Goal: Task Accomplishment & Management: Complete application form

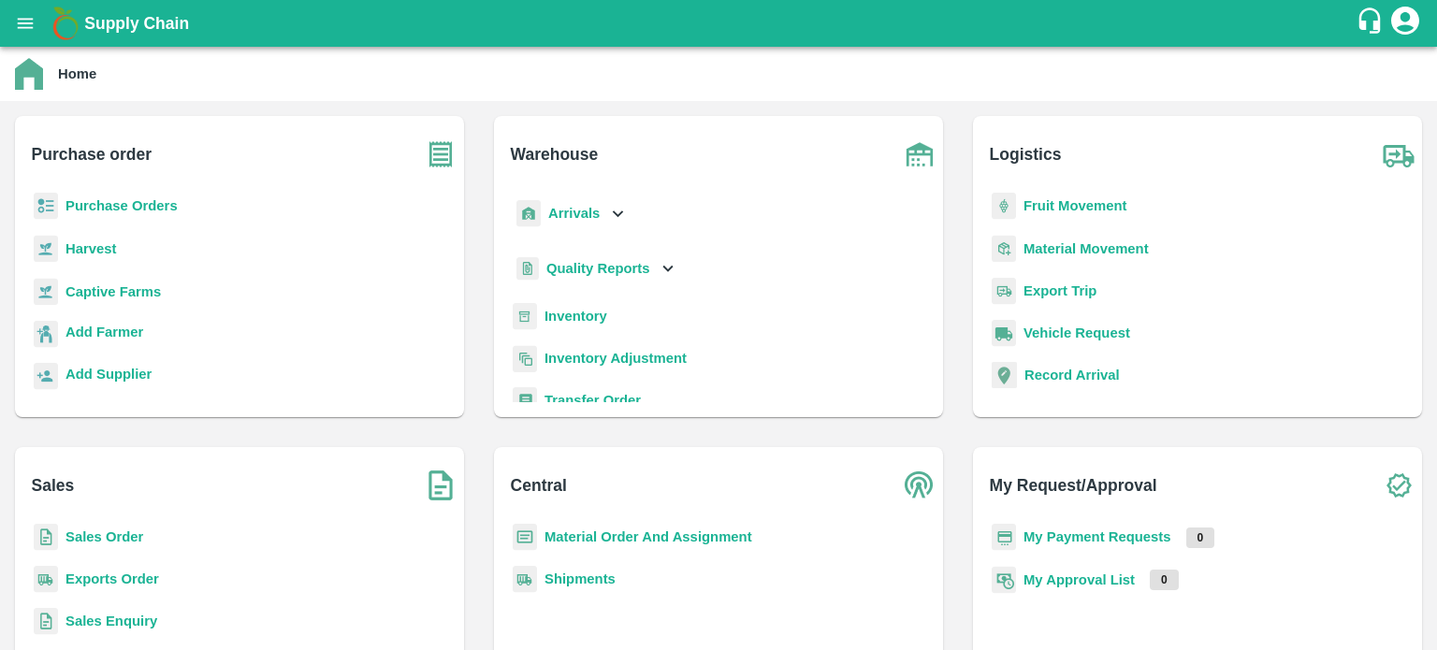
click at [113, 531] on b "Sales Order" at bounding box center [104, 537] width 78 height 15
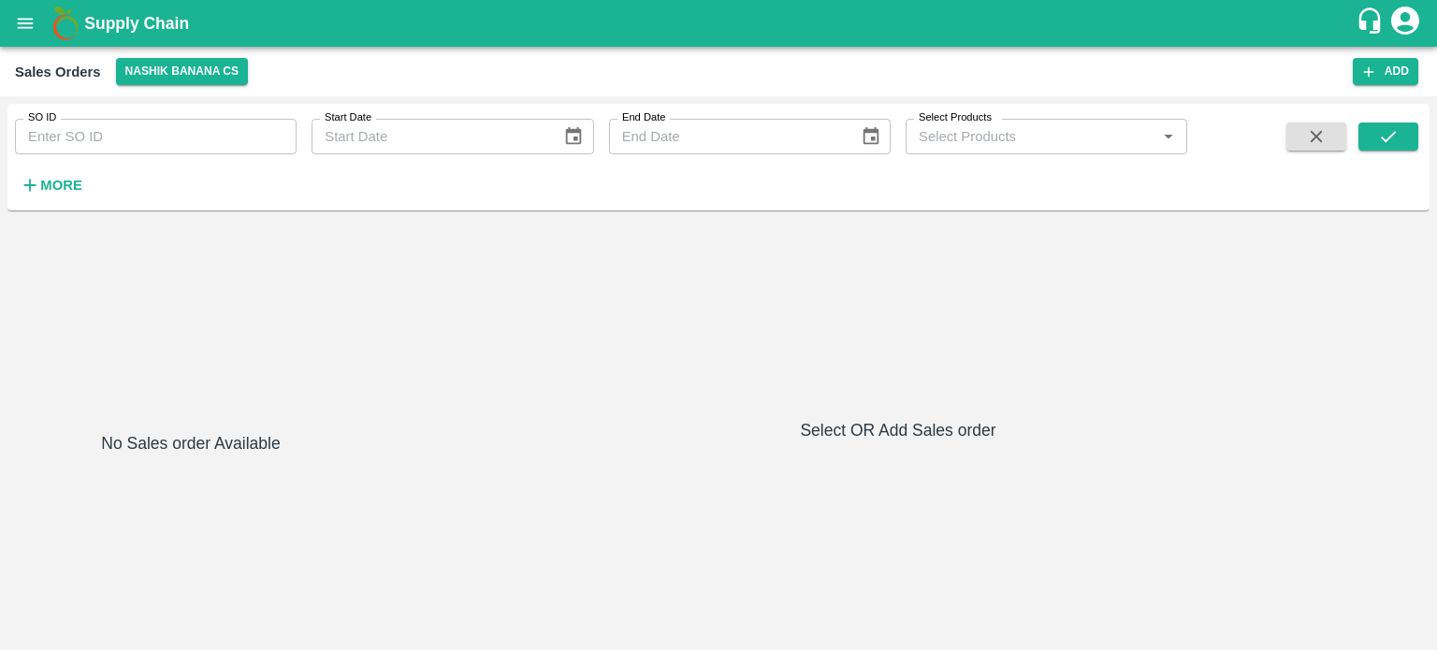
drag, startPoint x: 1384, startPoint y: 65, endPoint x: 603, endPoint y: 190, distance: 791.3
click at [1391, 66] on button "Add" at bounding box center [1385, 71] width 65 height 27
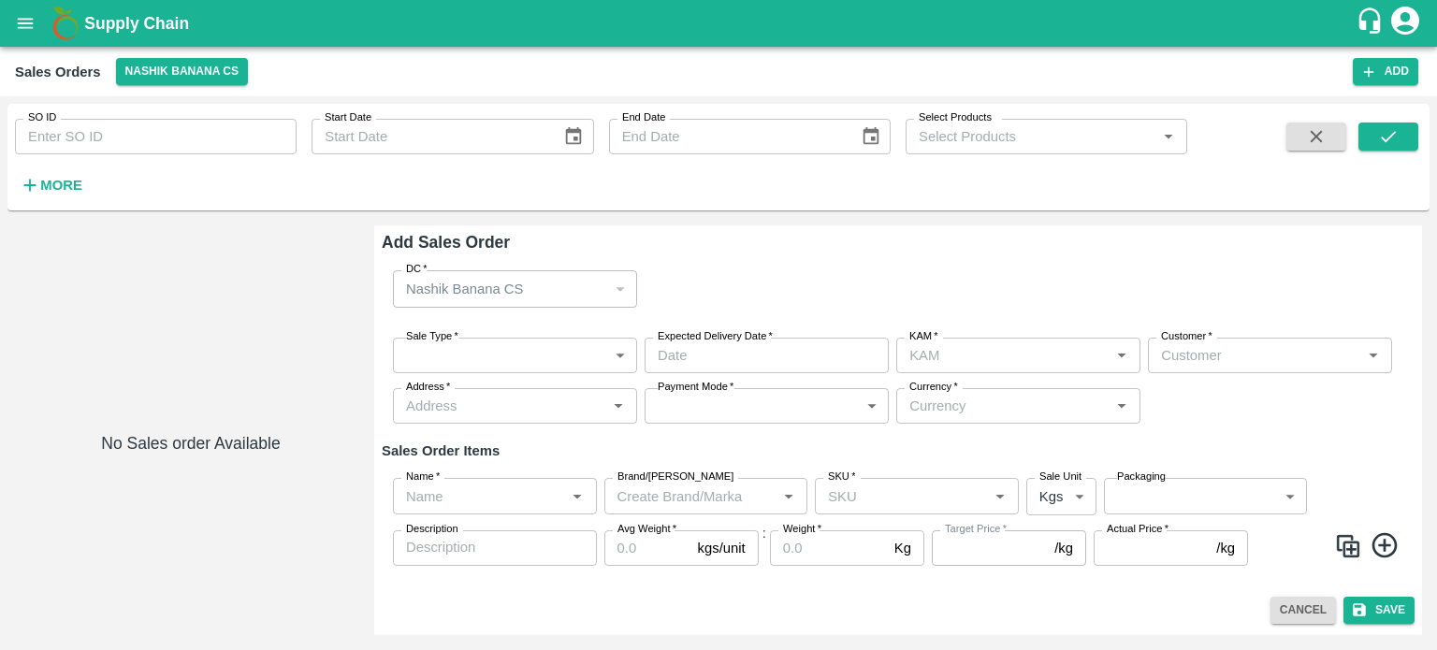
click at [520, 351] on body "Supply Chain Sales Orders Nashik Banana CS Add SO ID SO ID Start Date Start Dat…" at bounding box center [718, 325] width 1437 height 650
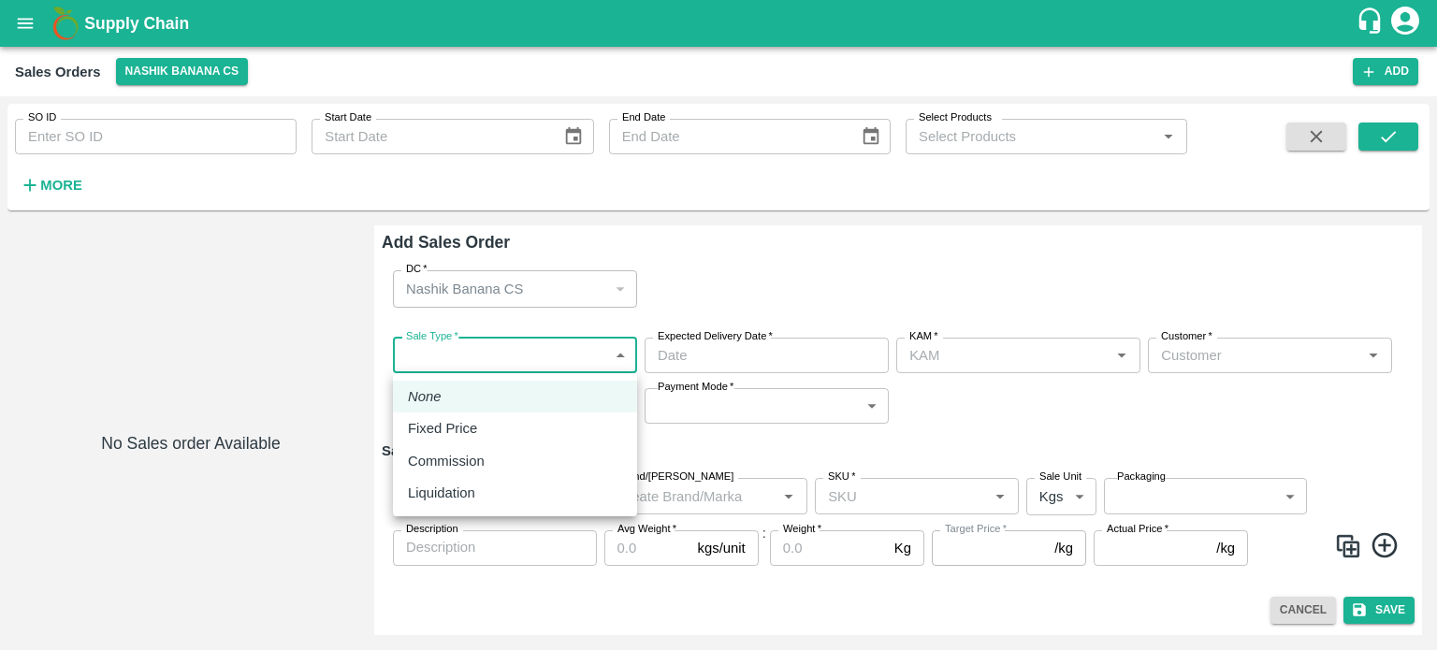
type input "jaydip Tale"
click at [438, 496] on p "Liquidation" at bounding box center [441, 493] width 67 height 21
type input "3"
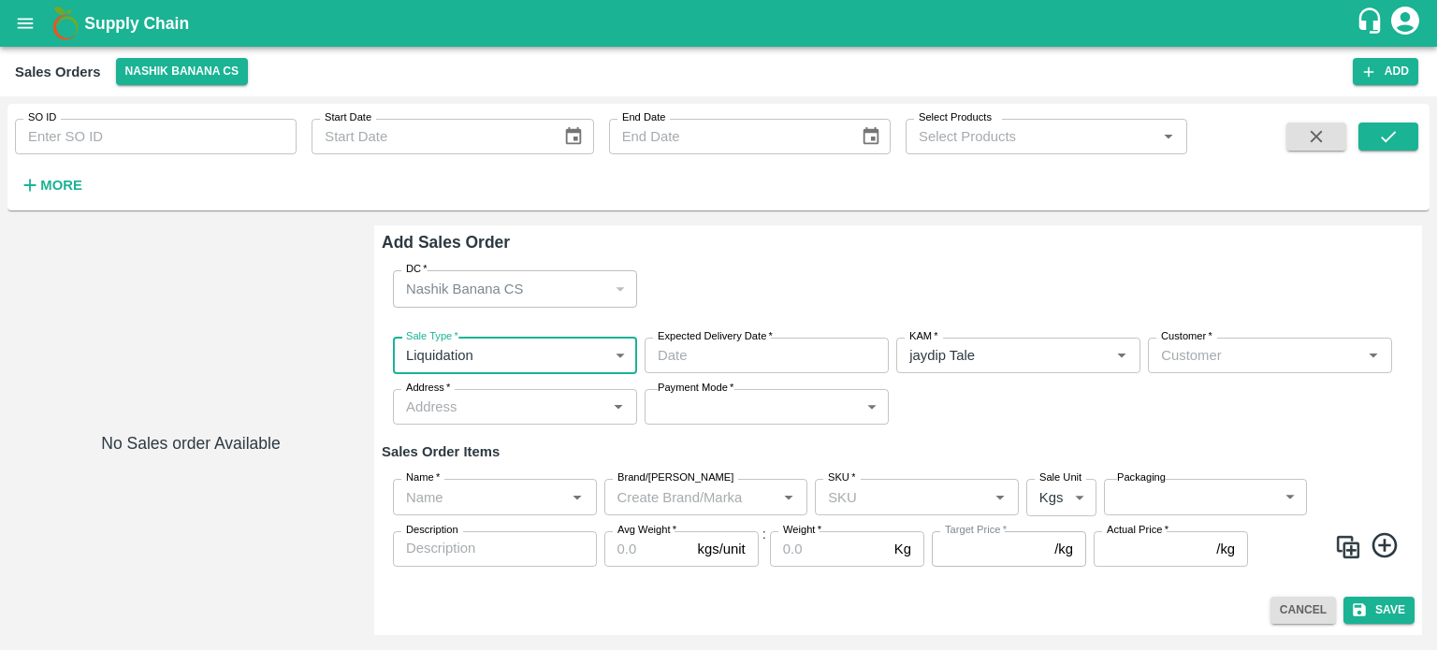
click at [971, 430] on div "Sale Type   * Liquidation 3 Sale Type Expected Delivery Date   * Expected Deliv…" at bounding box center [898, 382] width 1033 height 118
click at [7, 29] on button "open drawer" at bounding box center [25, 23] width 43 height 43
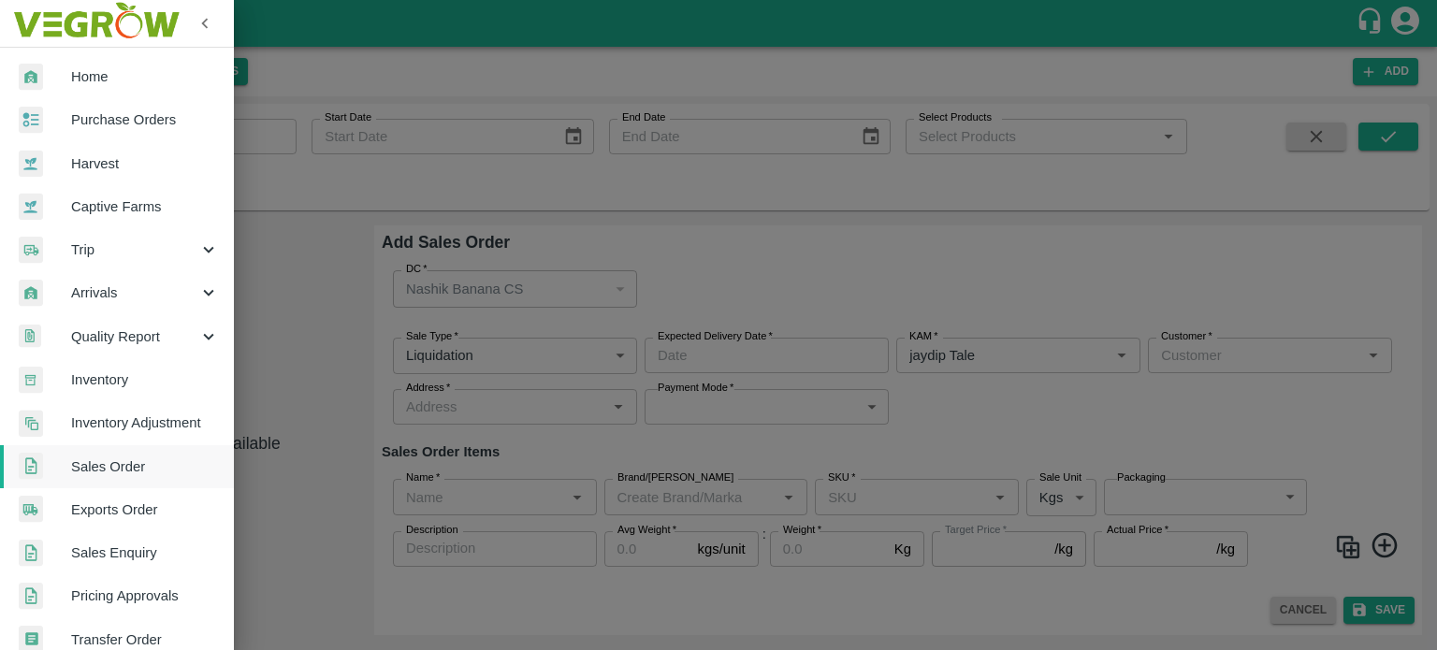
click at [768, 205] on div at bounding box center [718, 325] width 1437 height 650
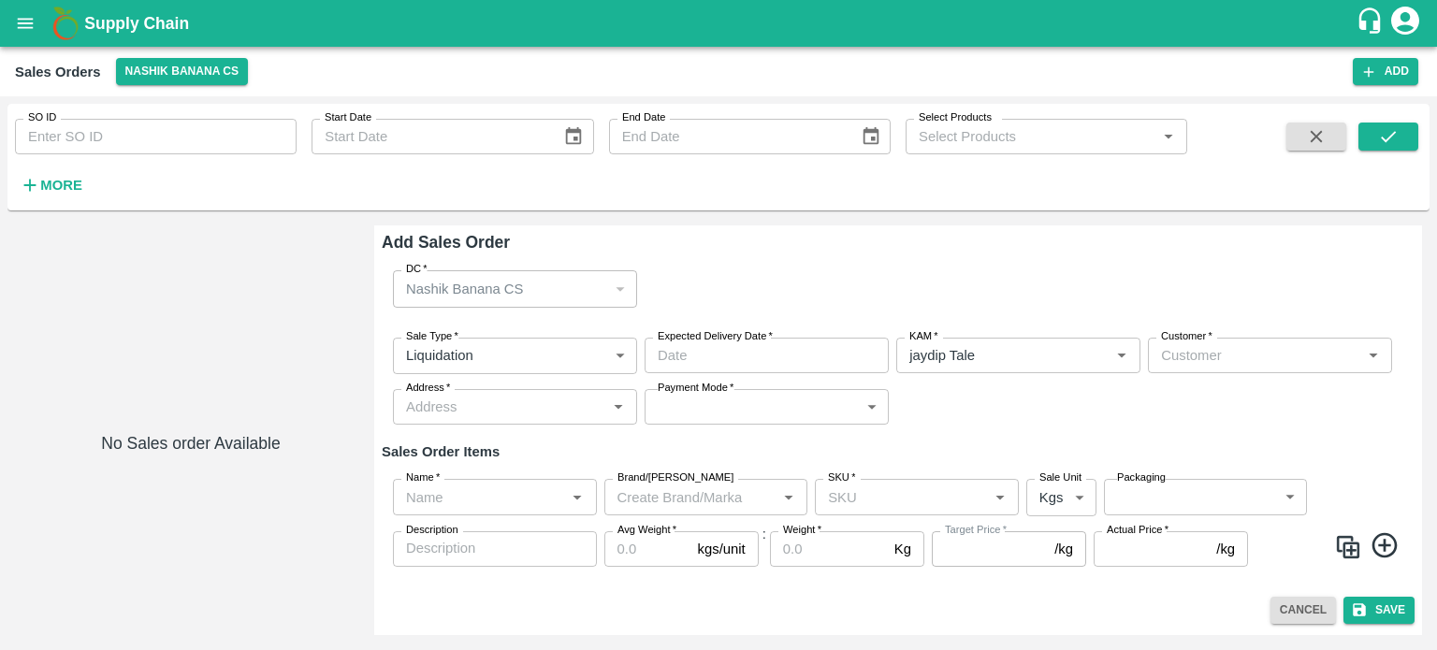
click at [1227, 372] on div "Customer   *" at bounding box center [1270, 356] width 244 height 36
click at [1235, 385] on div "[PERSON_NAME]" at bounding box center [1270, 397] width 244 height 32
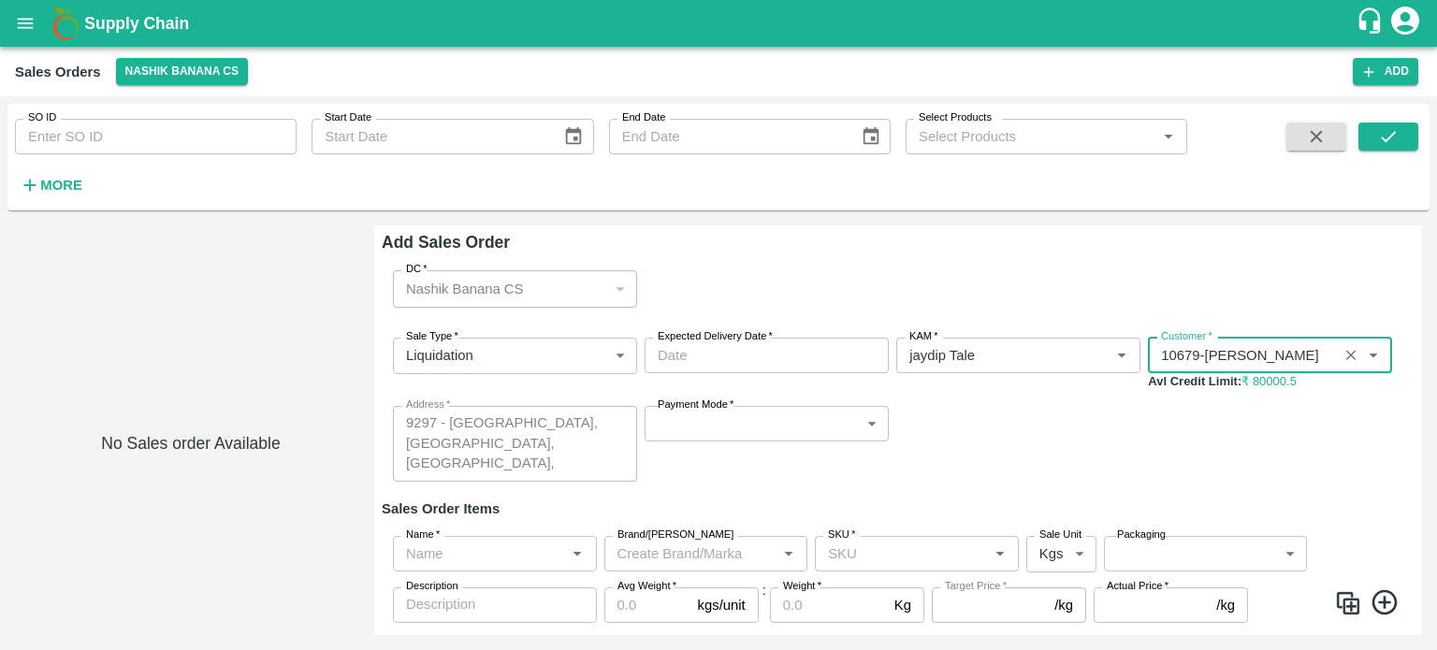
type input "10679-[PERSON_NAME]"
click at [749, 357] on input "Expected Delivery Date   *" at bounding box center [760, 356] width 231 height 36
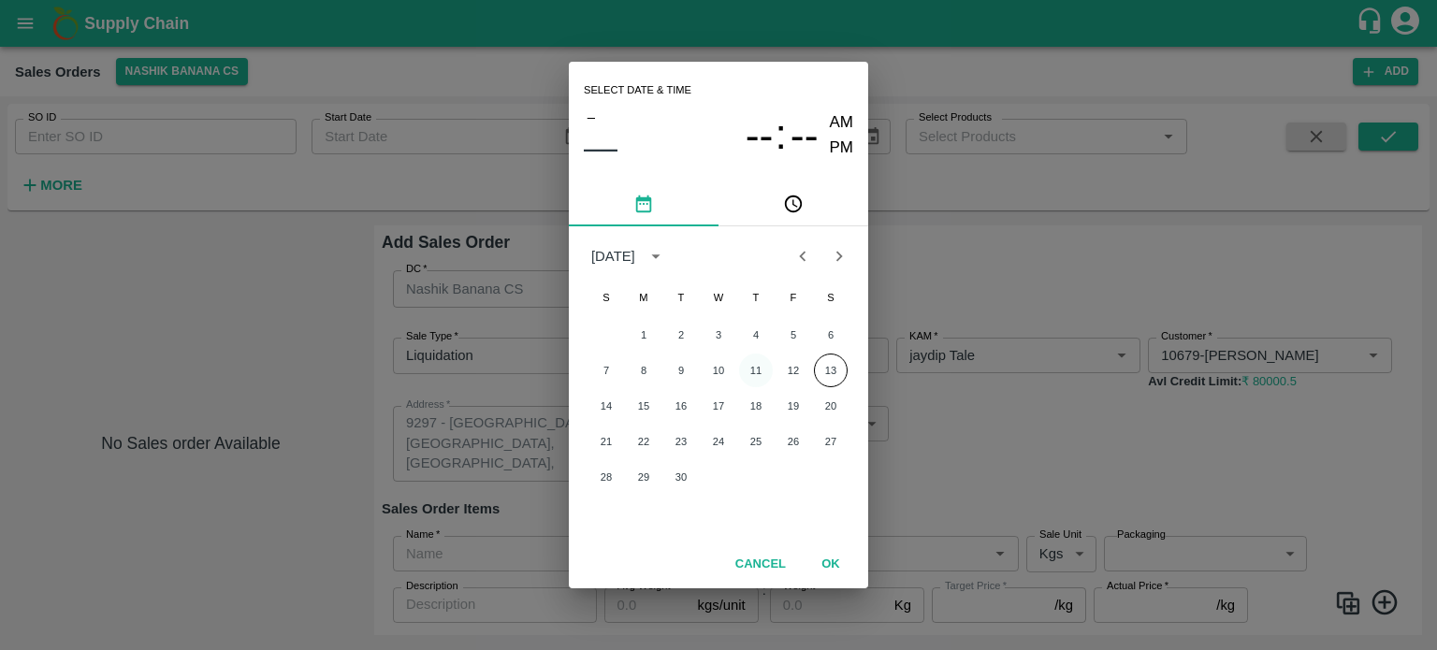
click at [752, 370] on button "11" at bounding box center [756, 371] width 34 height 34
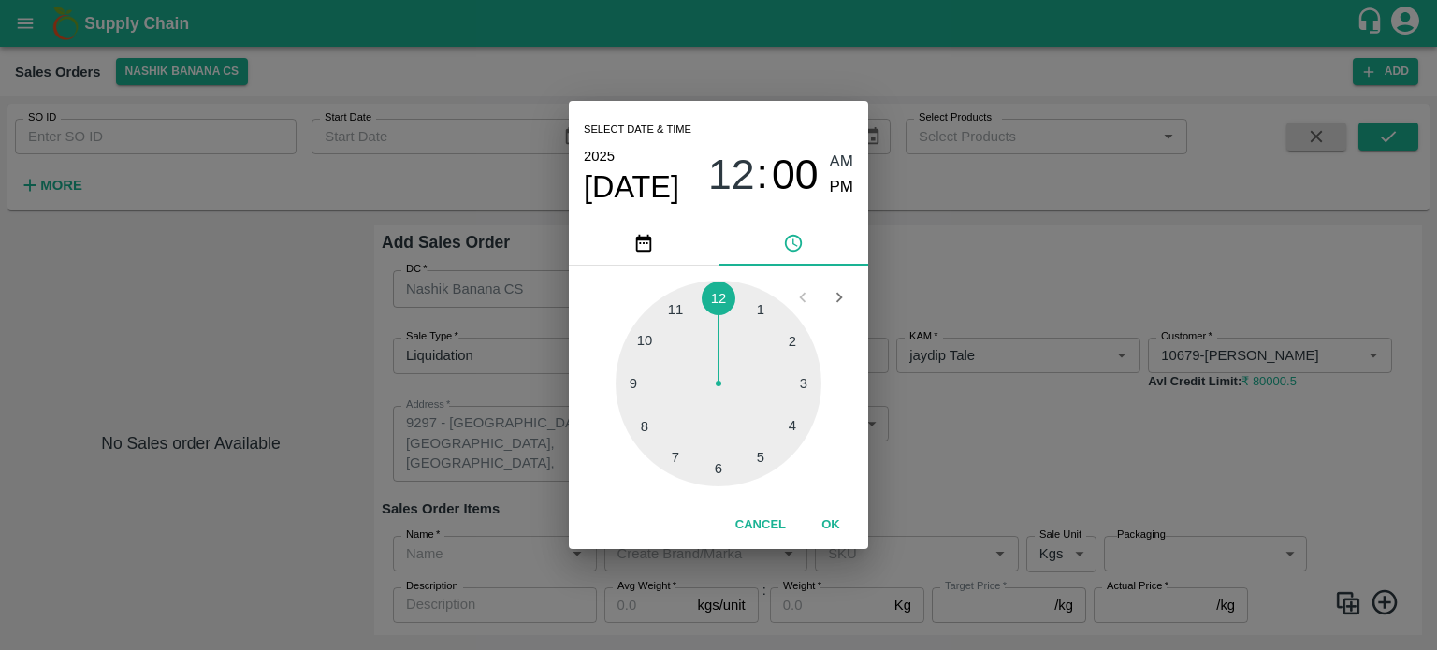
click at [638, 337] on div at bounding box center [719, 384] width 206 height 206
click at [840, 187] on span "PM" at bounding box center [842, 187] width 24 height 25
type input "[DATE] 10:00 PM"
click at [829, 516] on button "OK" at bounding box center [831, 525] width 60 height 33
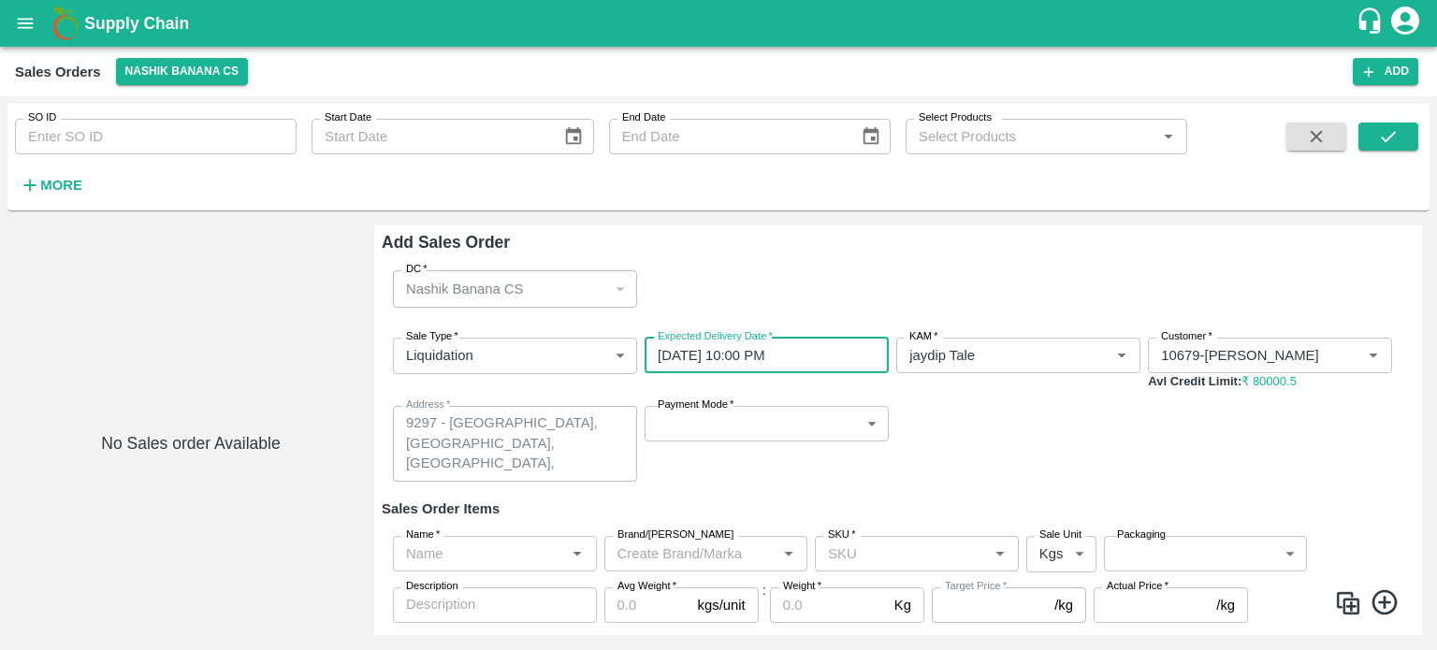
click at [773, 409] on body "Supply Chain Sales Orders Nashik Banana CS Add SO ID SO ID Start Date Start Dat…" at bounding box center [718, 325] width 1437 height 650
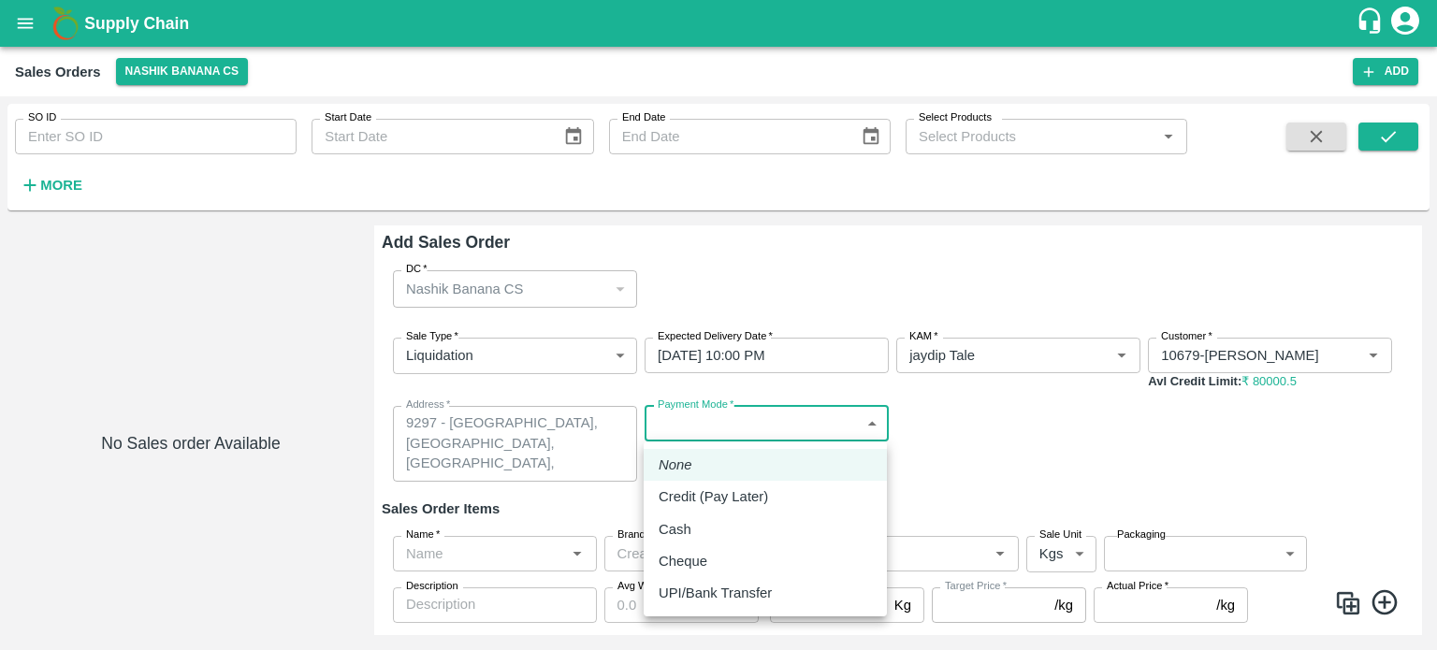
click at [730, 499] on p "Credit (Pay Later)" at bounding box center [713, 497] width 109 height 21
type input "credit"
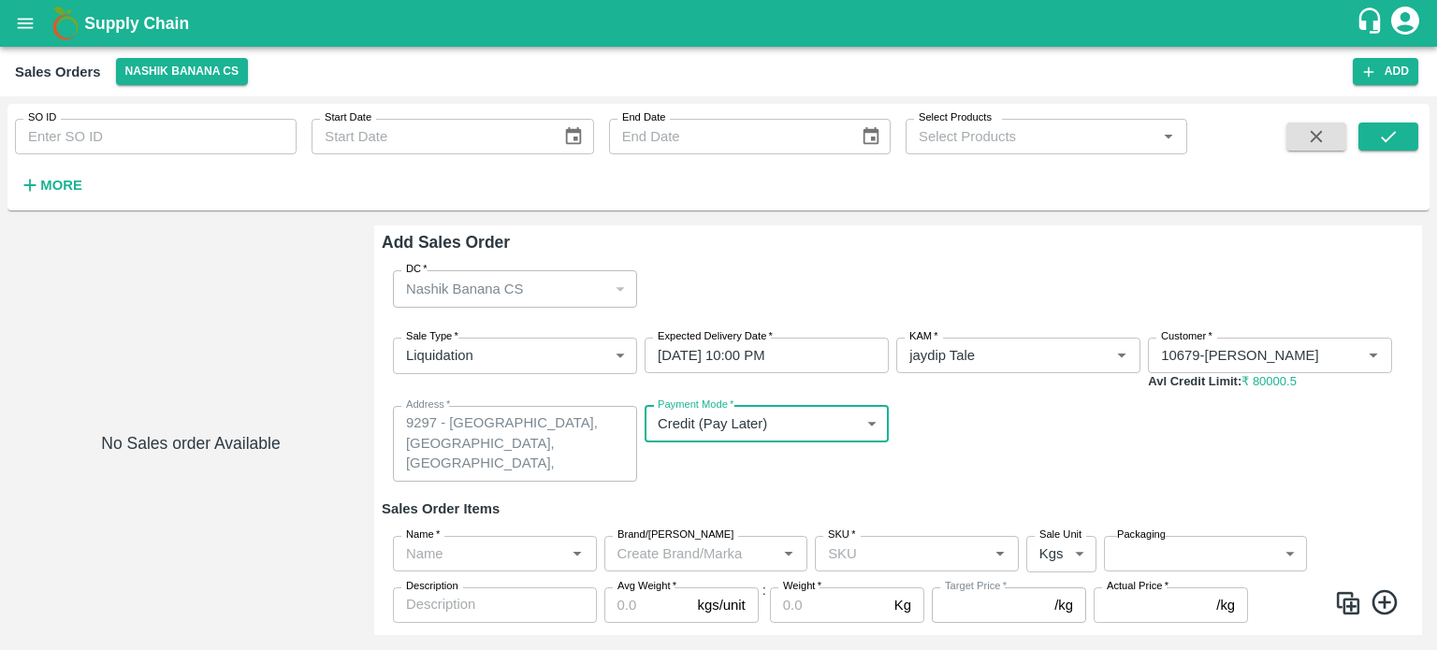
click at [431, 556] on input "Name   *" at bounding box center [480, 554] width 162 height 24
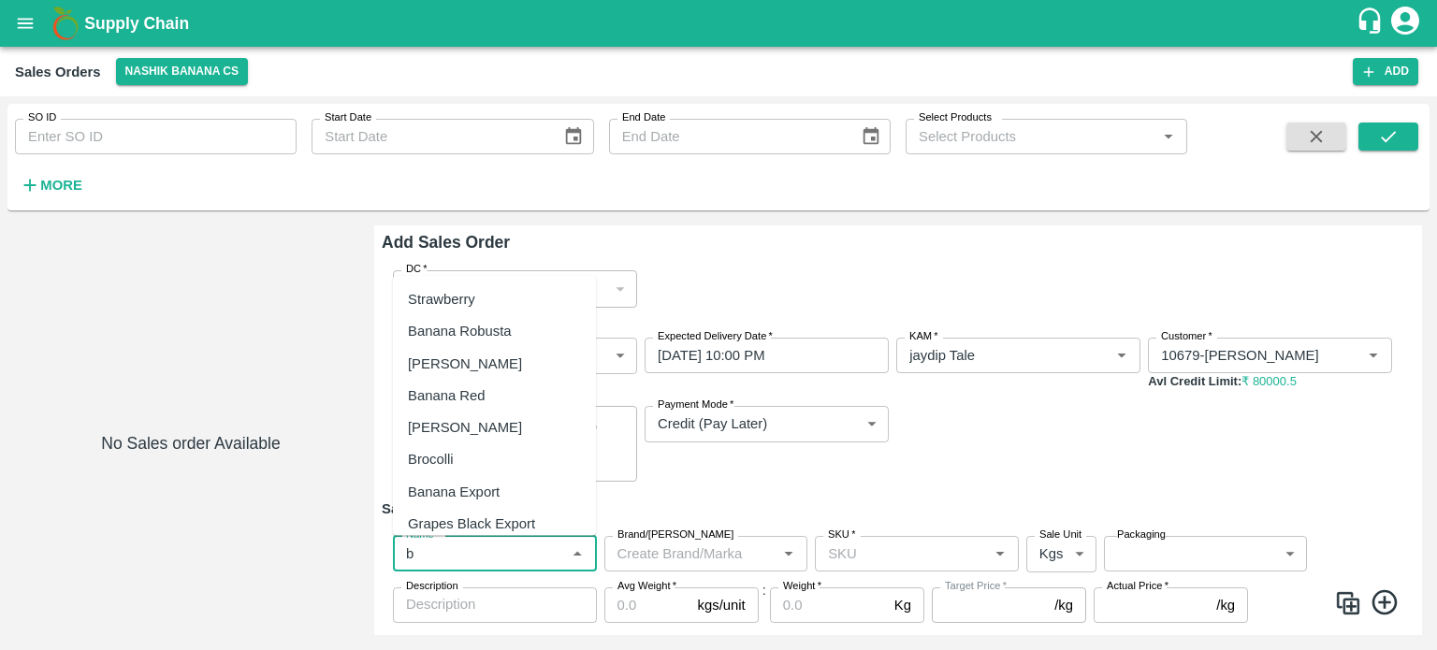
click at [487, 504] on div "Banana Export" at bounding box center [494, 491] width 203 height 32
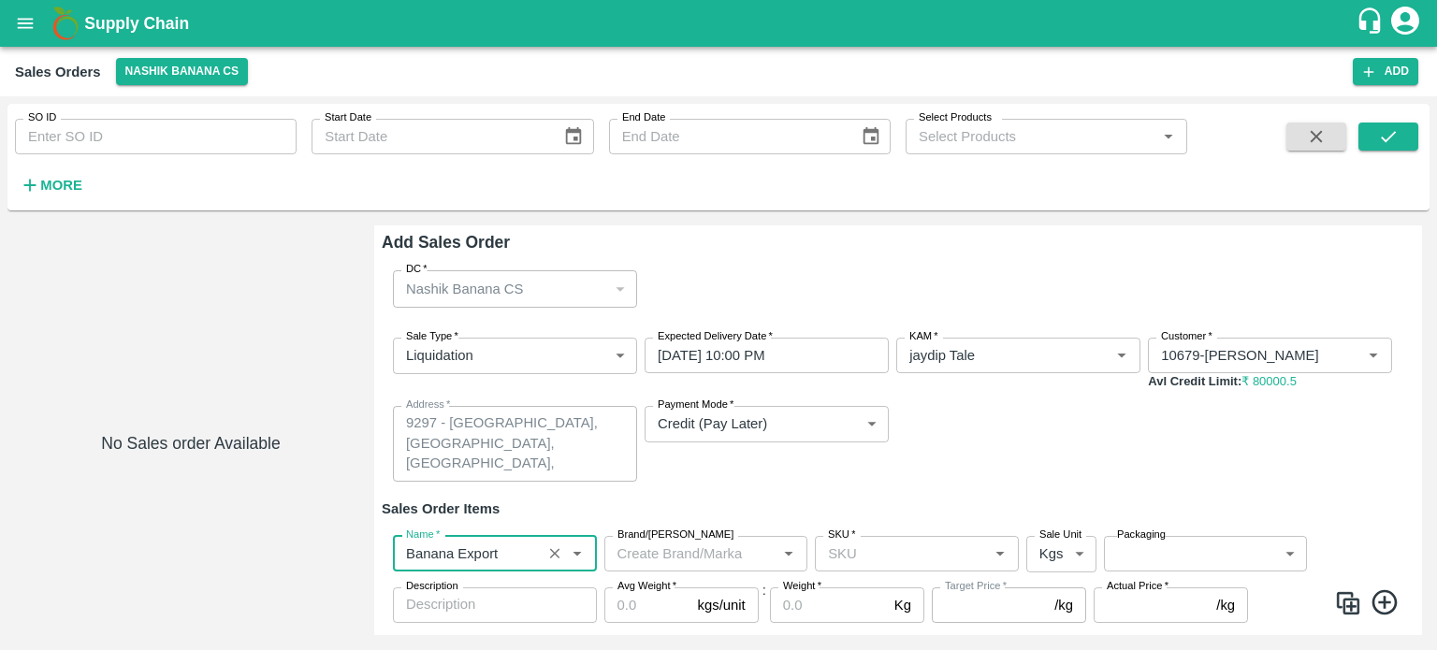
type input "Banana Export"
click at [911, 555] on input "SKU   *" at bounding box center [902, 554] width 162 height 24
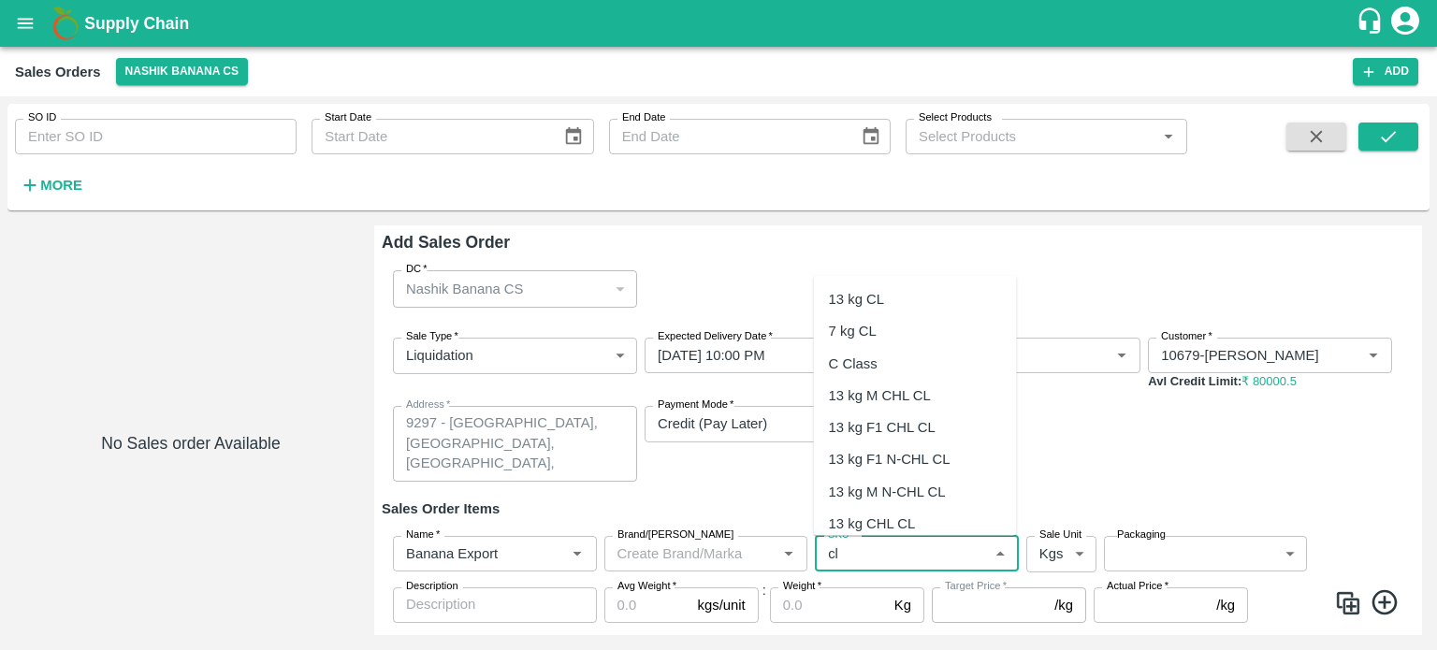
click at [863, 354] on div "C Class" at bounding box center [853, 363] width 49 height 21
type input "C Class"
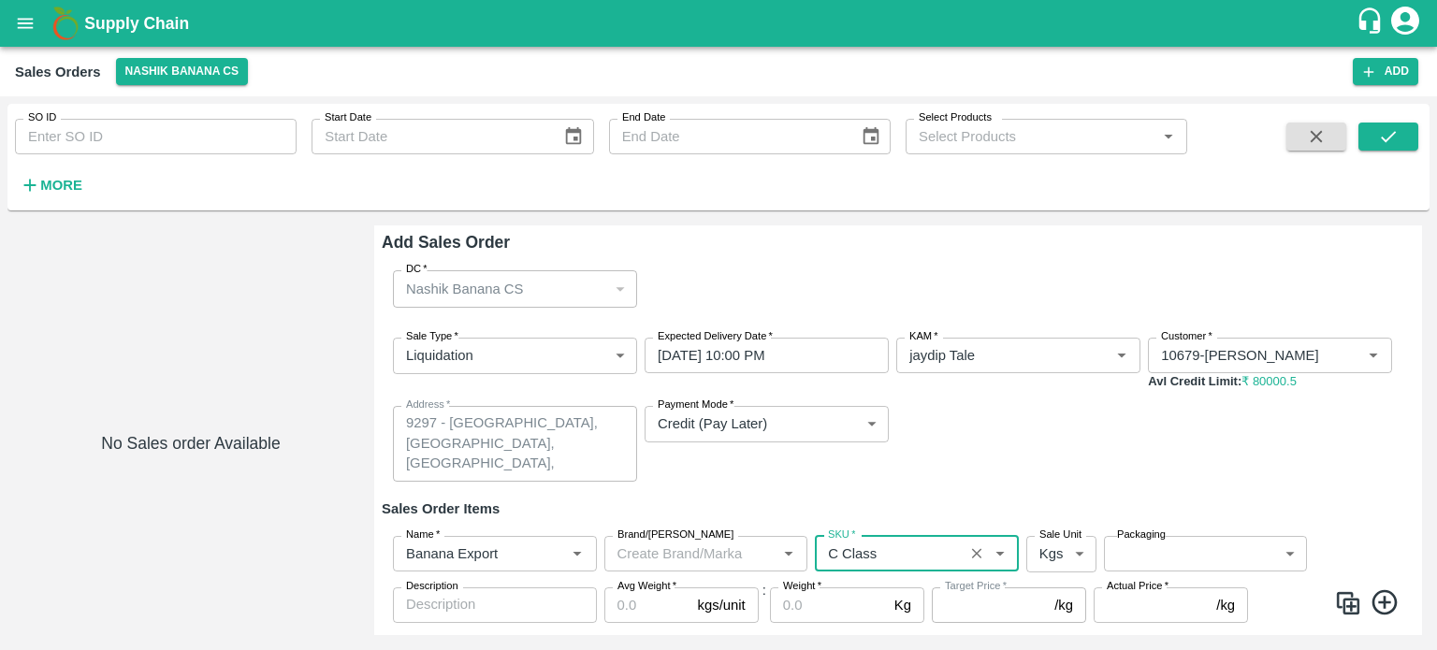
type input "NA"
type input "C Class"
click at [766, 431] on body "Supply Chain Sales Orders Nashik Banana CS Add SO ID SO ID Start Date Start Dat…" at bounding box center [718, 325] width 1437 height 650
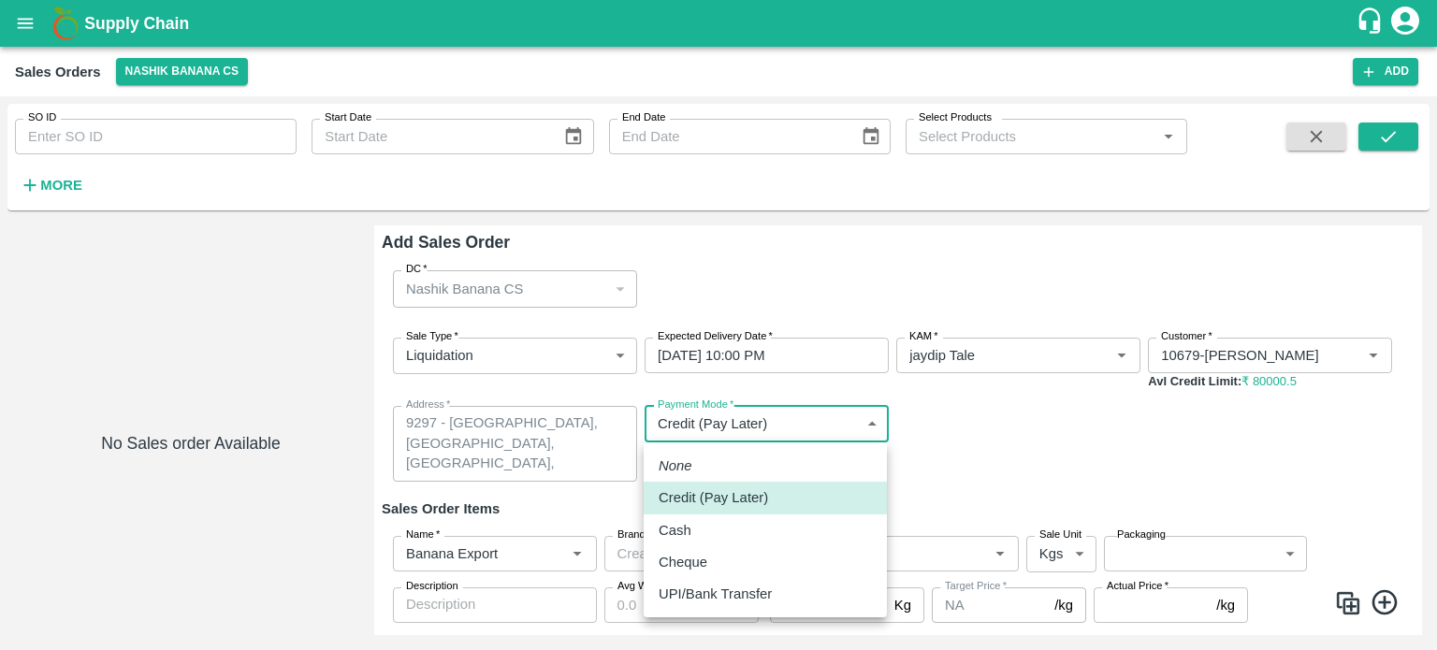
click at [721, 584] on p "UPI/Bank Transfer" at bounding box center [715, 594] width 113 height 21
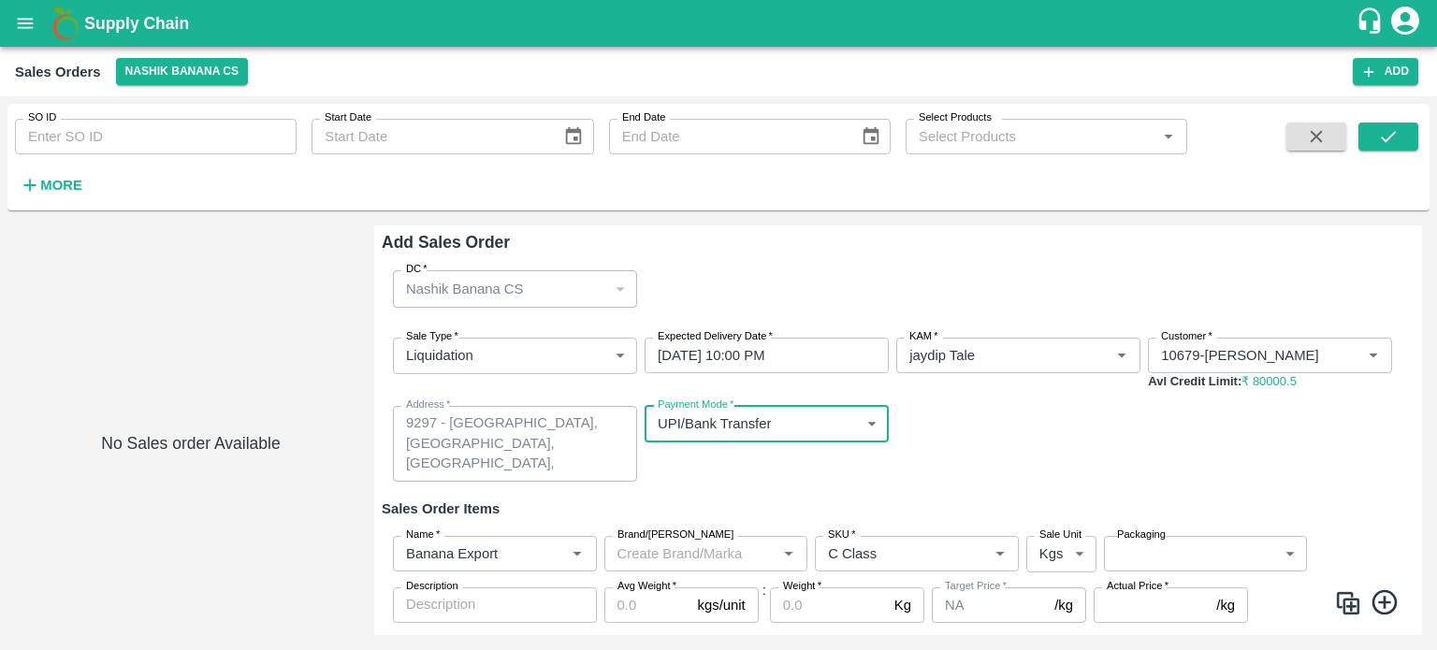
click at [917, 474] on div "Sale Type   * Liquidation 3 Sale Type Expected Delivery Date   * [DATE] 10:00 P…" at bounding box center [898, 410] width 1033 height 174
click at [868, 420] on body "Supply Chain Sales Orders Nashik Banana CS Add SO ID SO ID Start Date Start Dat…" at bounding box center [718, 325] width 1437 height 650
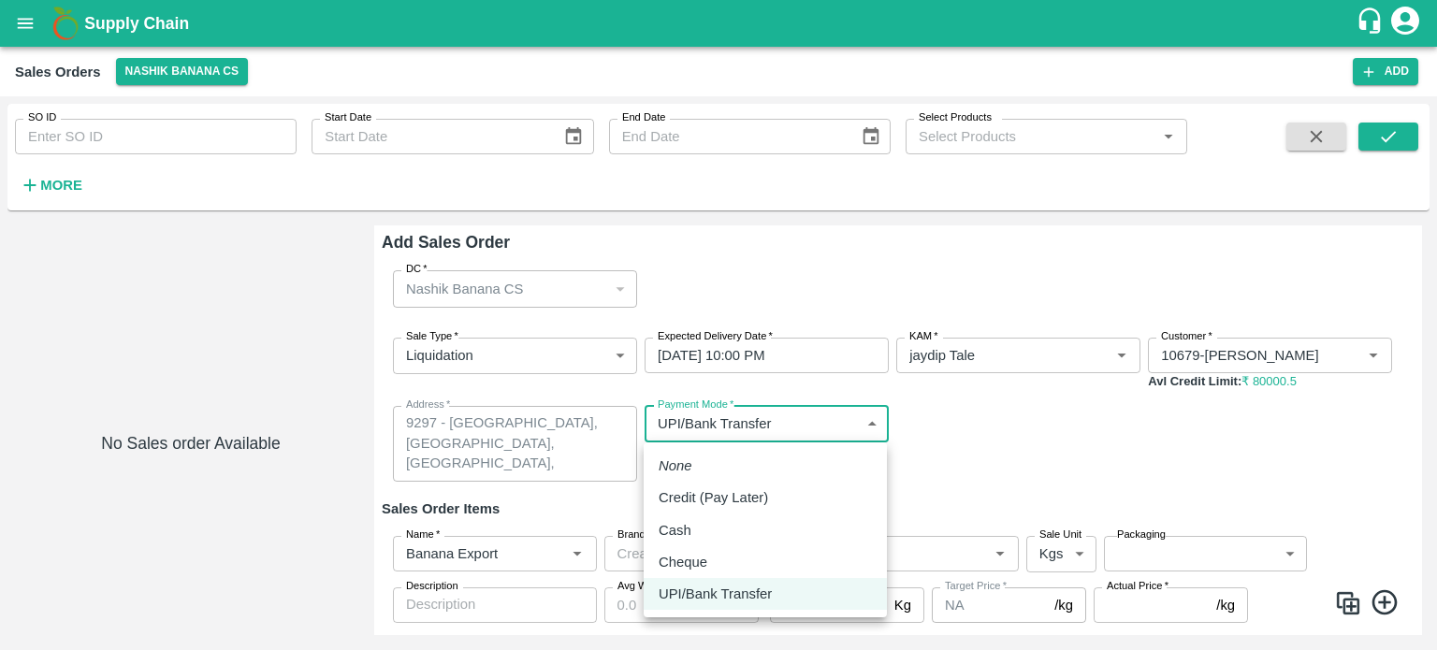
click at [762, 501] on p "Credit (Pay Later)" at bounding box center [713, 497] width 109 height 21
type input "credit"
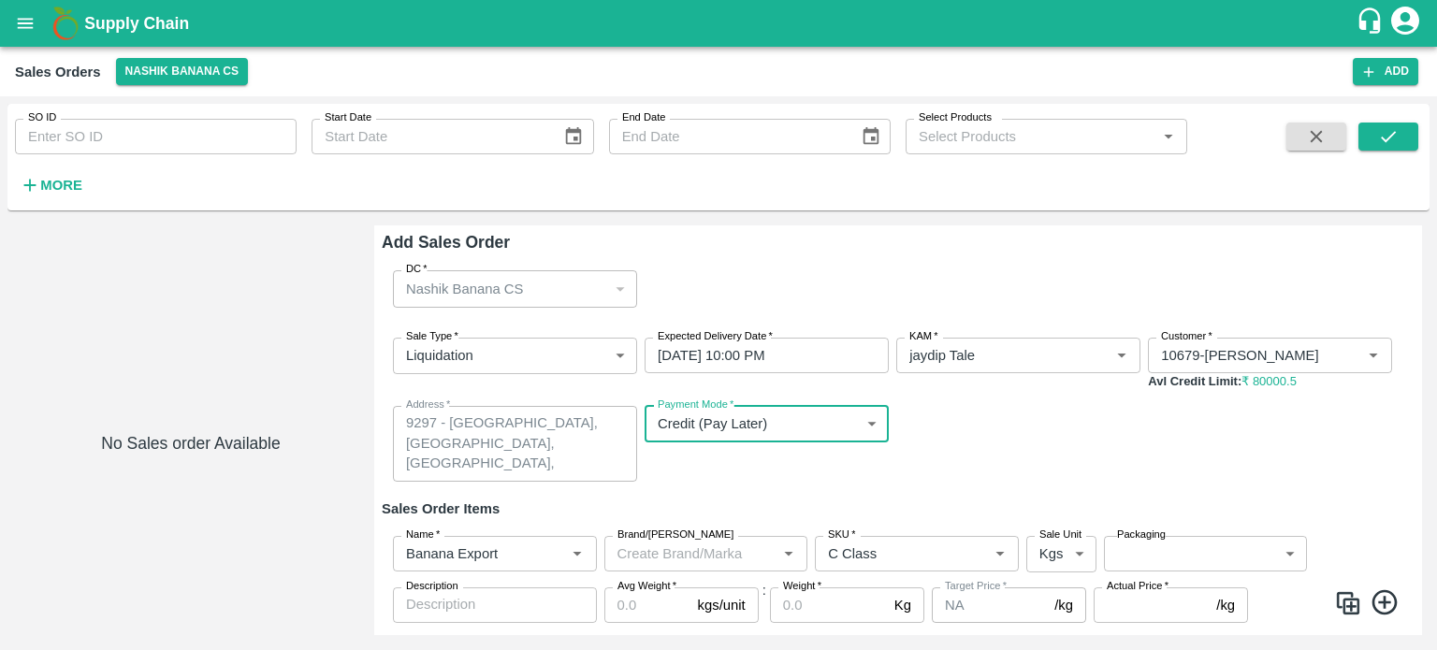
click at [879, 459] on div "Payment Mode   * Credit (Pay Later) credit Payment Mode" at bounding box center [767, 444] width 244 height 76
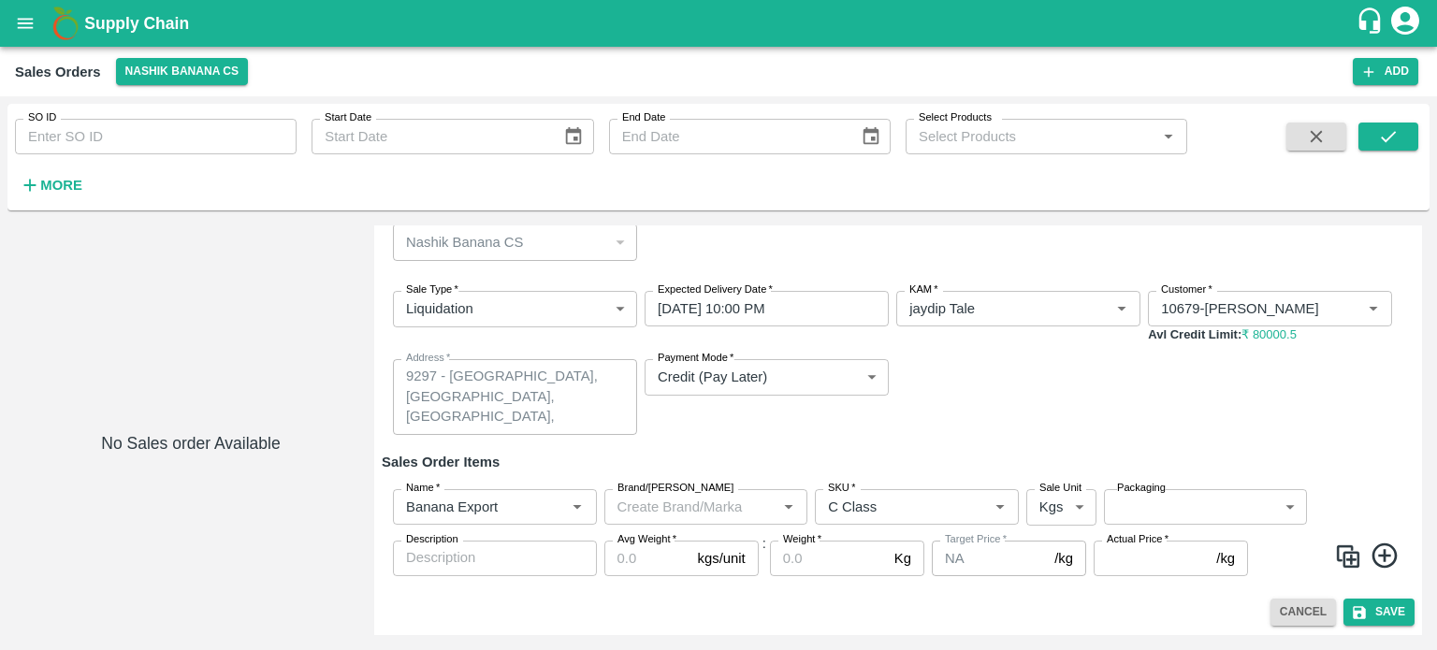
scroll to position [49, 0]
click at [1192, 513] on body "Supply Chain Sales Orders Nashik Banana CS Add SO ID SO ID Start Date Start Dat…" at bounding box center [718, 325] width 1437 height 650
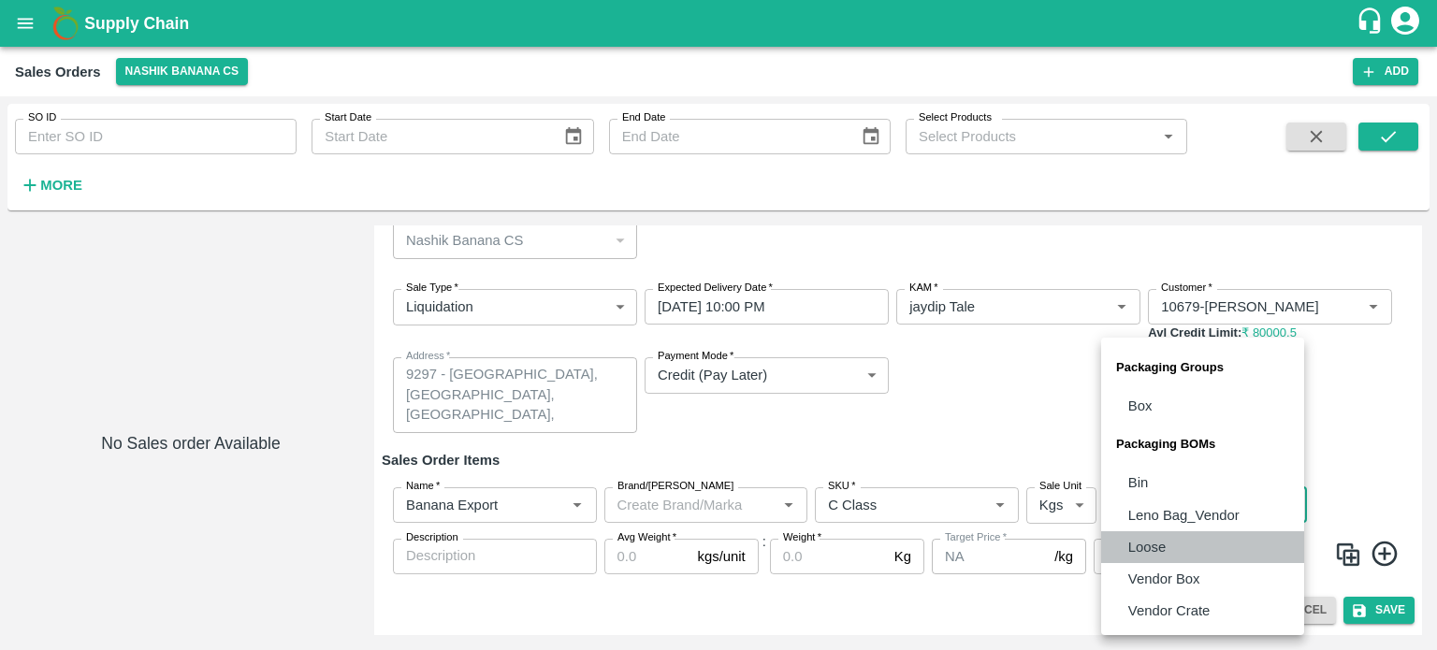
click at [1154, 550] on p "Loose" at bounding box center [1146, 547] width 37 height 21
type input "BOM/258"
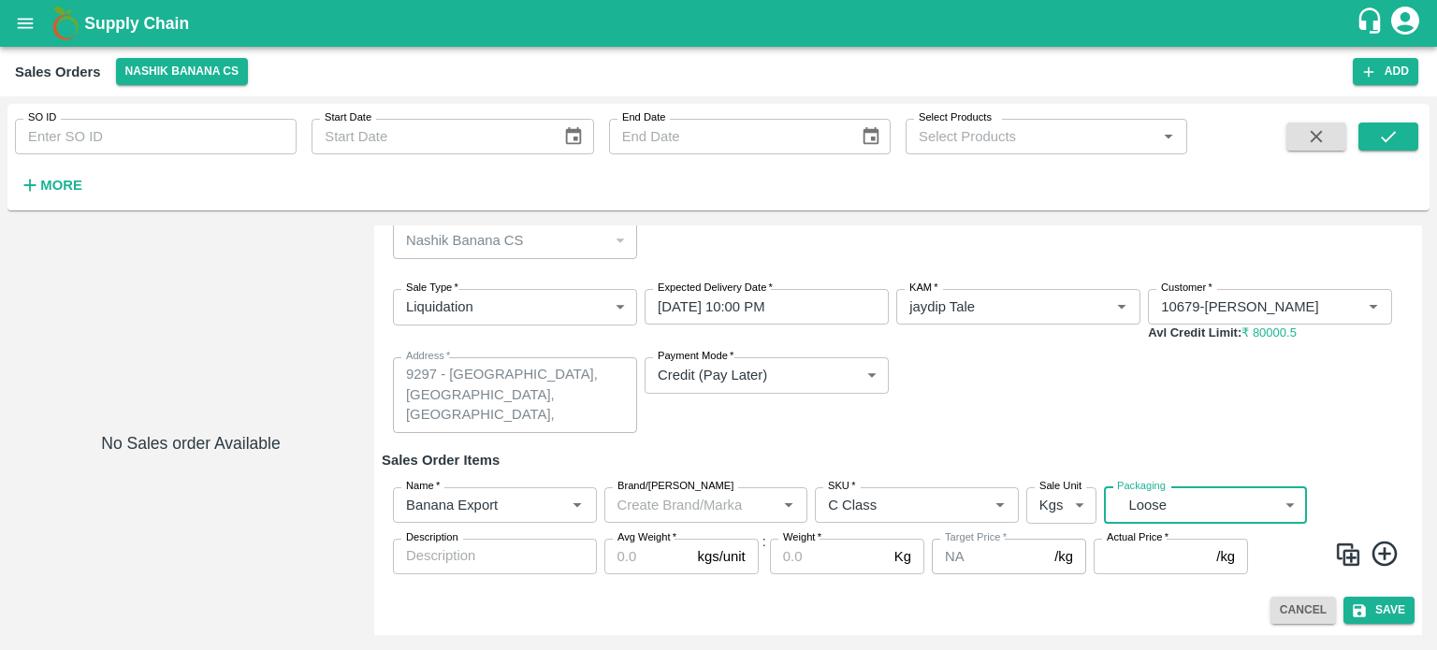
click at [622, 549] on input "Avg Weight   *" at bounding box center [647, 557] width 86 height 36
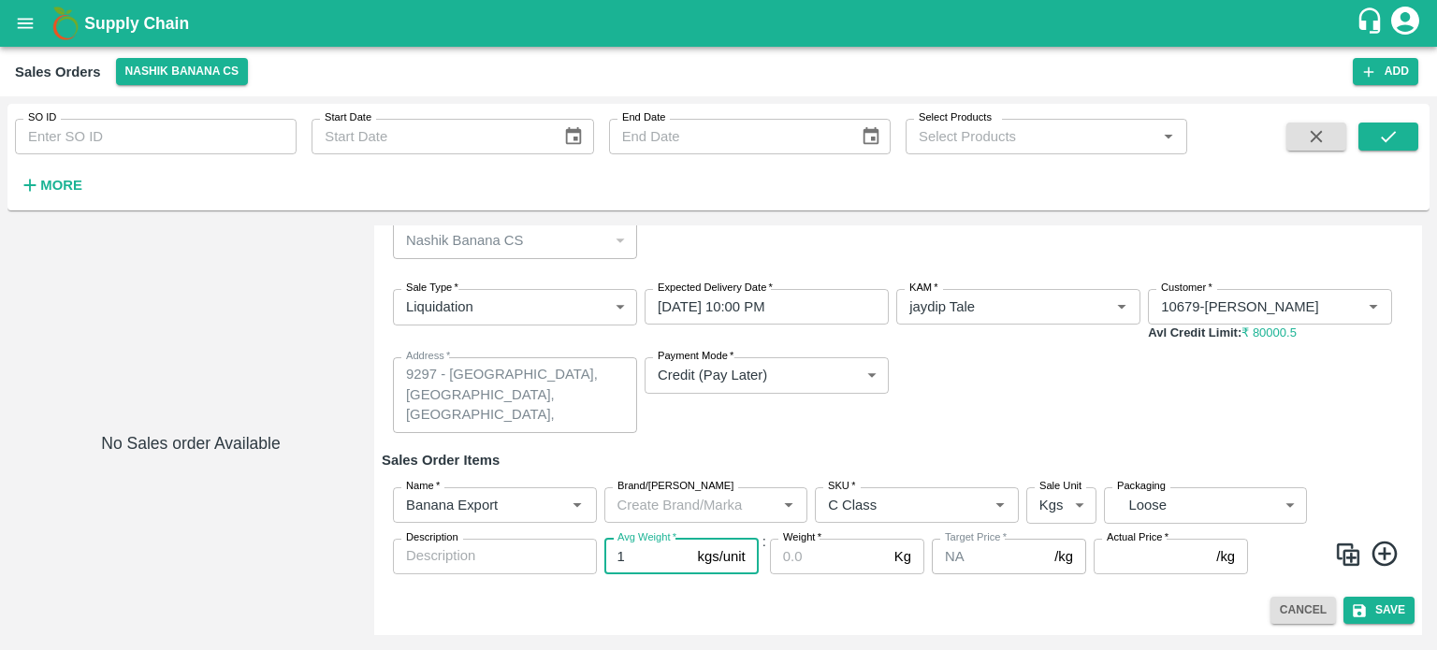
type input "1"
click at [829, 567] on input "Weight   *" at bounding box center [828, 557] width 117 height 36
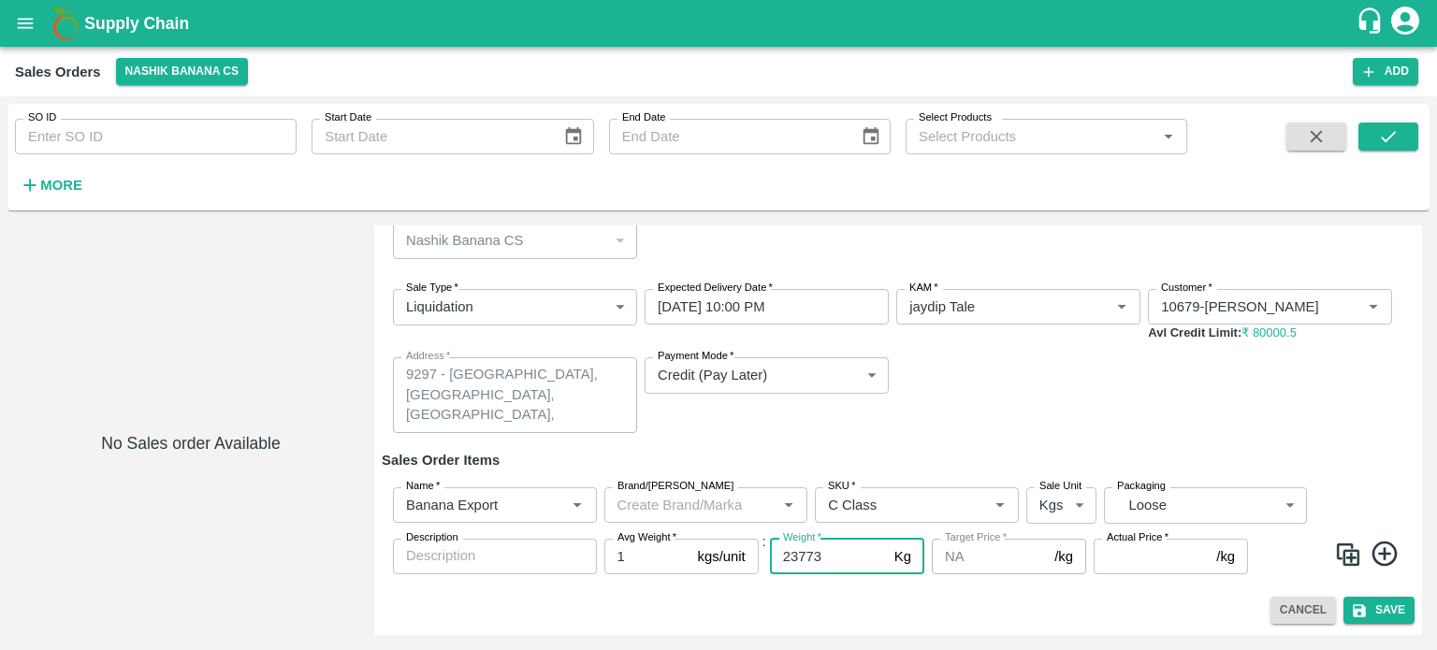
type input "23773"
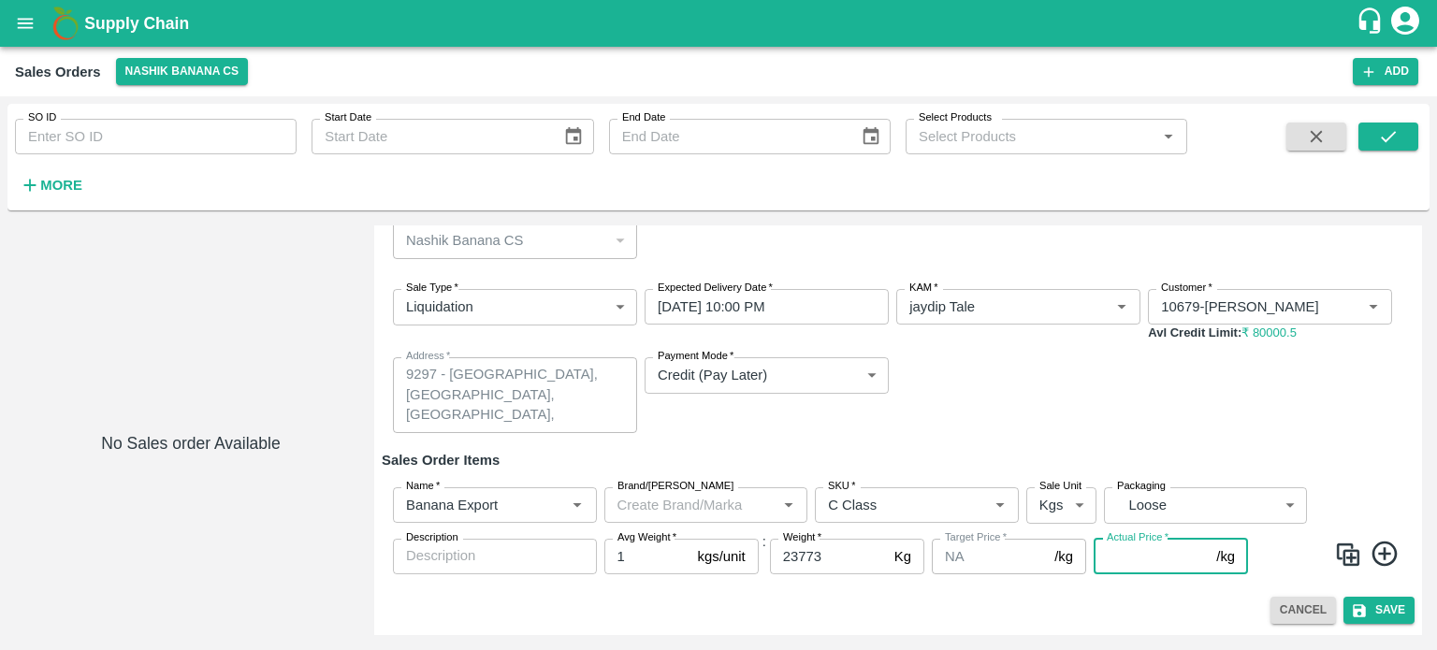
click at [1140, 557] on input "Actual Price   *" at bounding box center [1151, 557] width 115 height 36
type input "3"
click at [1059, 434] on div "Sale Type   * Liquidation 3 Sale Type Expected Delivery Date   * [DATE] 10:00 P…" at bounding box center [898, 361] width 1033 height 174
click at [1384, 604] on button "Save" at bounding box center [1379, 610] width 71 height 27
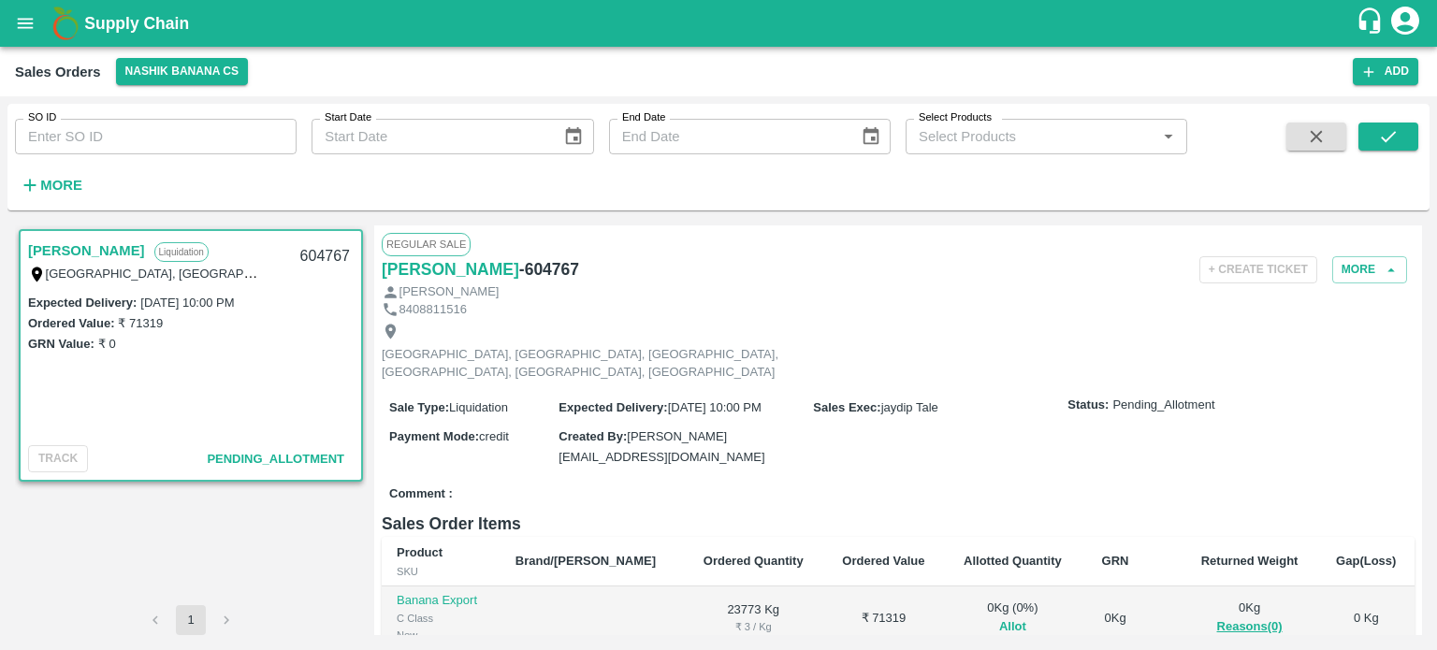
click at [999, 617] on button "Allot" at bounding box center [1012, 628] width 27 height 22
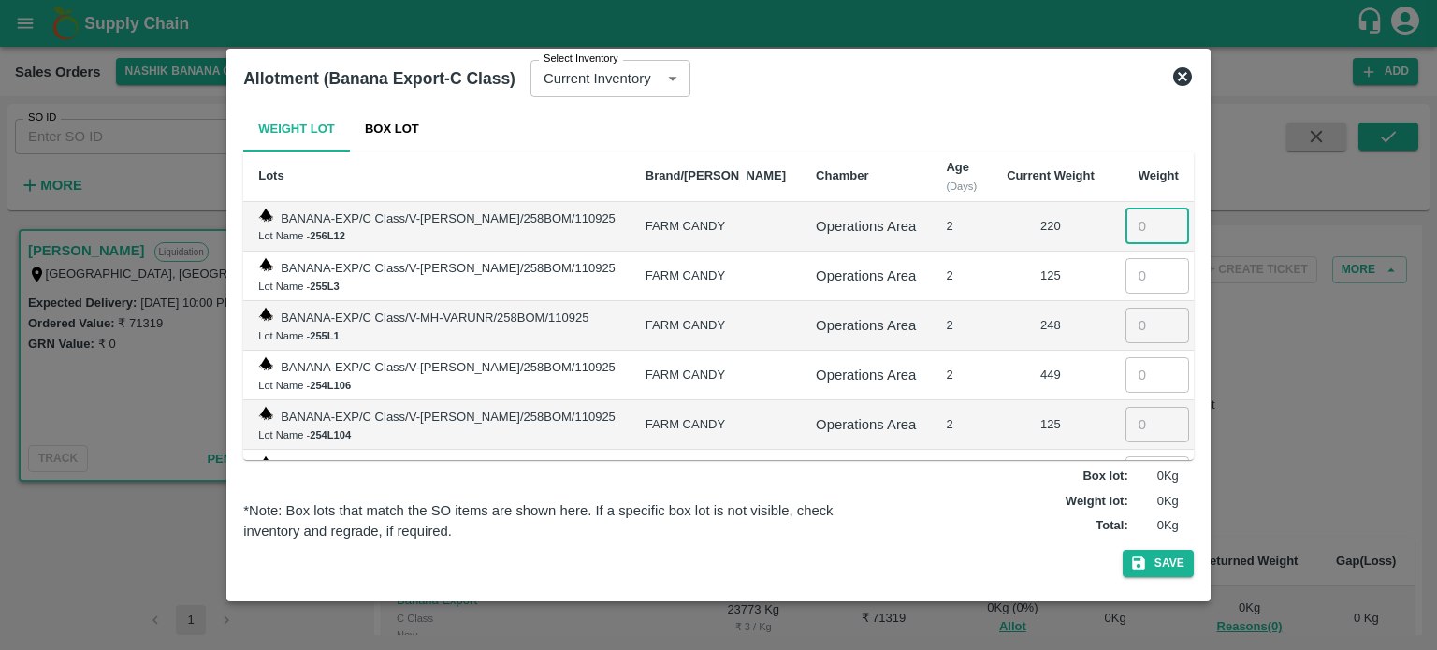
click at [1136, 223] on input "number" at bounding box center [1158, 227] width 64 height 36
type input "220"
click at [1138, 288] on input "number" at bounding box center [1158, 276] width 64 height 36
type input "125"
click at [1133, 310] on input "number" at bounding box center [1158, 326] width 64 height 36
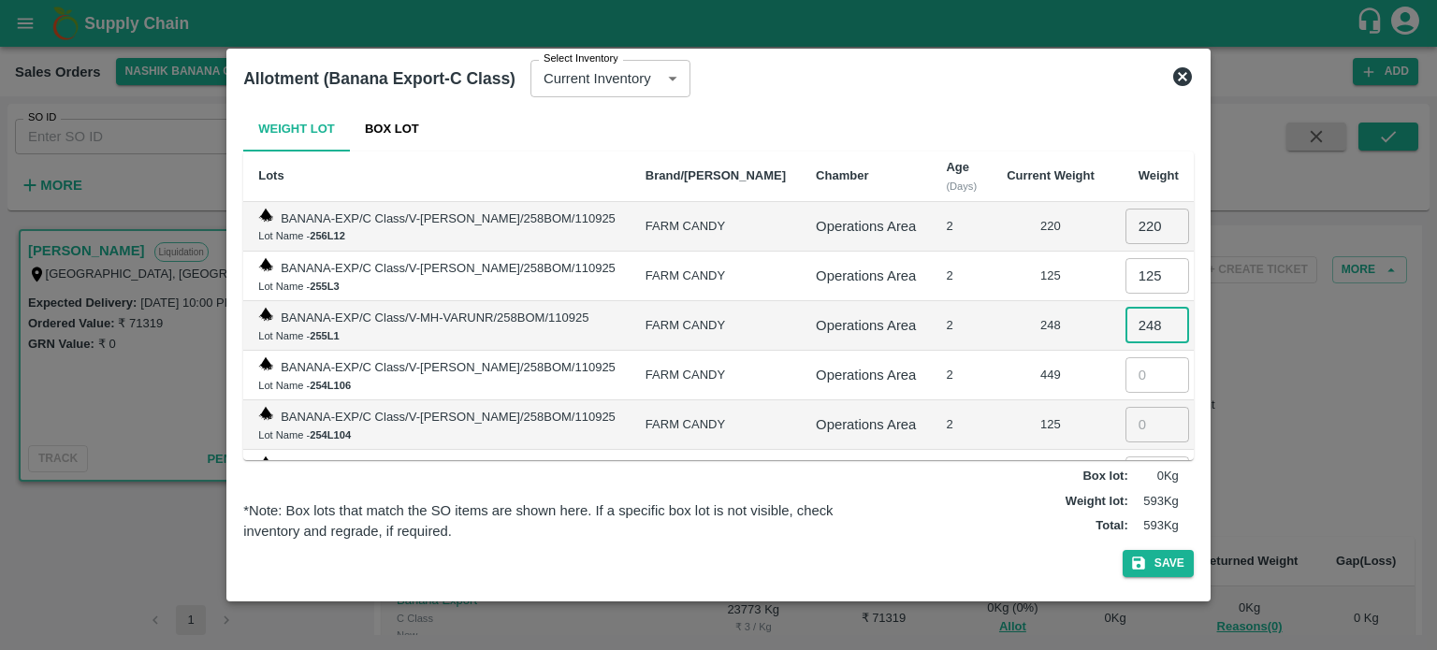
type input "248"
click at [1139, 371] on input "number" at bounding box center [1158, 375] width 64 height 36
type input "449"
click at [1133, 429] on input "number" at bounding box center [1158, 425] width 64 height 36
type input "125"
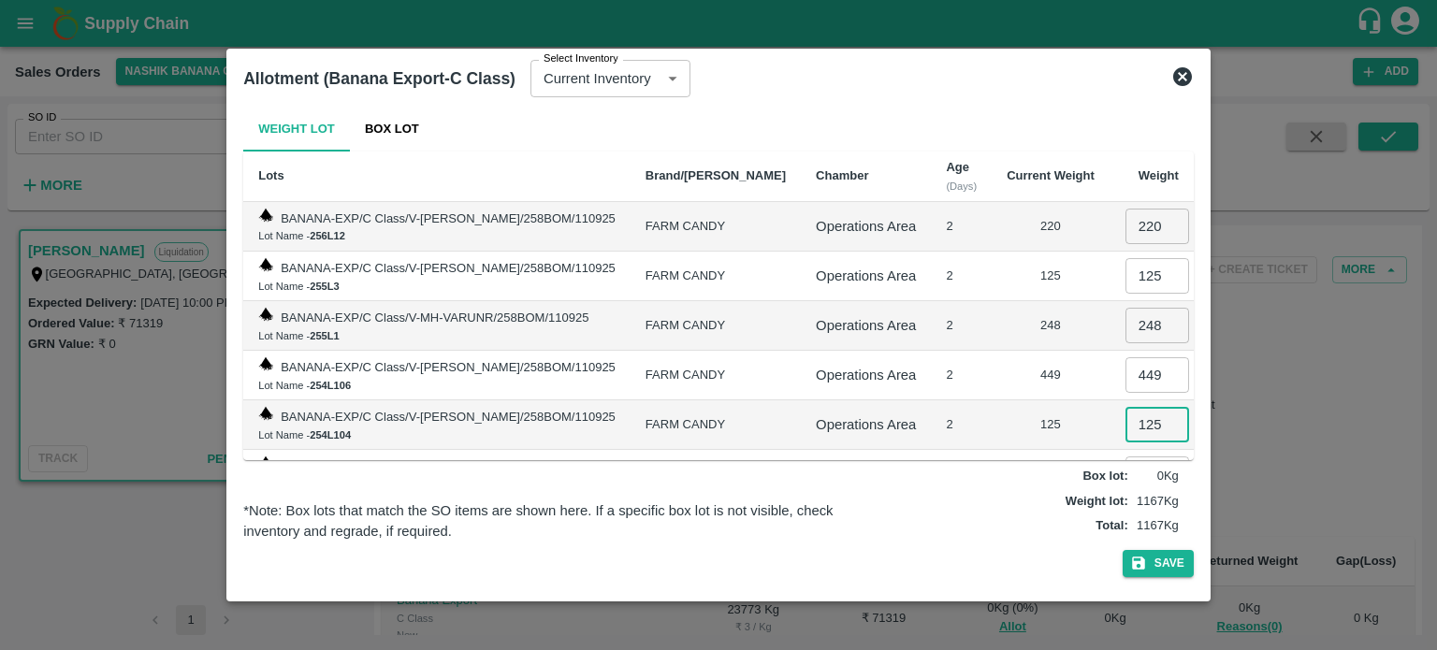
click at [1053, 400] on td "125" at bounding box center [1051, 425] width 118 height 50
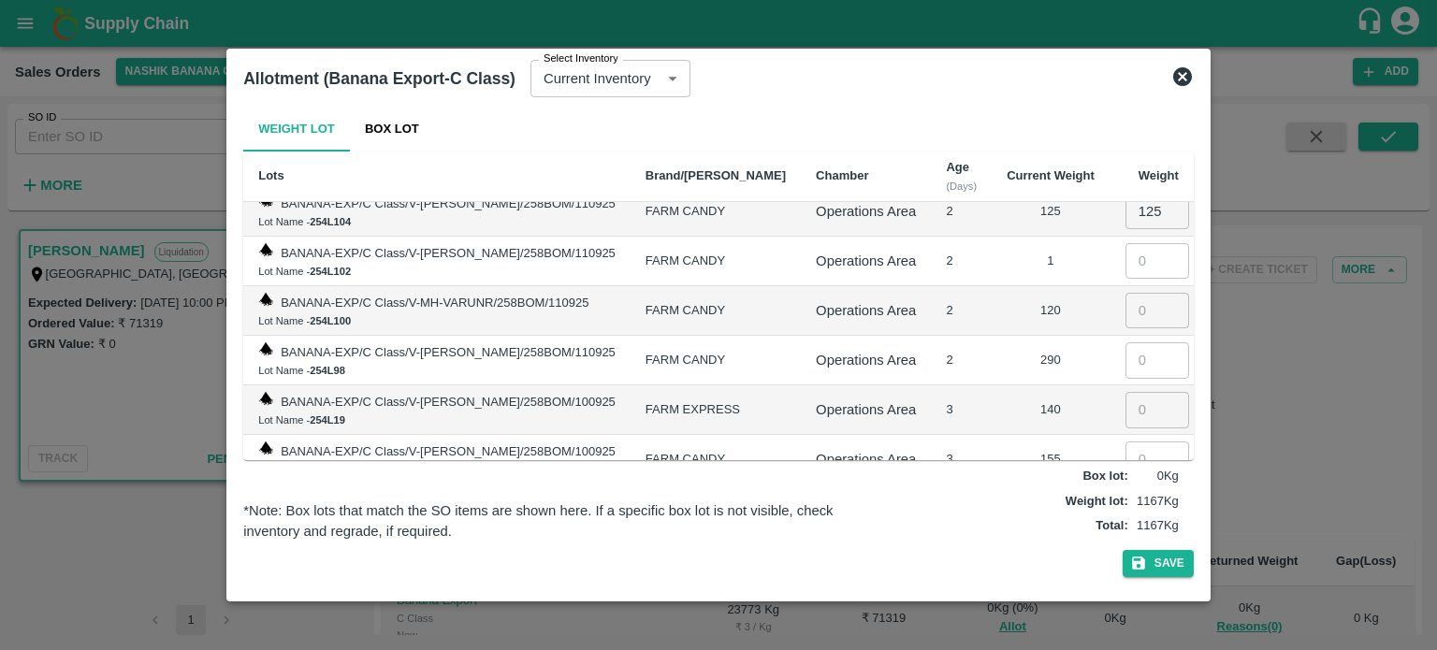
scroll to position [218, 0]
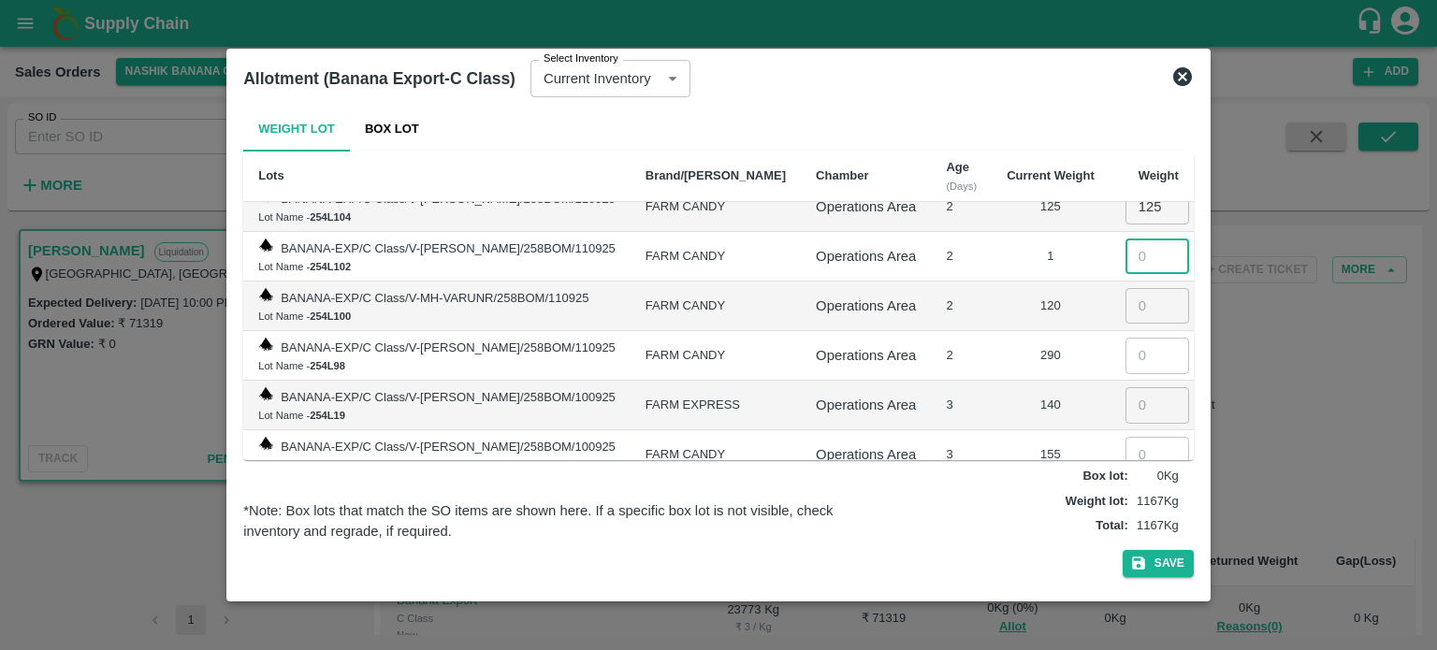
click at [1135, 242] on input "number" at bounding box center [1158, 257] width 64 height 36
type input "1"
click at [1139, 297] on input "number" at bounding box center [1158, 306] width 64 height 36
type input "120"
click at [1130, 355] on input "number" at bounding box center [1158, 356] width 64 height 36
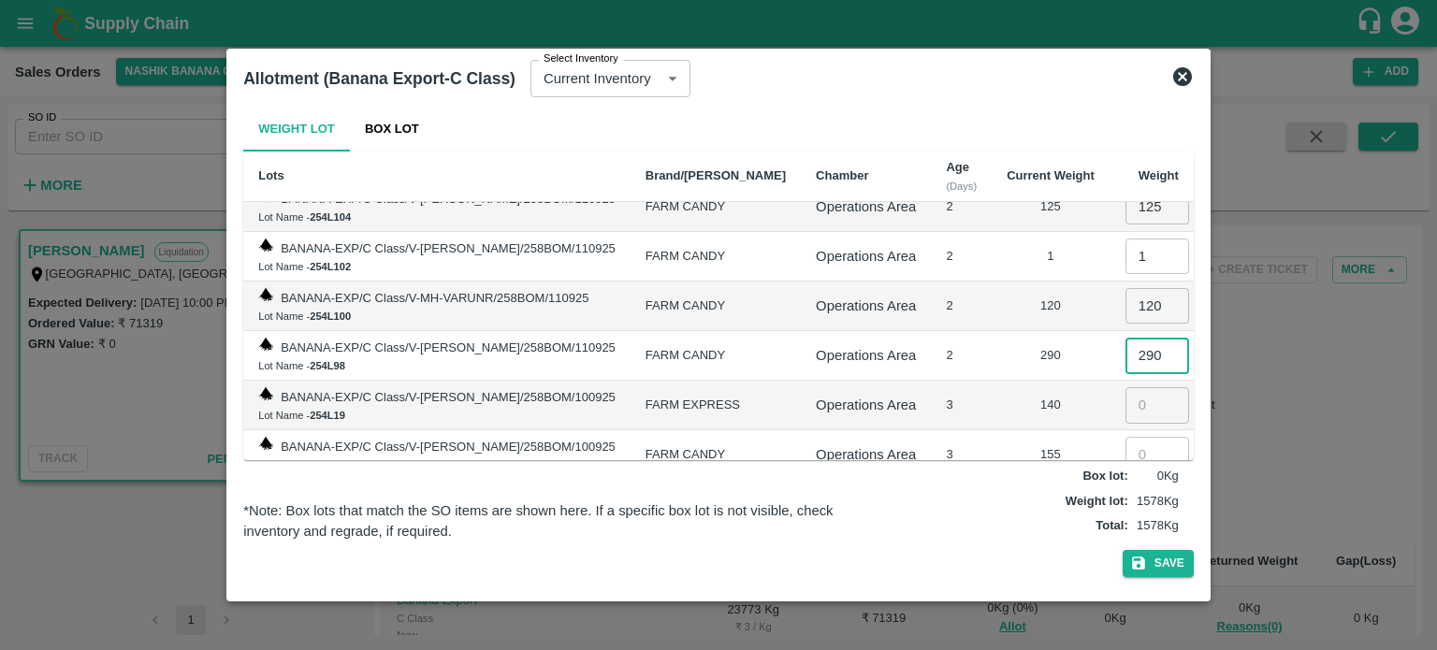
type input "290"
click at [1127, 397] on input "number" at bounding box center [1158, 405] width 64 height 36
type input "140"
click at [1133, 446] on input "number" at bounding box center [1158, 455] width 64 height 36
type input "155"
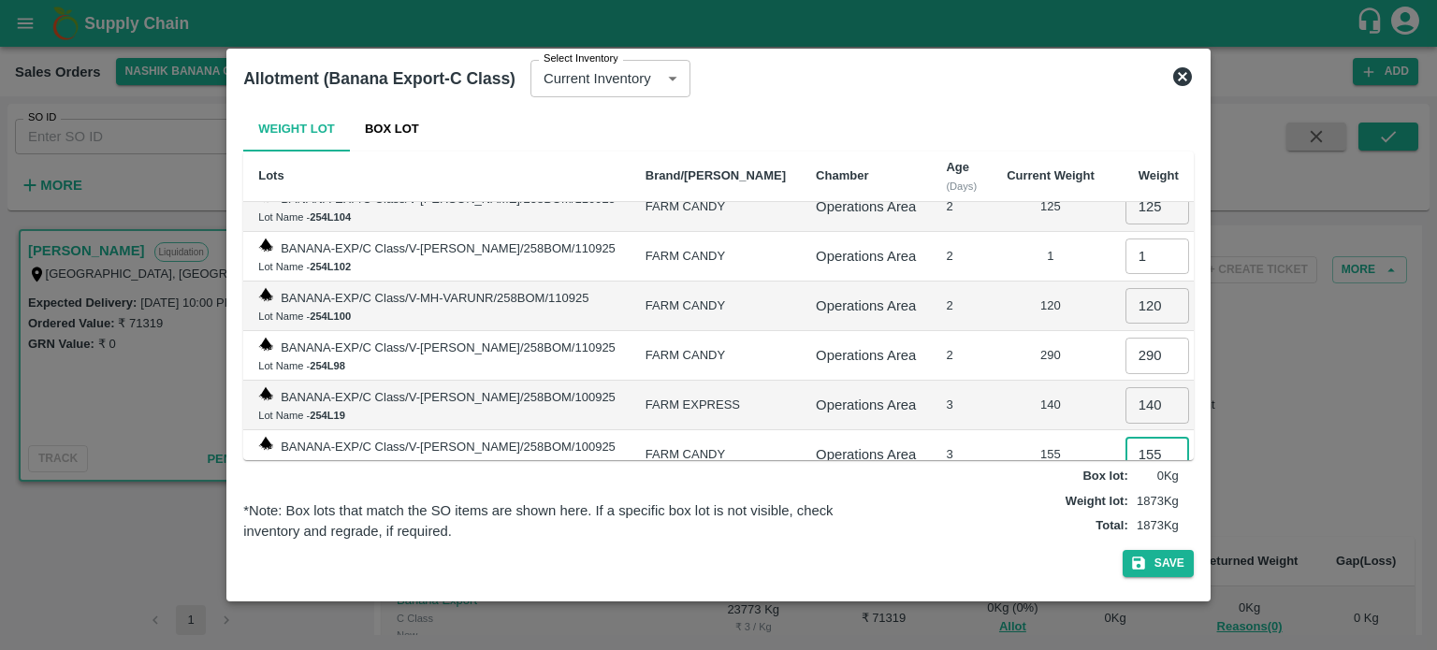
click at [952, 381] on td "3" at bounding box center [961, 406] width 61 height 50
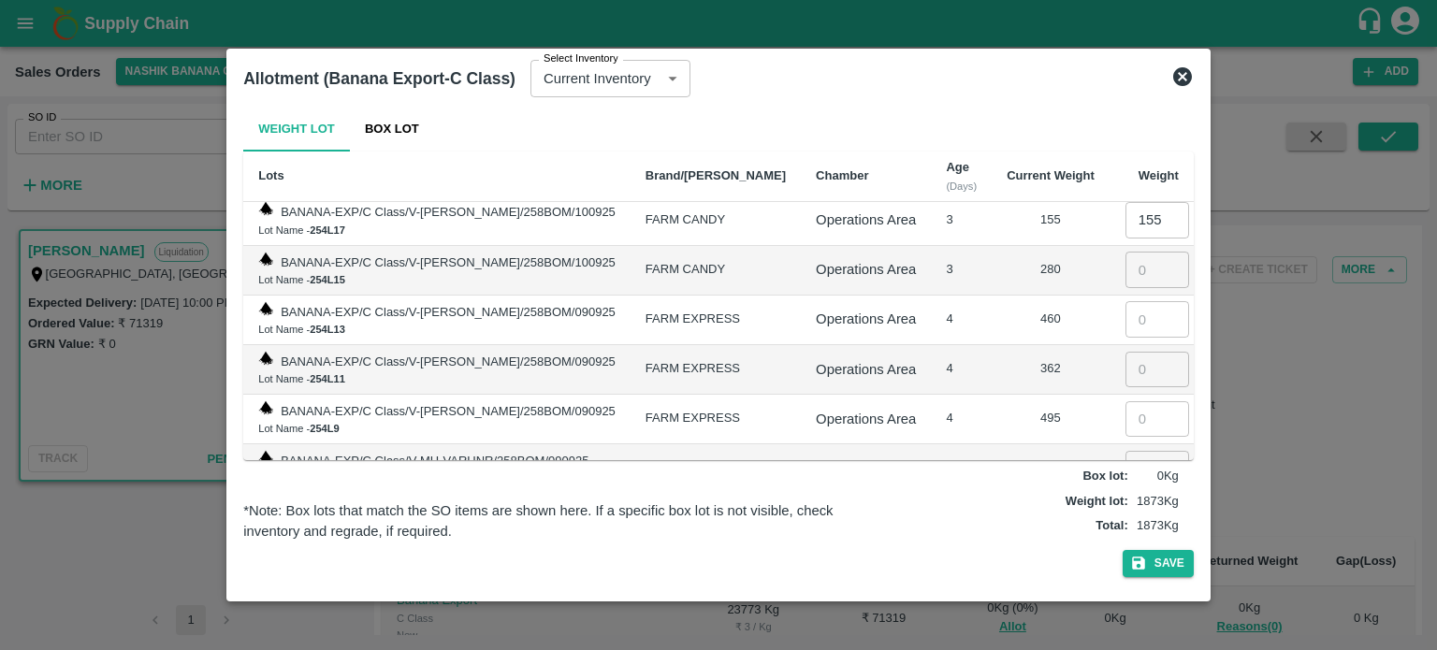
scroll to position [468, 0]
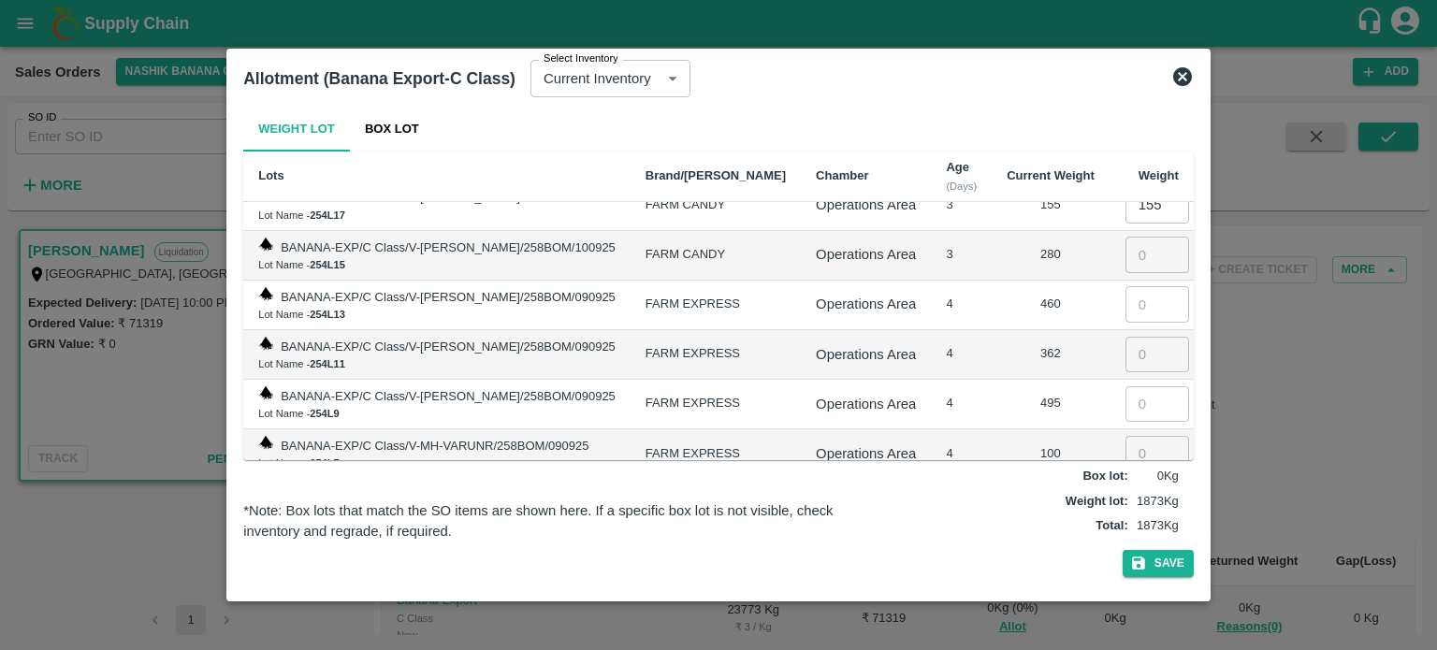
click at [1141, 237] on input "number" at bounding box center [1158, 255] width 64 height 36
type input "280"
click at [1126, 298] on input "number" at bounding box center [1158, 304] width 64 height 36
type input "460"
click at [1138, 357] on input "number" at bounding box center [1158, 355] width 64 height 36
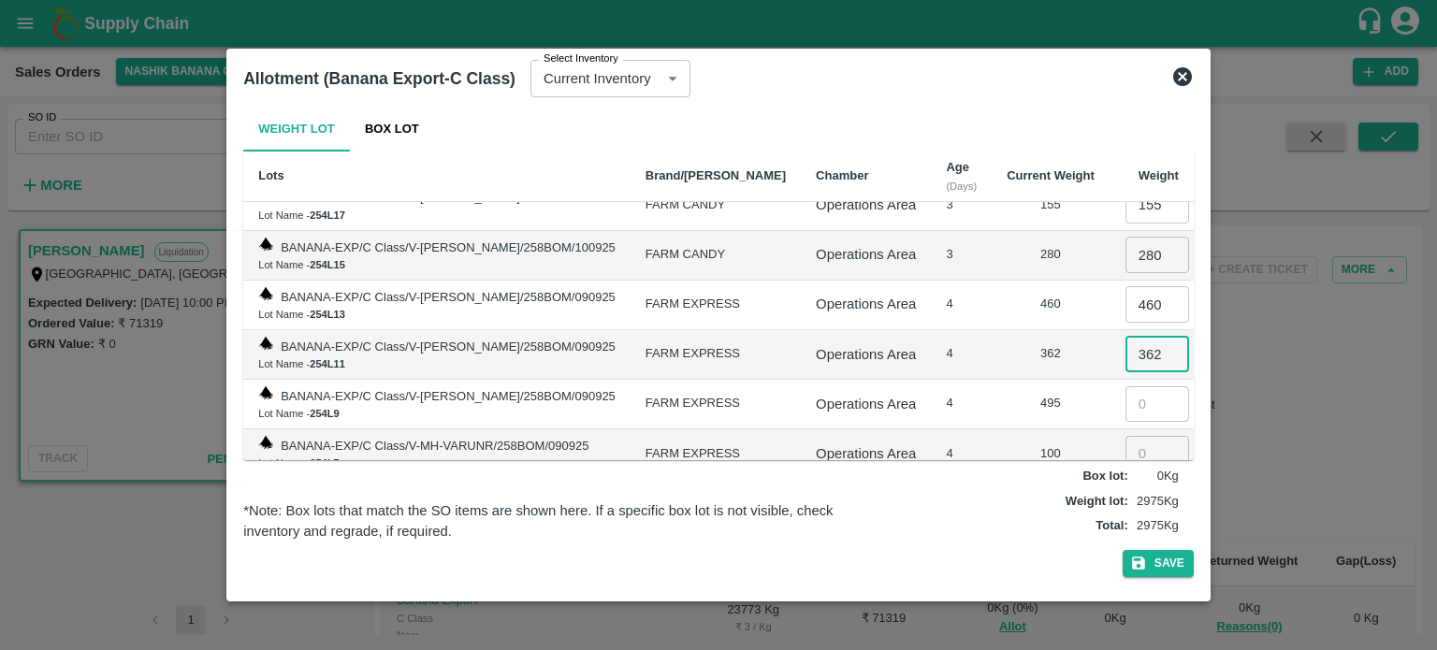
type input "362"
click at [1127, 390] on input "number" at bounding box center [1158, 404] width 64 height 36
type input "495"
click at [1126, 441] on input "number" at bounding box center [1158, 454] width 64 height 36
type input "100"
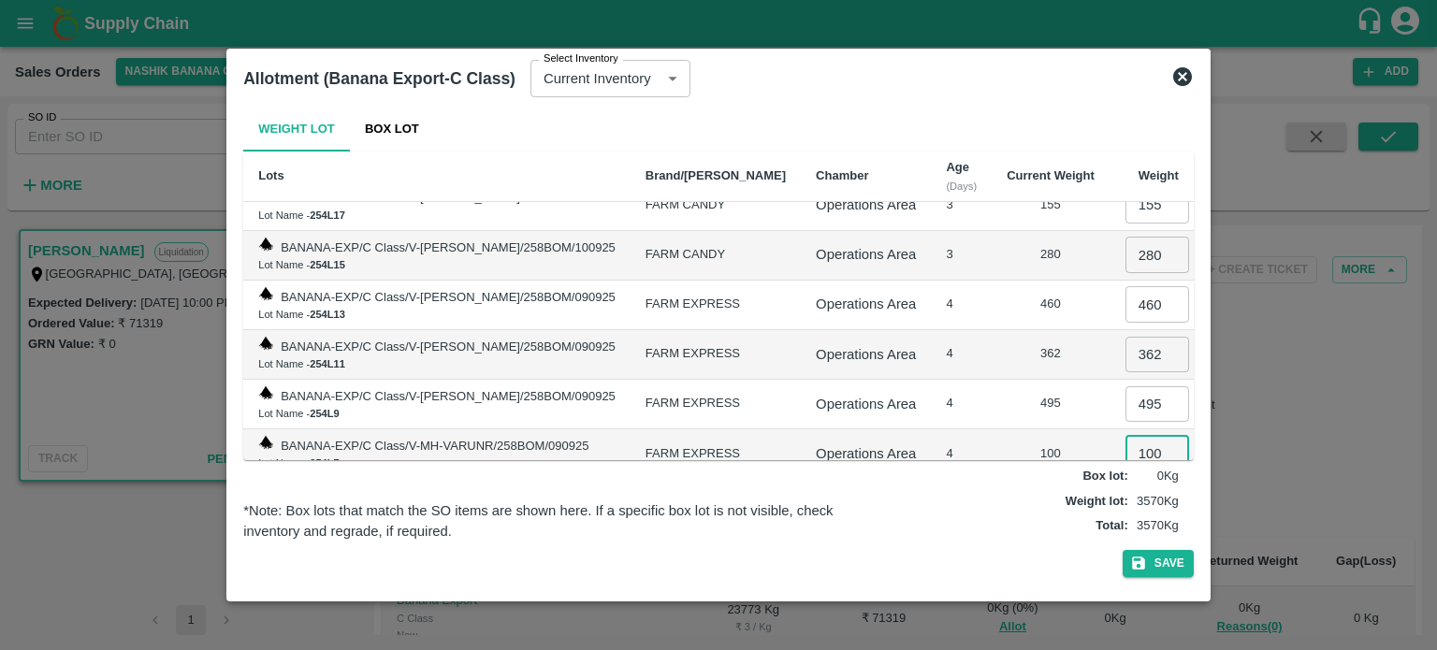
click at [1029, 366] on td "362" at bounding box center [1051, 355] width 118 height 50
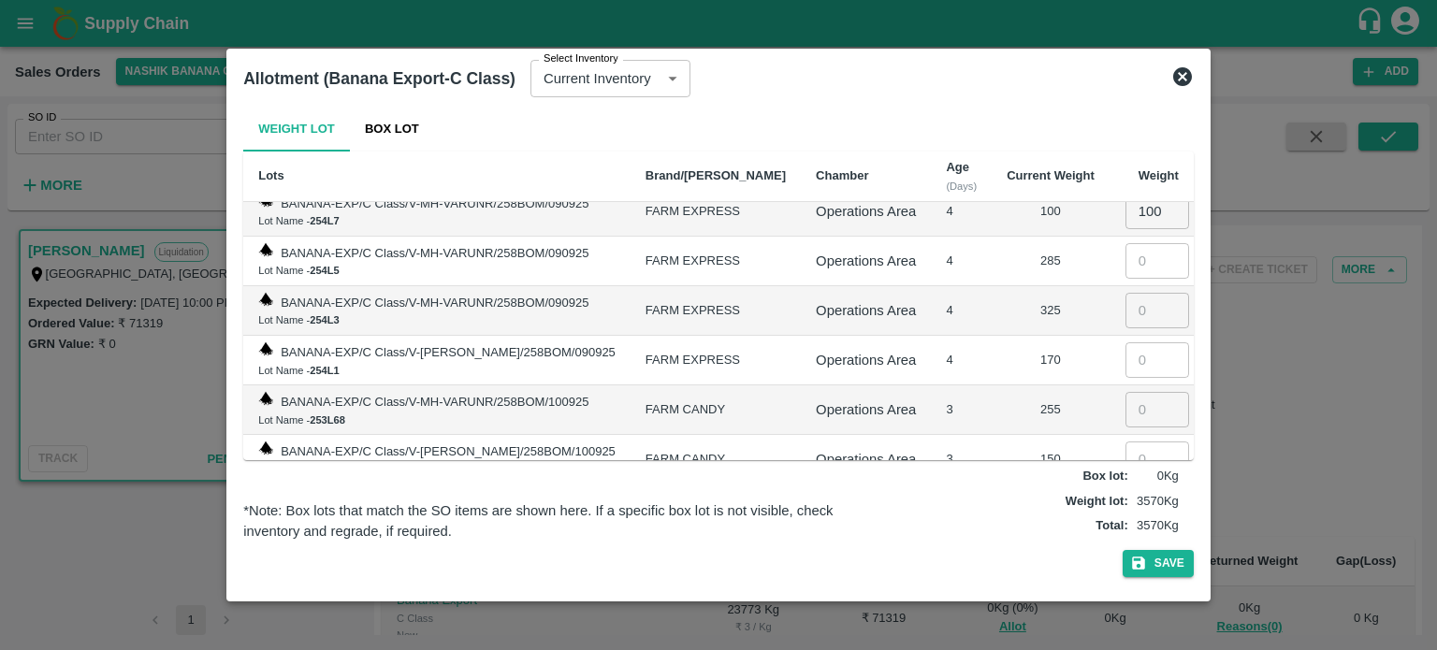
scroll to position [717, 0]
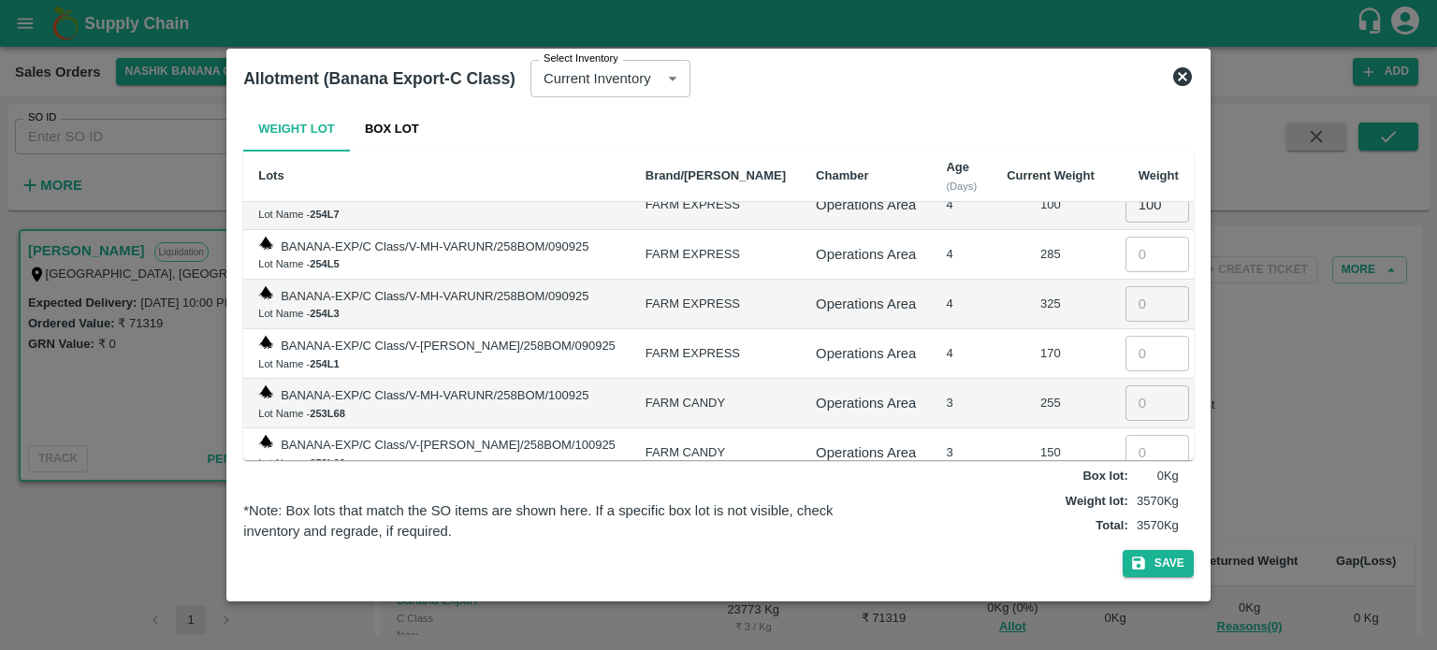
click at [1127, 247] on input "number" at bounding box center [1158, 255] width 64 height 36
type input "285"
click at [1140, 296] on input "number" at bounding box center [1158, 304] width 64 height 36
type input "325"
click at [1126, 336] on input "number" at bounding box center [1158, 354] width 64 height 36
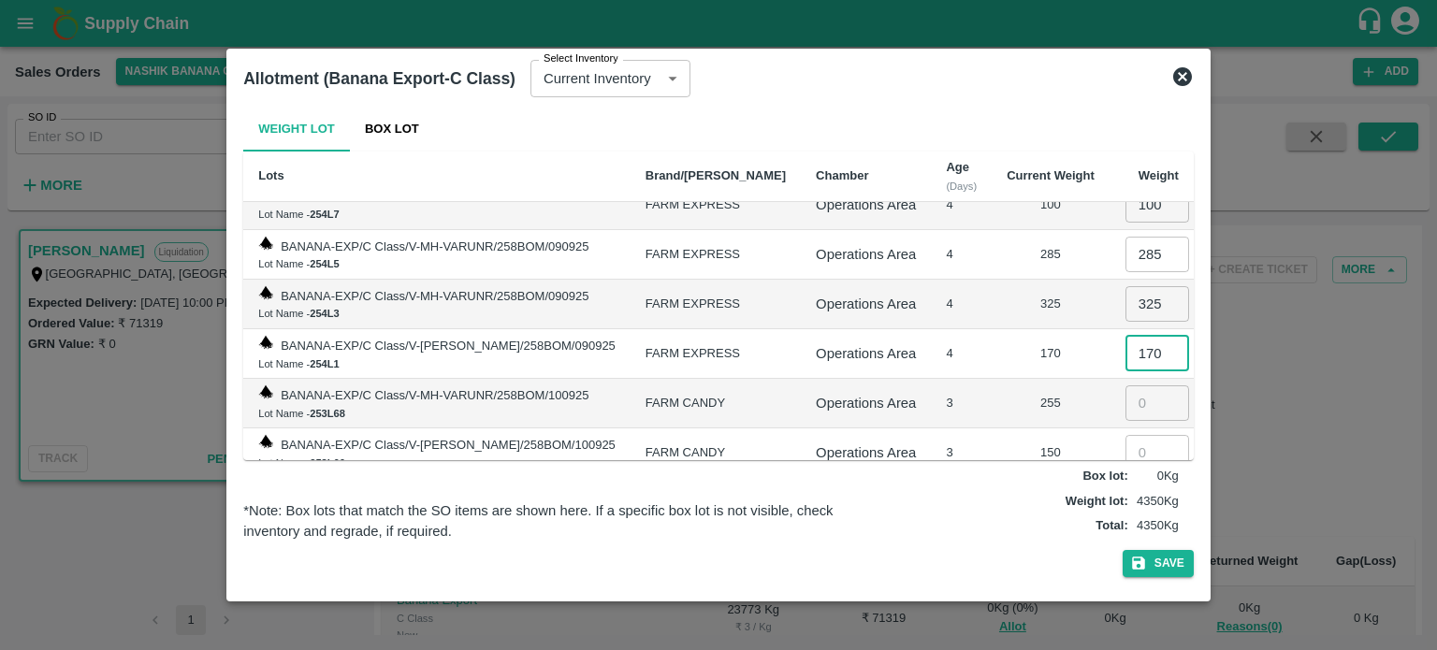
type input "170"
click at [1126, 385] on input "number" at bounding box center [1158, 403] width 64 height 36
type input "255"
click at [1134, 435] on input "number" at bounding box center [1158, 453] width 64 height 36
type input "150"
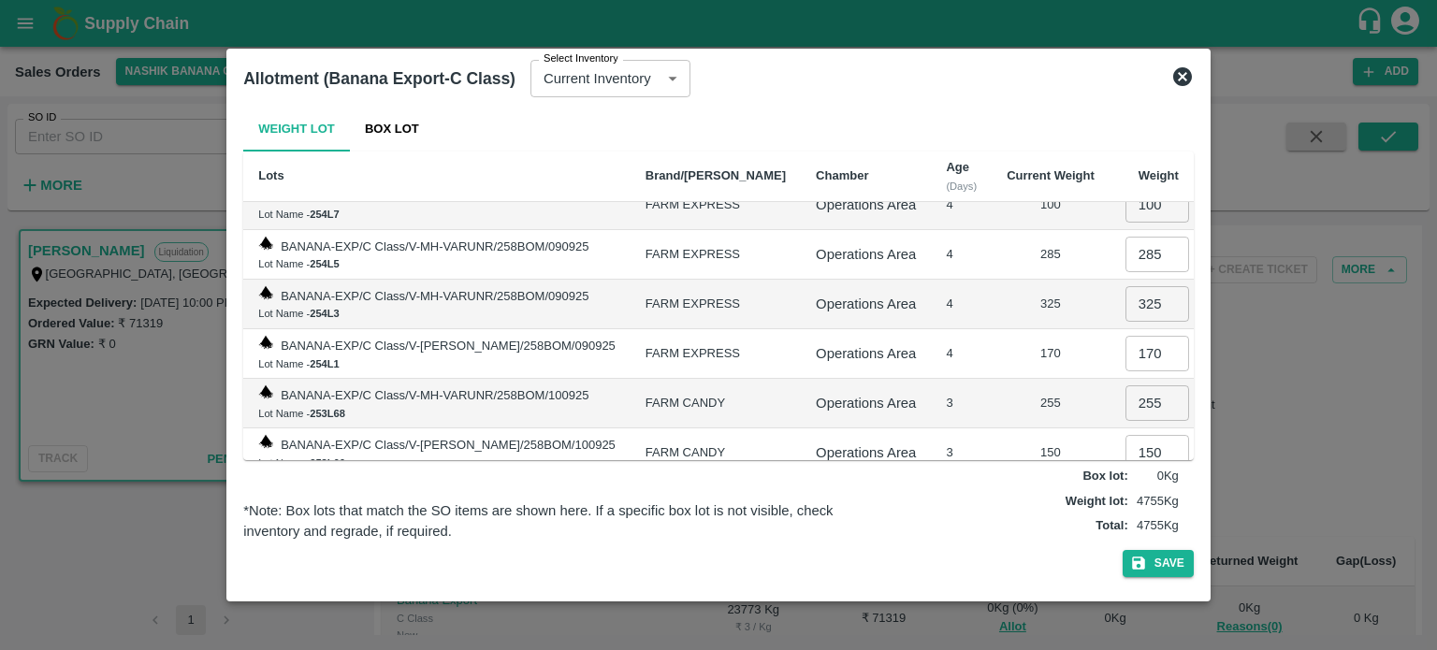
click at [1032, 379] on td "255" at bounding box center [1051, 404] width 118 height 50
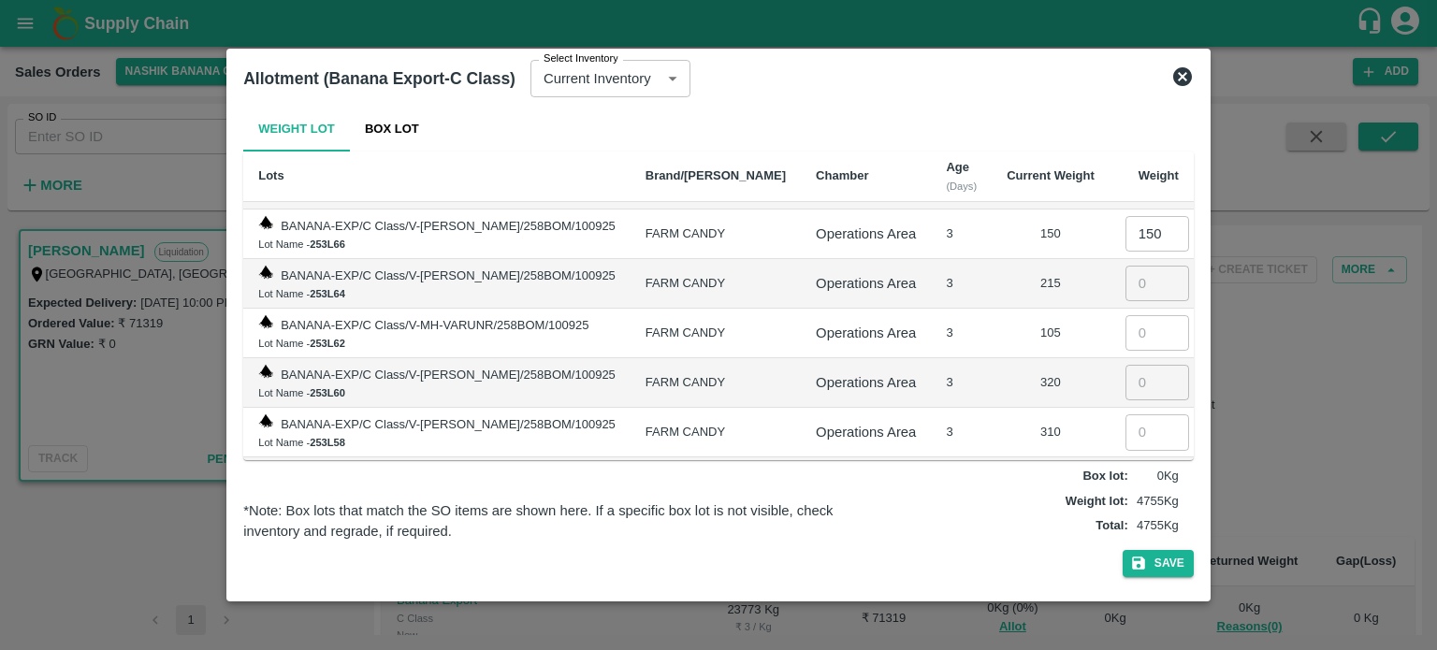
scroll to position [967, 0]
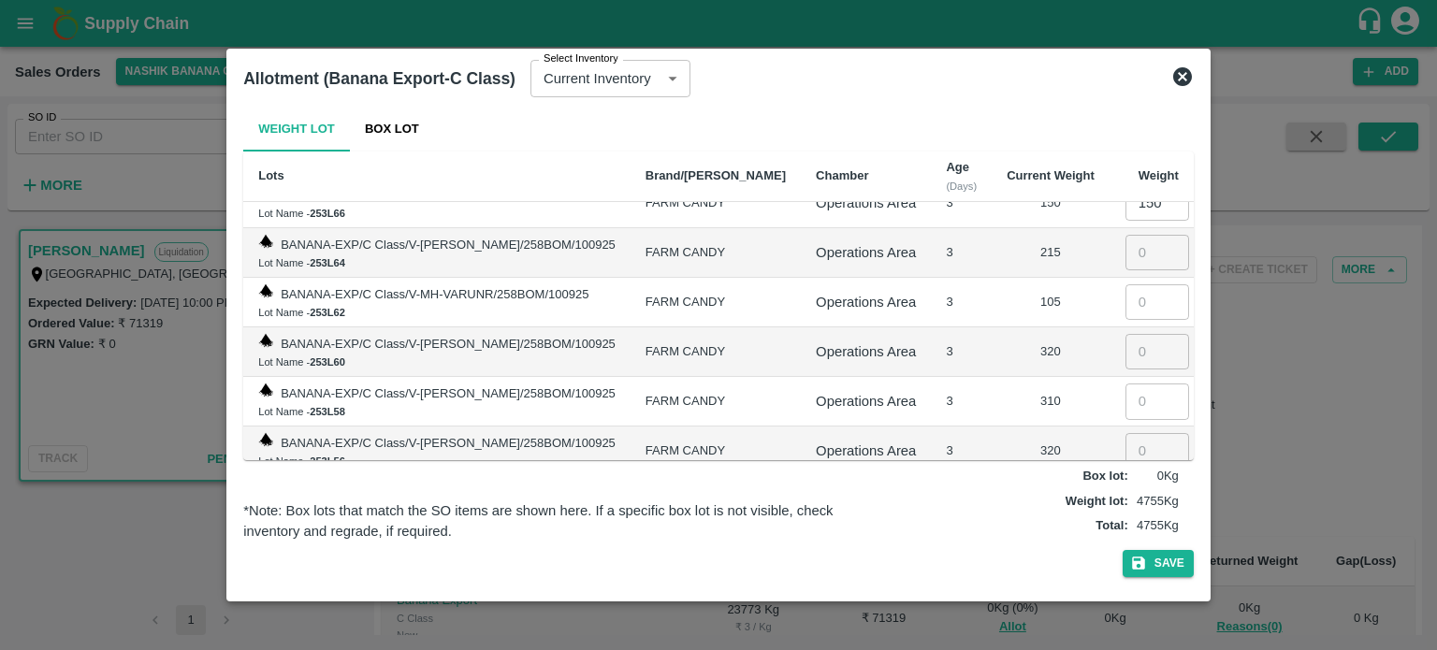
click at [1134, 239] on input "number" at bounding box center [1158, 253] width 64 height 36
type input "215"
click at [1130, 284] on input "number" at bounding box center [1158, 302] width 64 height 36
type input "105"
click at [1126, 339] on input "number" at bounding box center [1158, 352] width 64 height 36
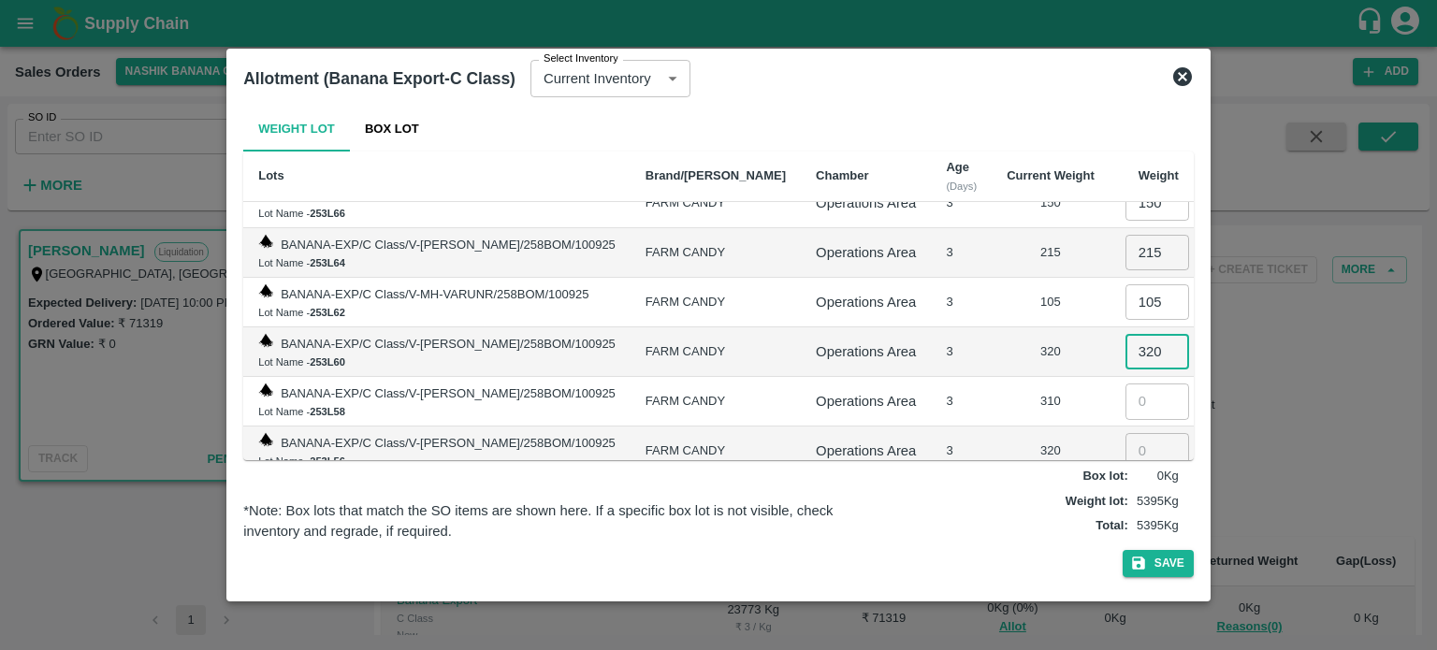
type input "320"
click at [1137, 384] on input "number" at bounding box center [1158, 402] width 64 height 36
type input "310"
click at [1126, 433] on input "number" at bounding box center [1158, 451] width 64 height 36
type input "320"
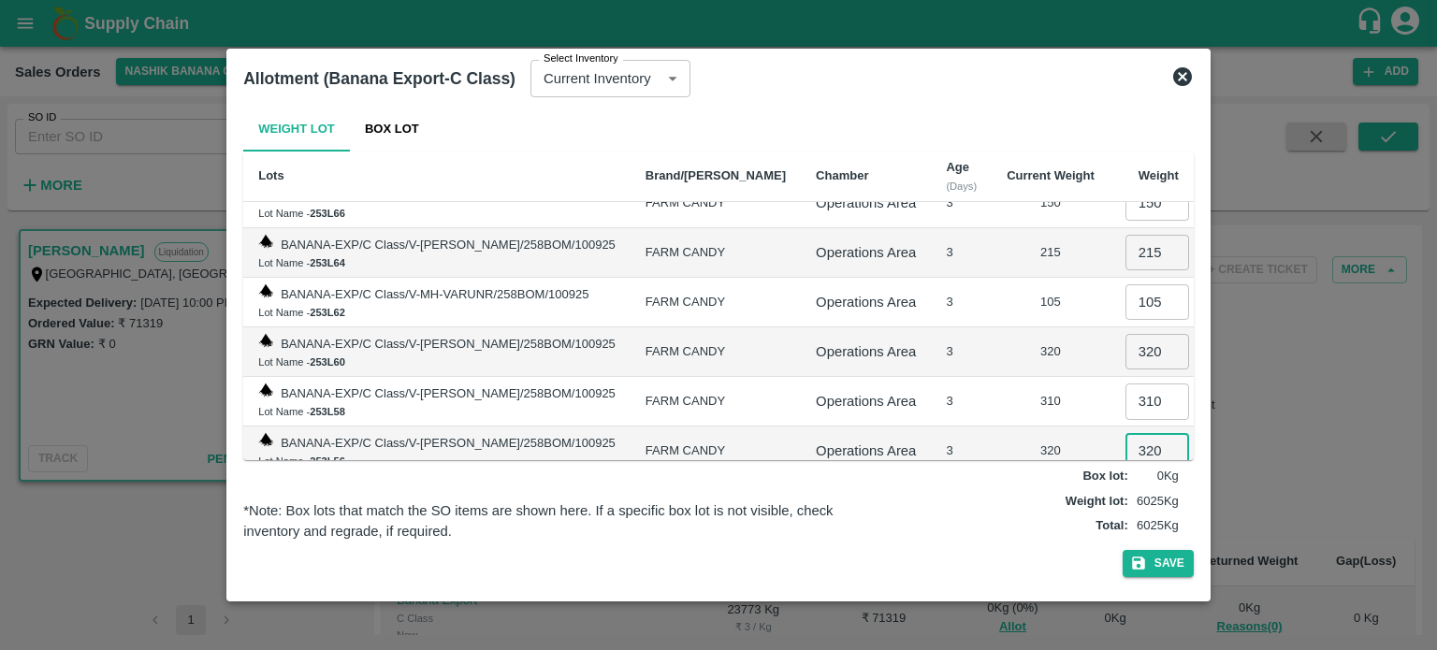
click at [1018, 377] on td "310" at bounding box center [1051, 402] width 118 height 50
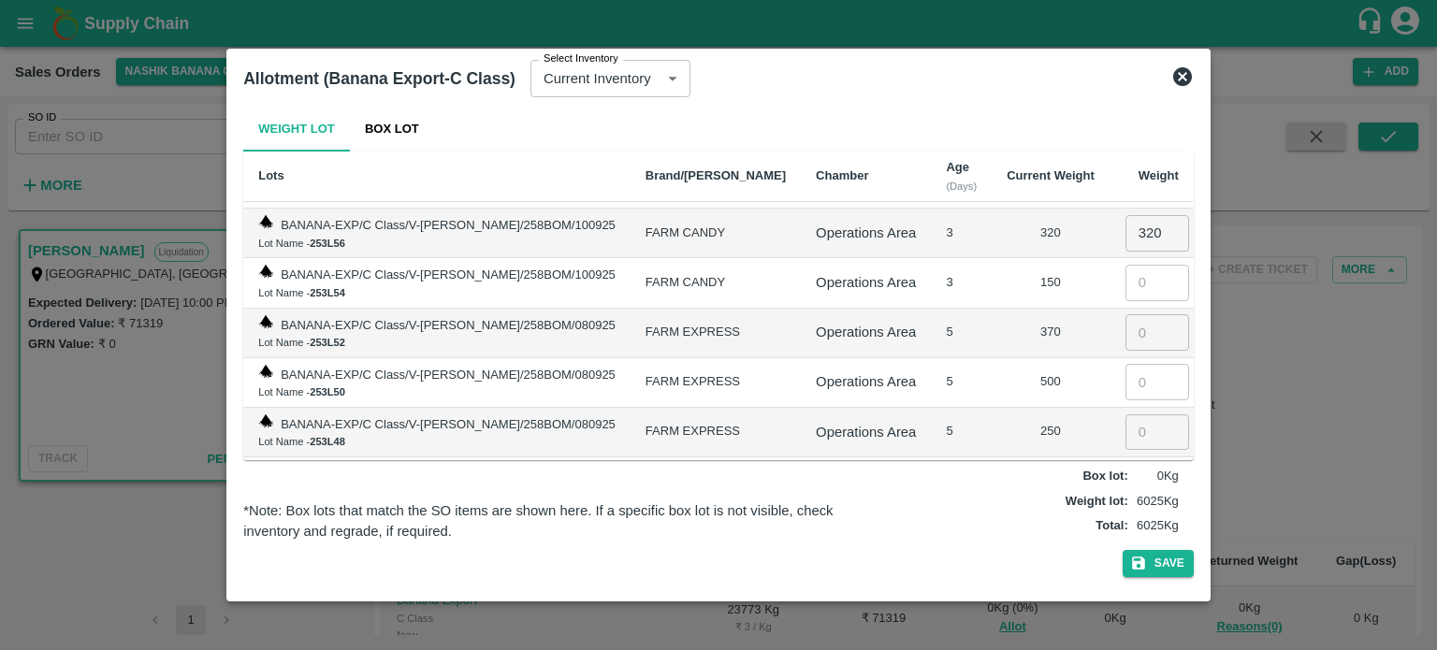
scroll to position [1216, 0]
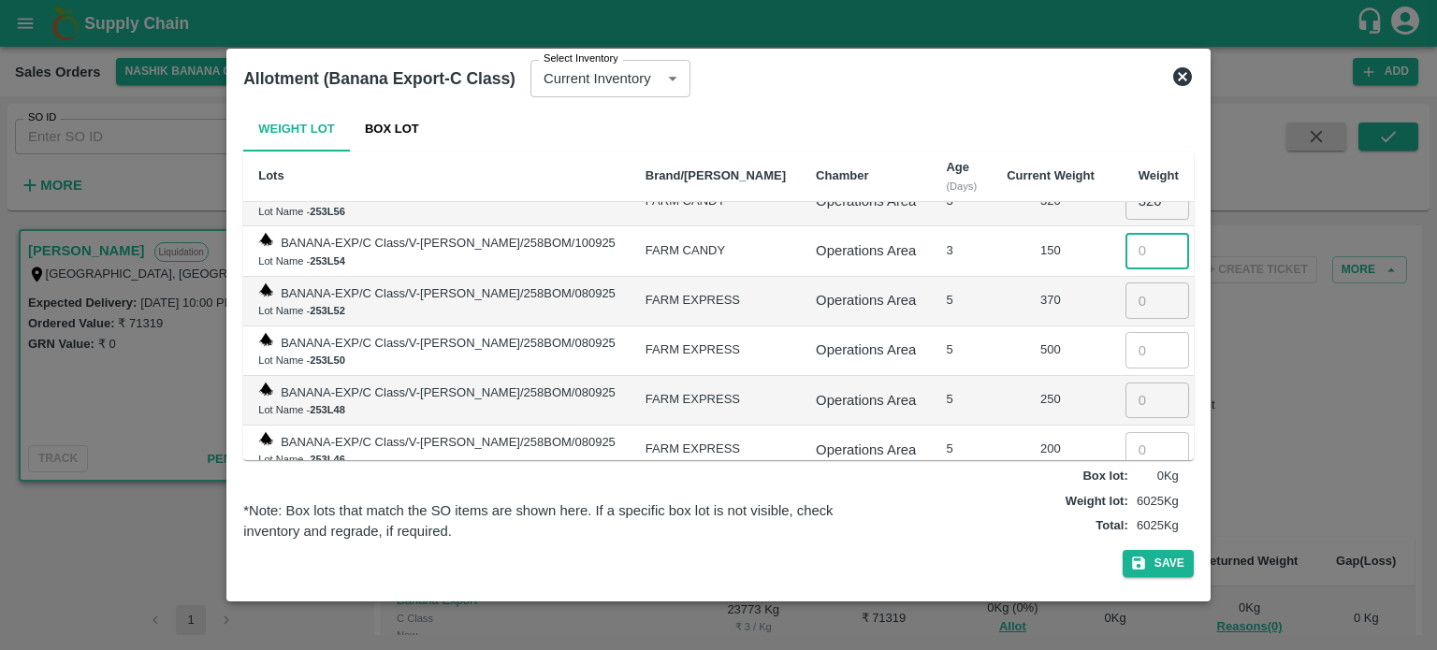
click at [1127, 242] on input "number" at bounding box center [1158, 251] width 64 height 36
type input "150"
click at [1141, 283] on input "number" at bounding box center [1158, 301] width 64 height 36
type input "370"
click at [1127, 332] on input "number" at bounding box center [1158, 350] width 64 height 36
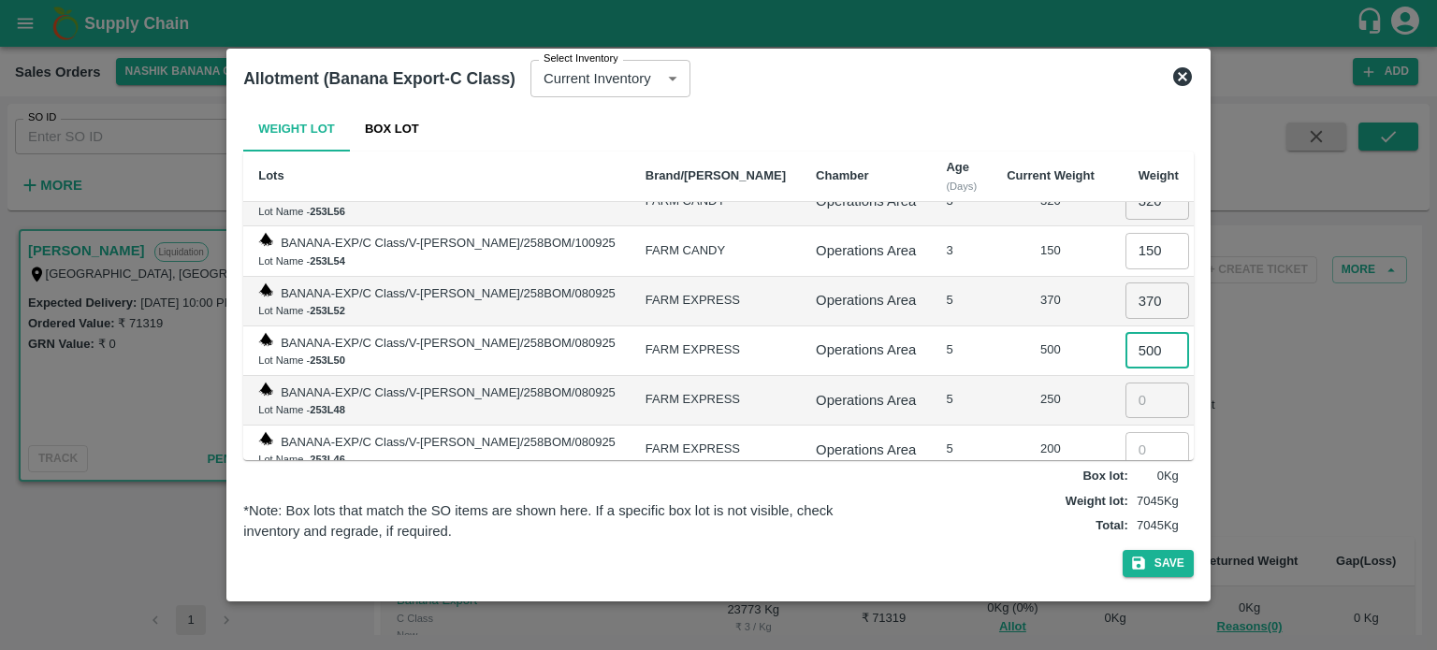
type input "500"
click at [1139, 383] on input "number" at bounding box center [1158, 401] width 64 height 36
type input "250"
click at [1139, 432] on input "number" at bounding box center [1158, 450] width 64 height 36
type input "200"
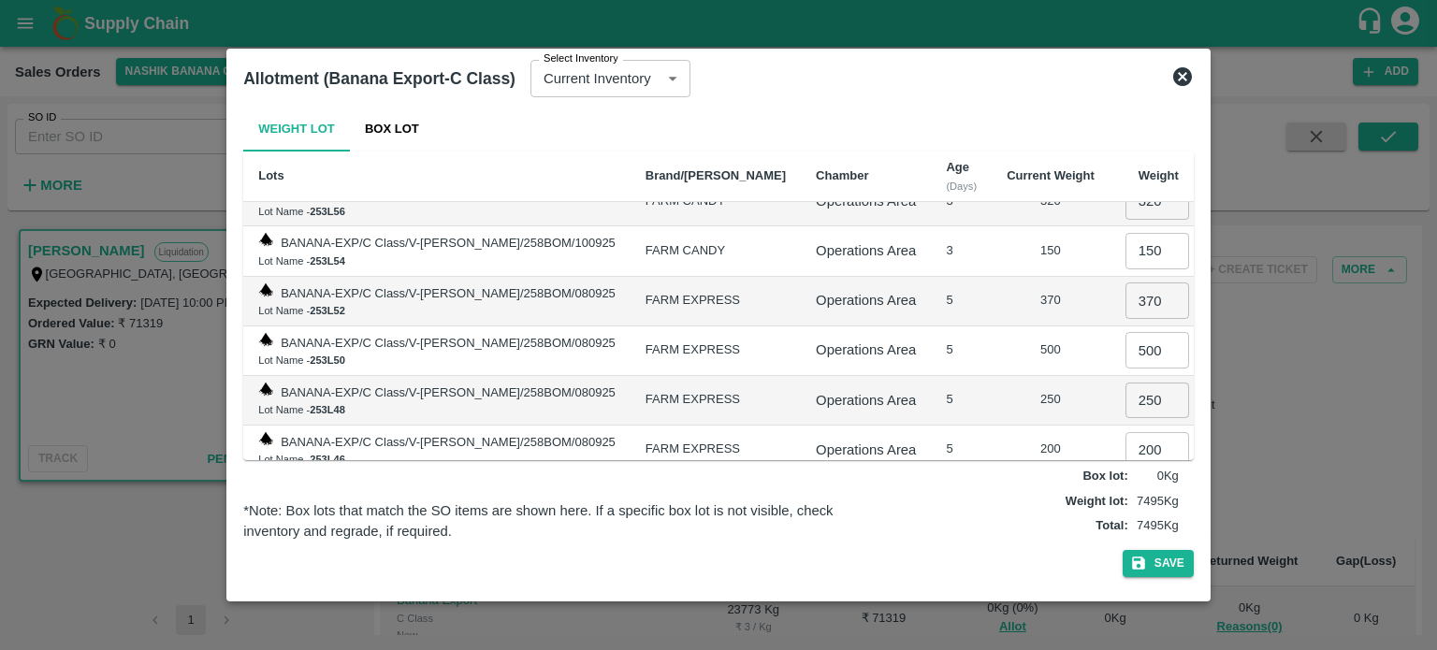
click at [931, 327] on td "5" at bounding box center [961, 352] width 61 height 50
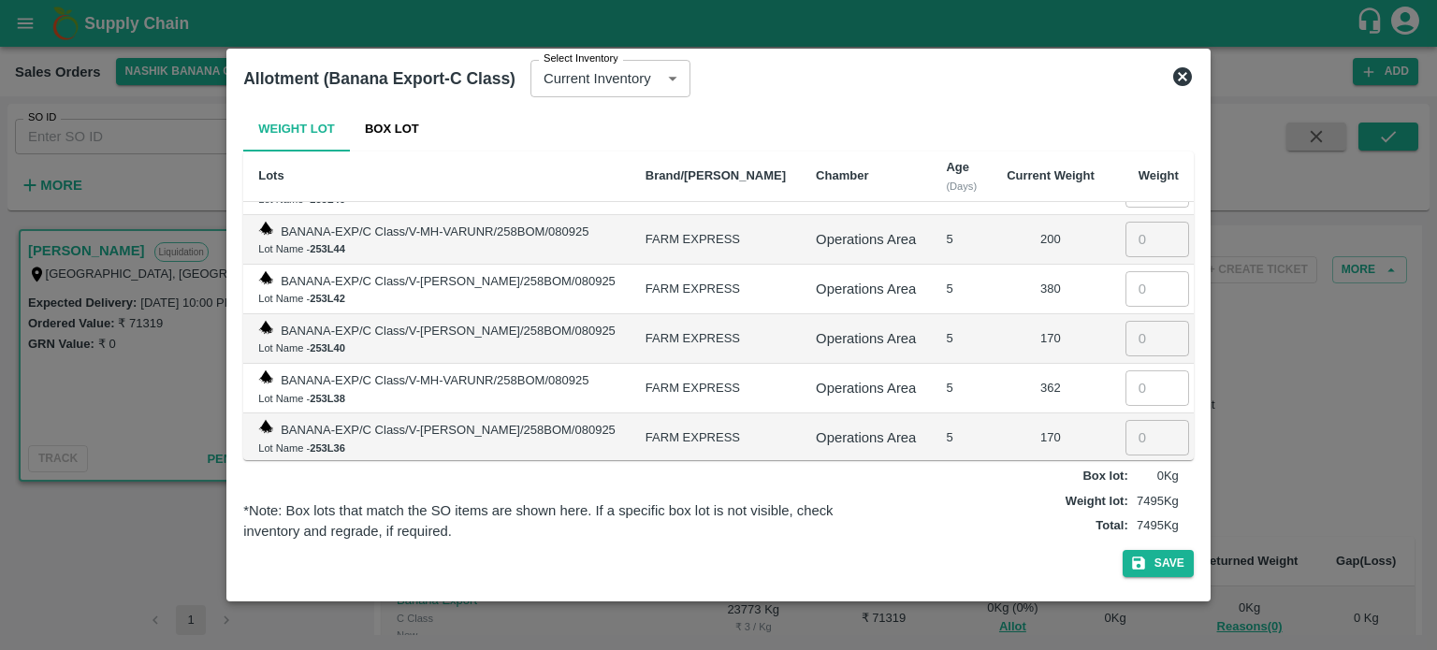
scroll to position [1465, 0]
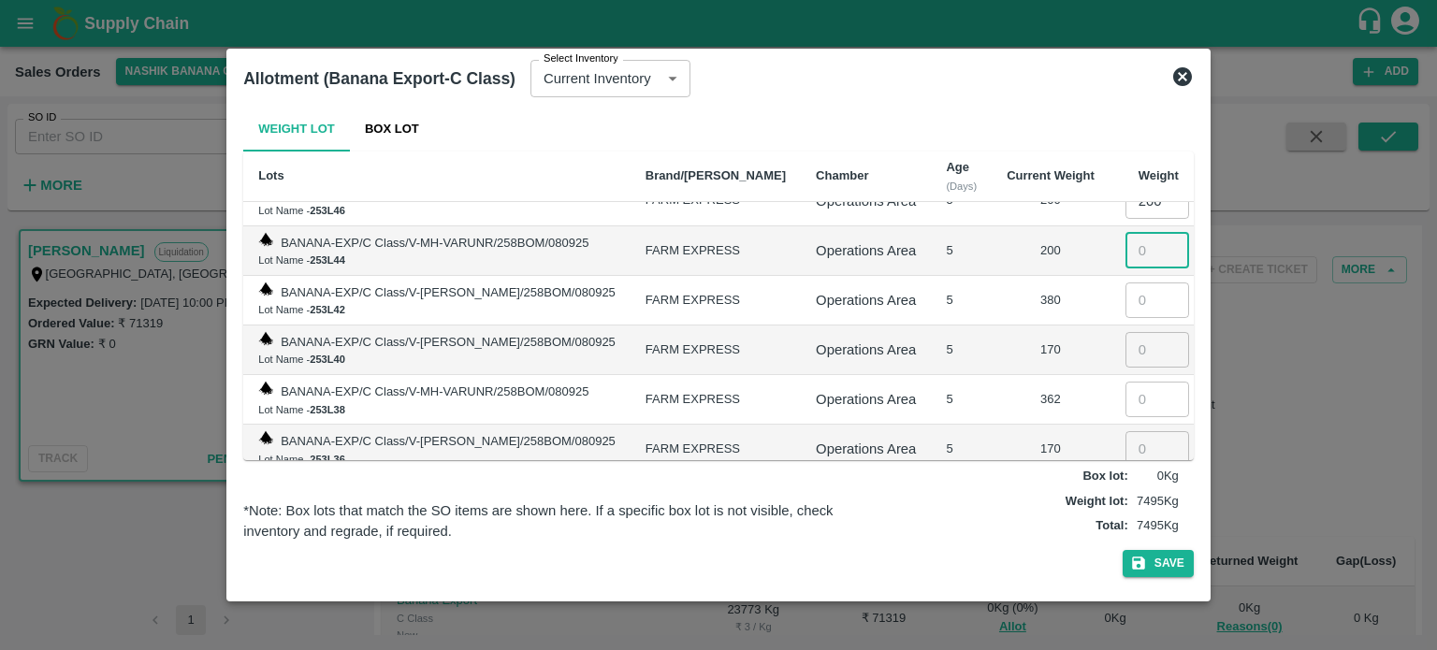
click at [1134, 233] on input "number" at bounding box center [1158, 251] width 64 height 36
type input "200"
click at [1135, 283] on input "number" at bounding box center [1158, 301] width 64 height 36
type input "380"
click at [1133, 332] on input "number" at bounding box center [1158, 350] width 64 height 36
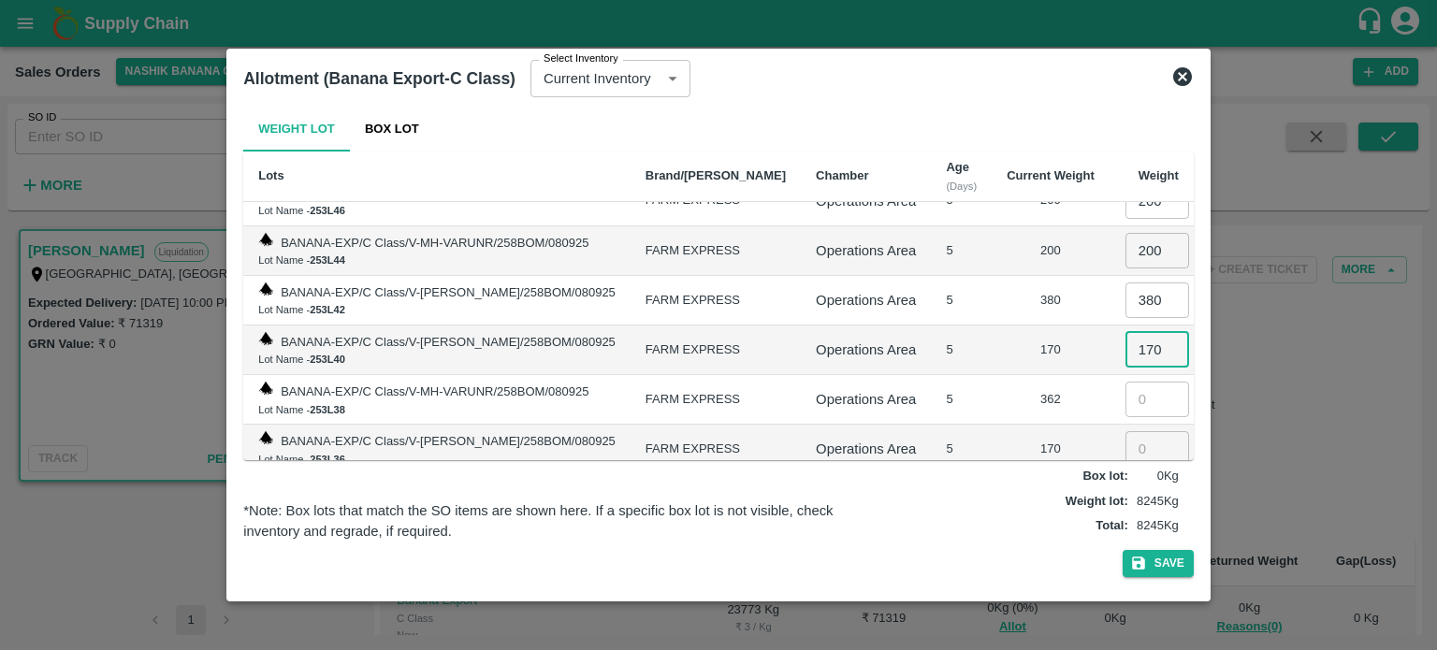
type input "170"
click at [1127, 382] on input "number" at bounding box center [1158, 400] width 64 height 36
type input "362"
click at [1132, 431] on input "number" at bounding box center [1158, 449] width 64 height 36
type input "170"
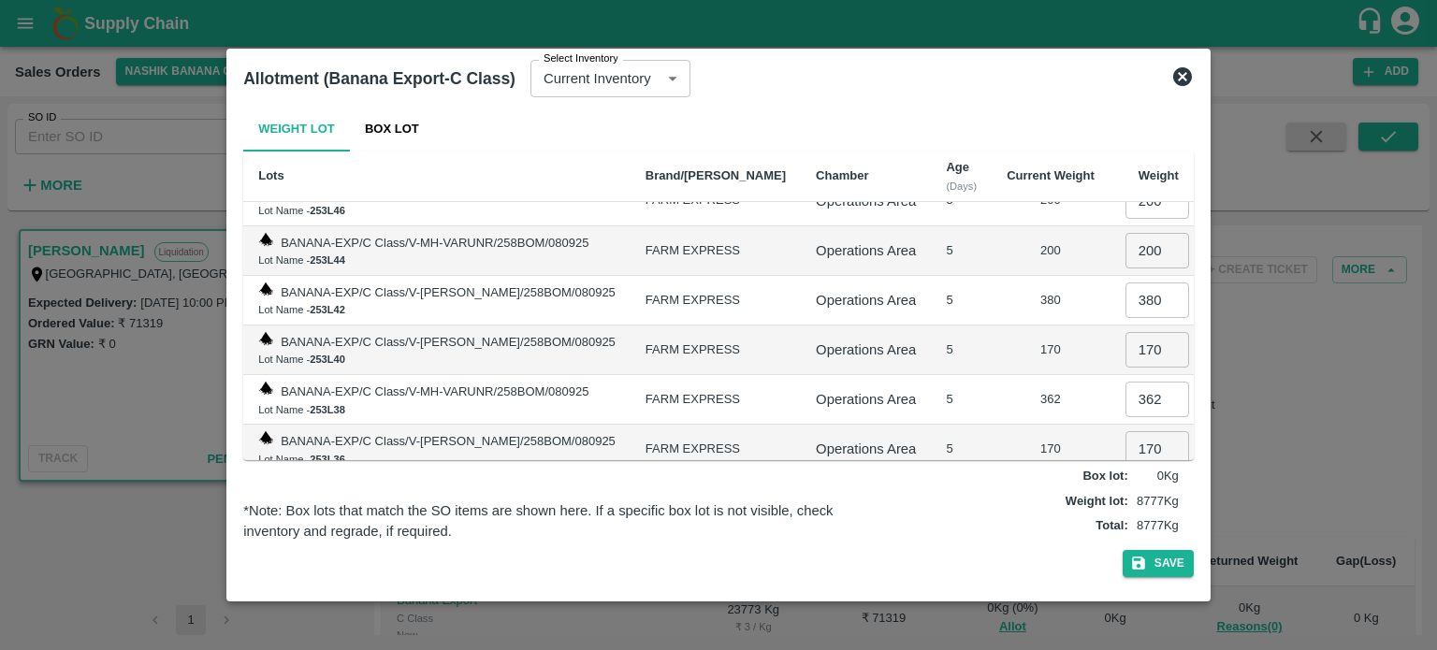
click at [992, 425] on td "170" at bounding box center [1051, 450] width 118 height 50
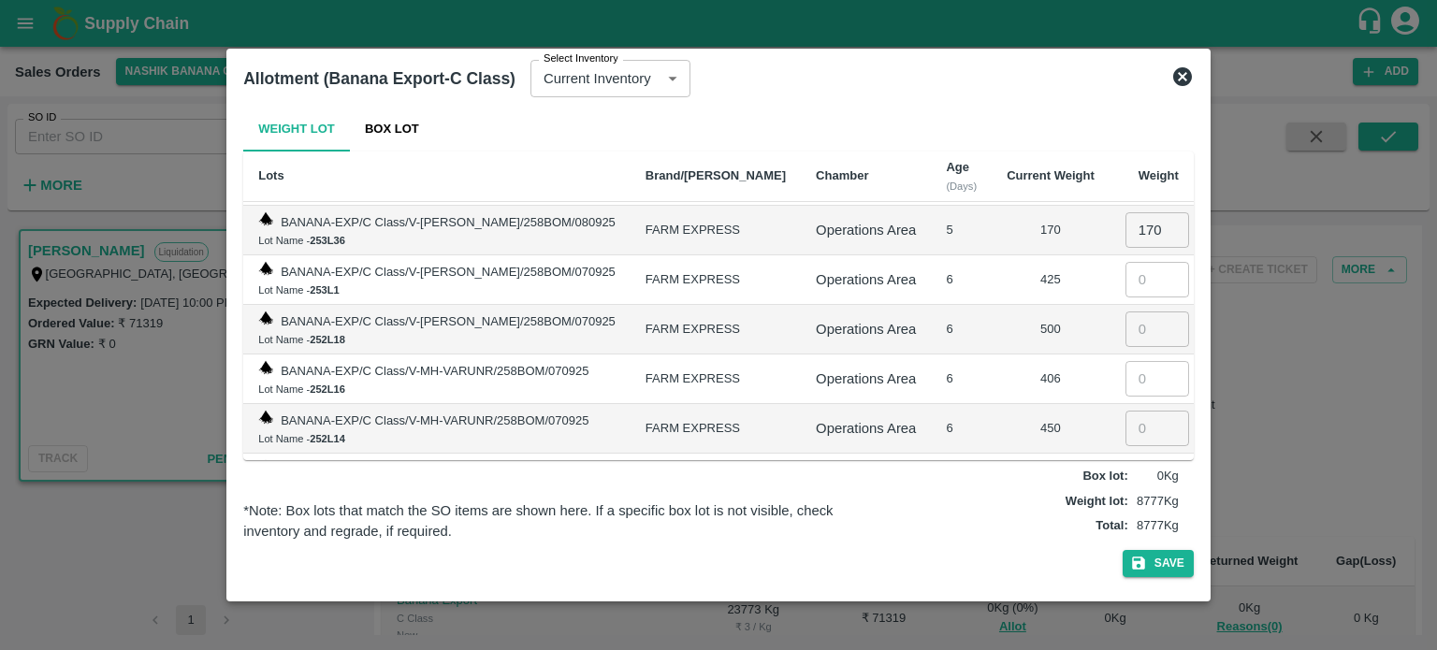
scroll to position [1715, 0]
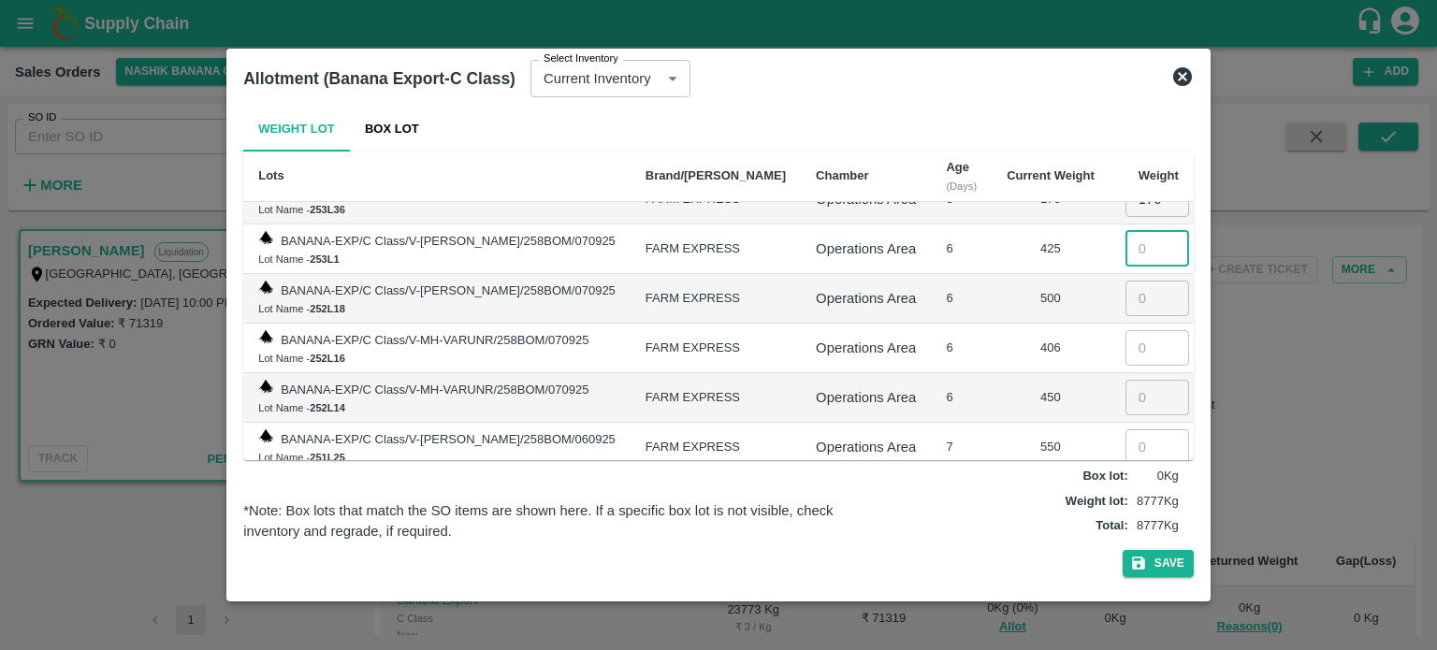
click at [1126, 231] on input "number" at bounding box center [1158, 249] width 64 height 36
type input "425"
click at [1131, 281] on input "number" at bounding box center [1158, 299] width 64 height 36
type input "500"
click at [1131, 330] on input "number" at bounding box center [1158, 348] width 64 height 36
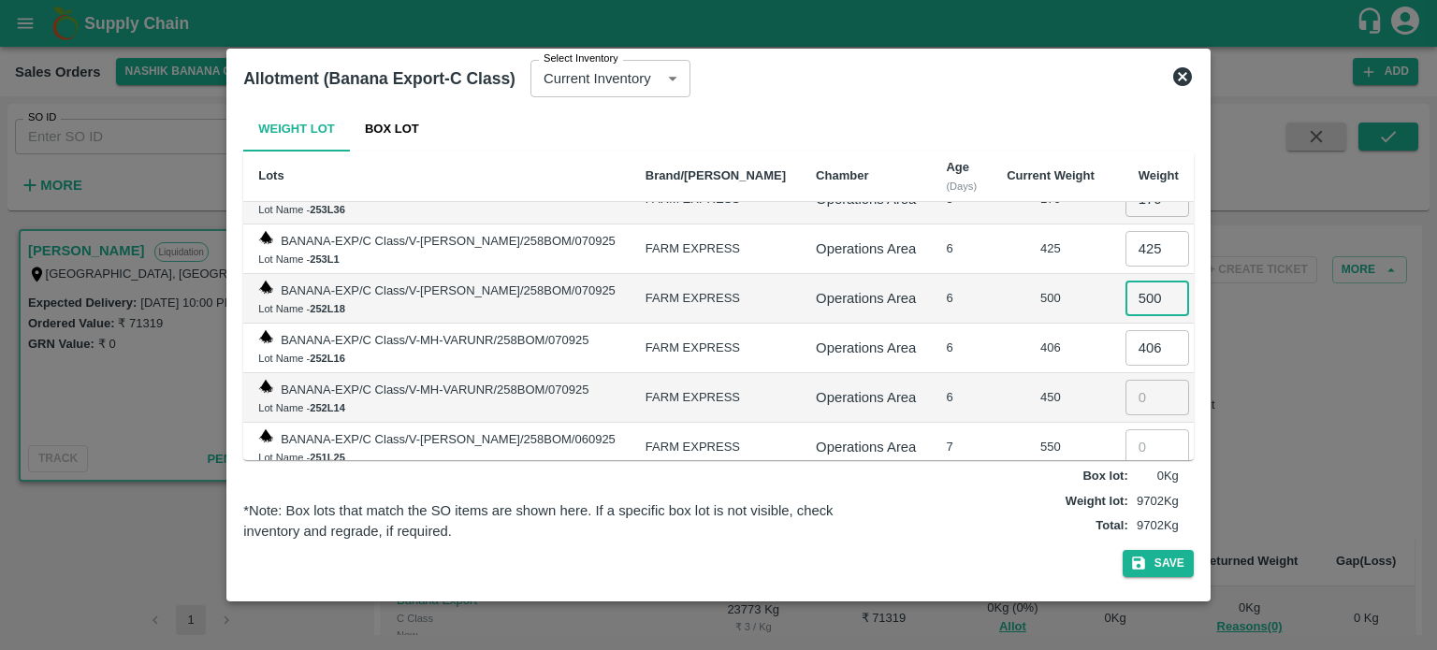
type input "406"
click at [1136, 380] on input "number" at bounding box center [1158, 398] width 64 height 36
type input "450"
click at [1130, 429] on input "number" at bounding box center [1158, 447] width 64 height 36
type input "550"
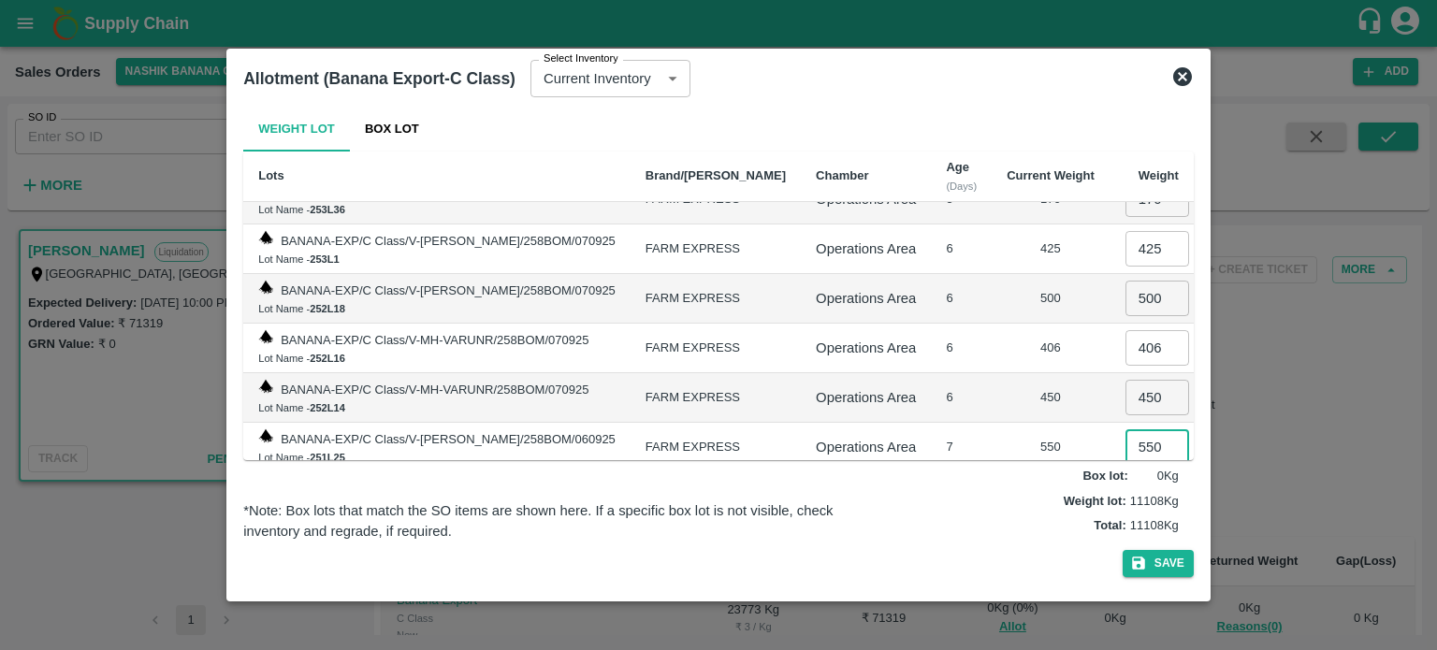
click at [1007, 389] on div "450" at bounding box center [1051, 398] width 88 height 18
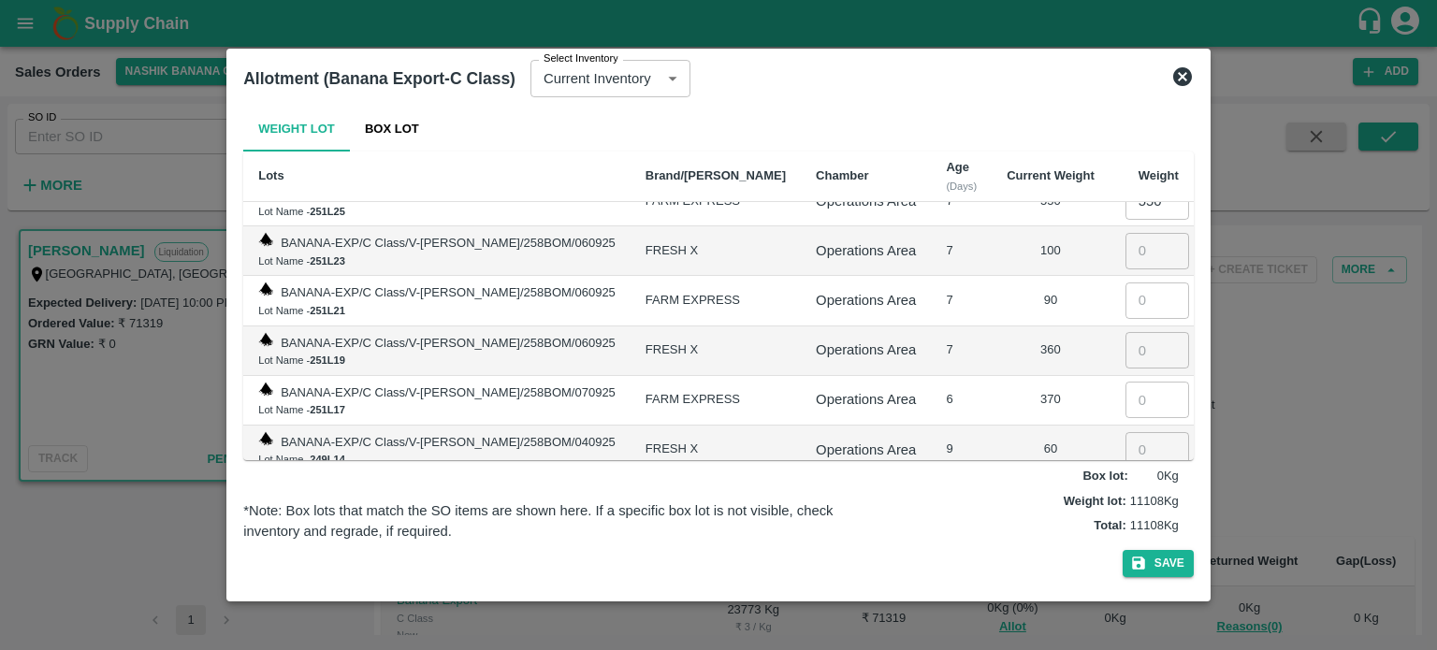
scroll to position [1965, 0]
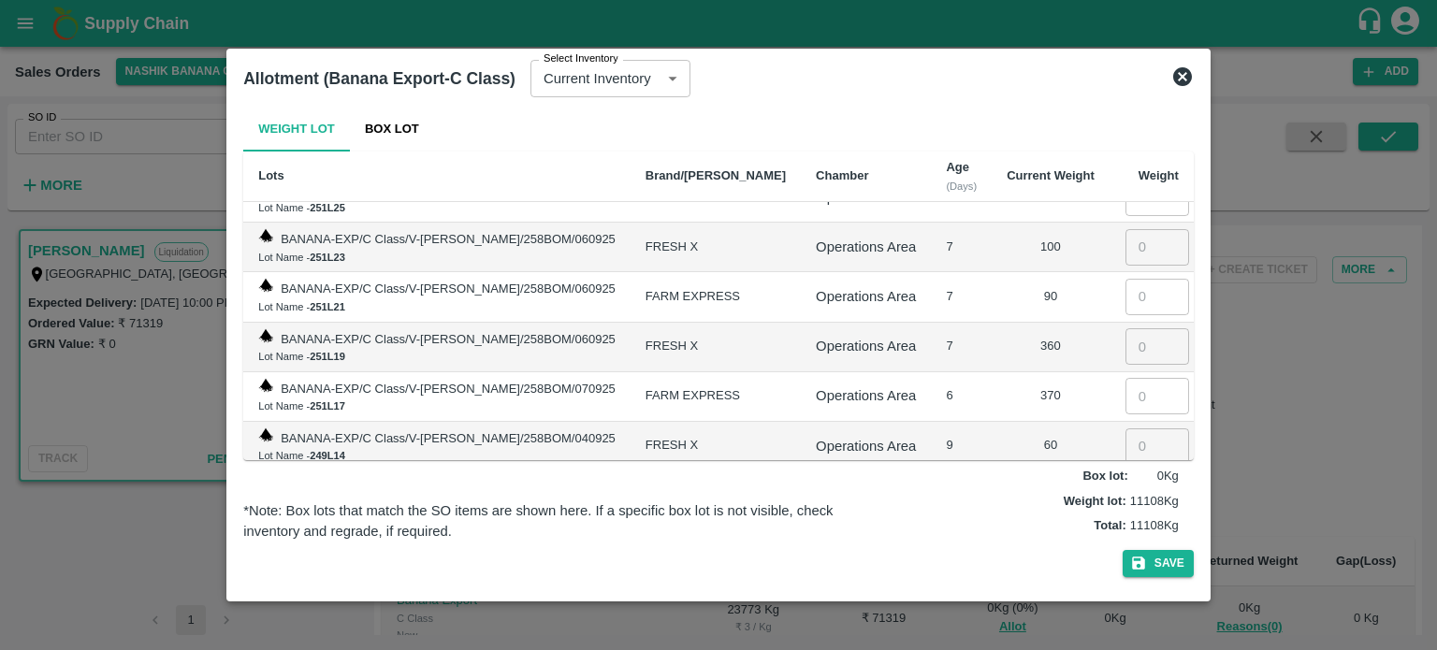
click at [1127, 229] on input "number" at bounding box center [1158, 247] width 64 height 36
type input "100"
click at [1149, 279] on input "number" at bounding box center [1158, 297] width 64 height 36
type input "90"
click at [1129, 328] on input "number" at bounding box center [1158, 346] width 64 height 36
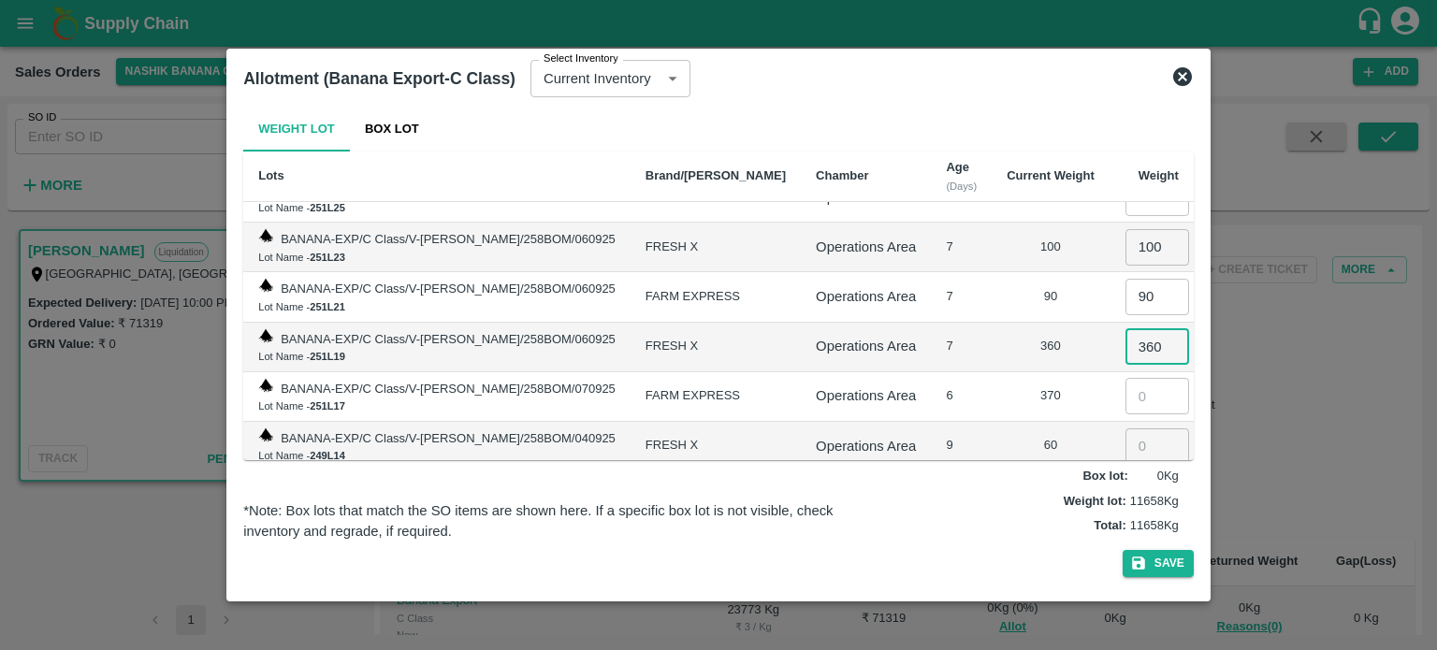
type input "360"
click at [1127, 378] on input "number" at bounding box center [1158, 396] width 64 height 36
type input "370"
click at [1139, 429] on input "number" at bounding box center [1158, 447] width 64 height 36
type input "60"
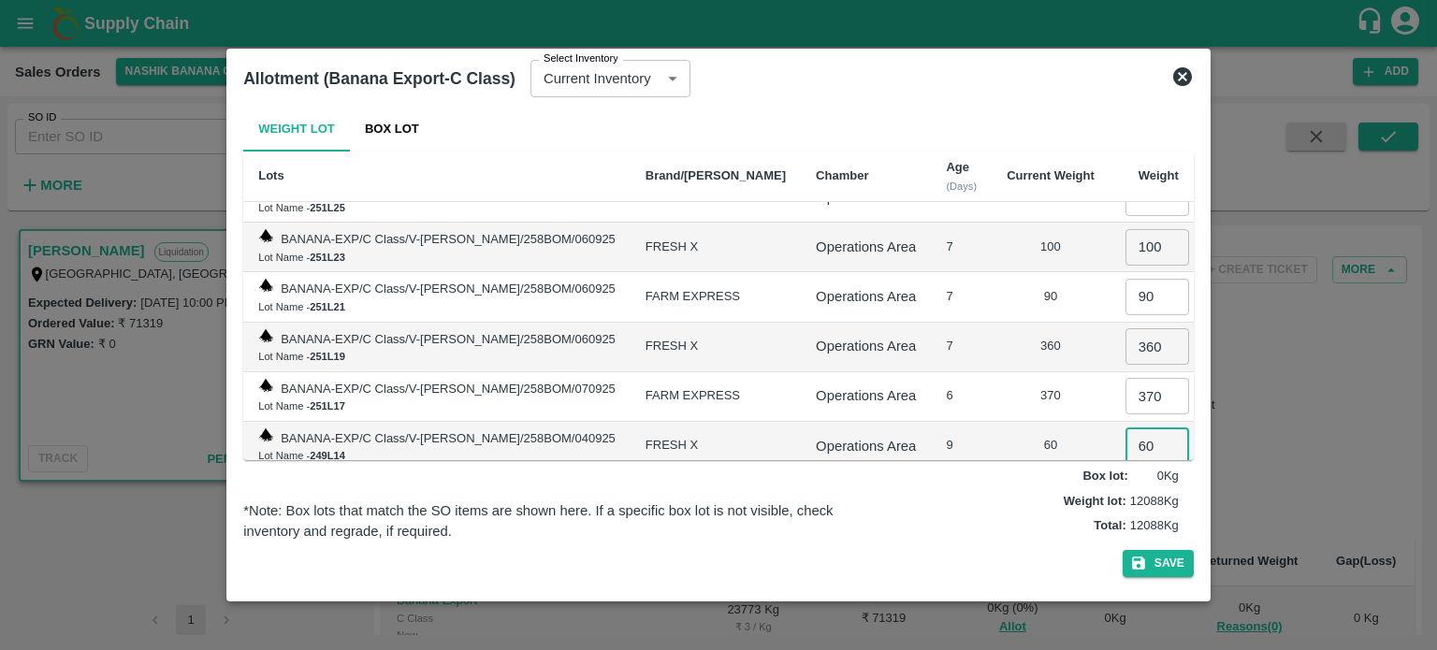
click at [1040, 387] on div "370" at bounding box center [1051, 396] width 88 height 18
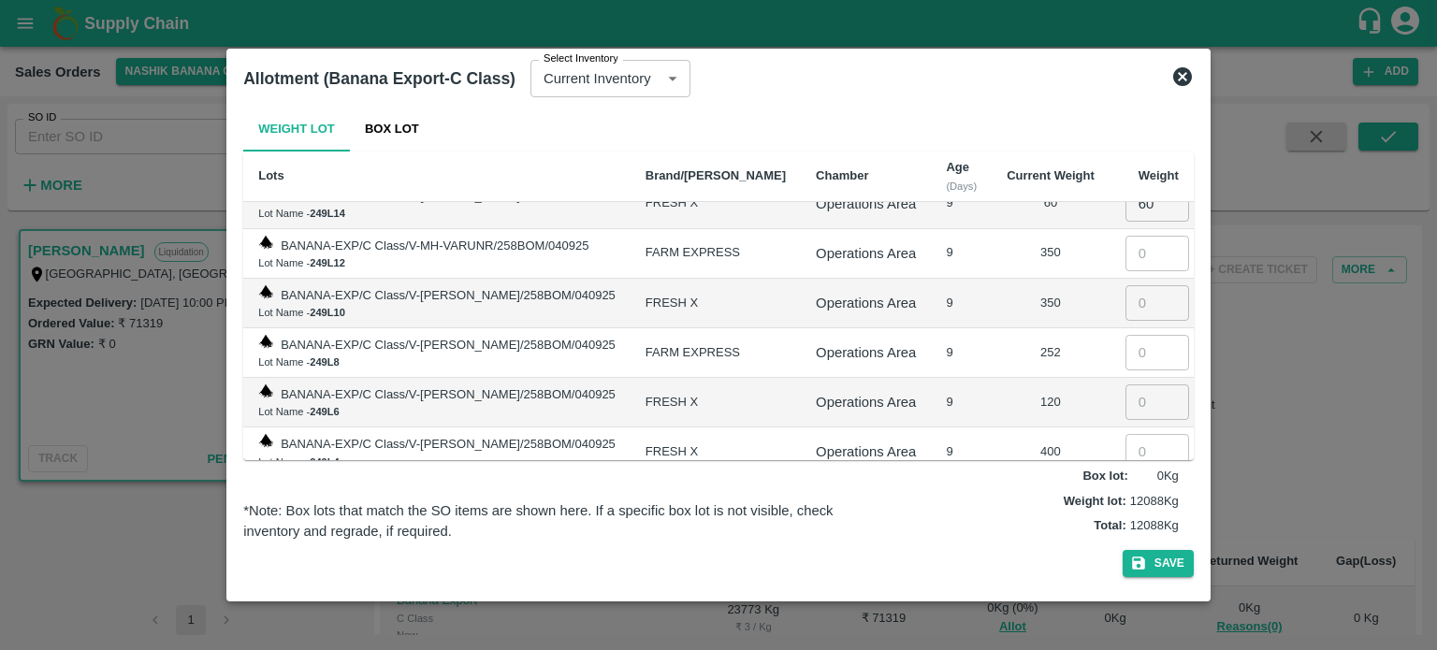
scroll to position [2214, 0]
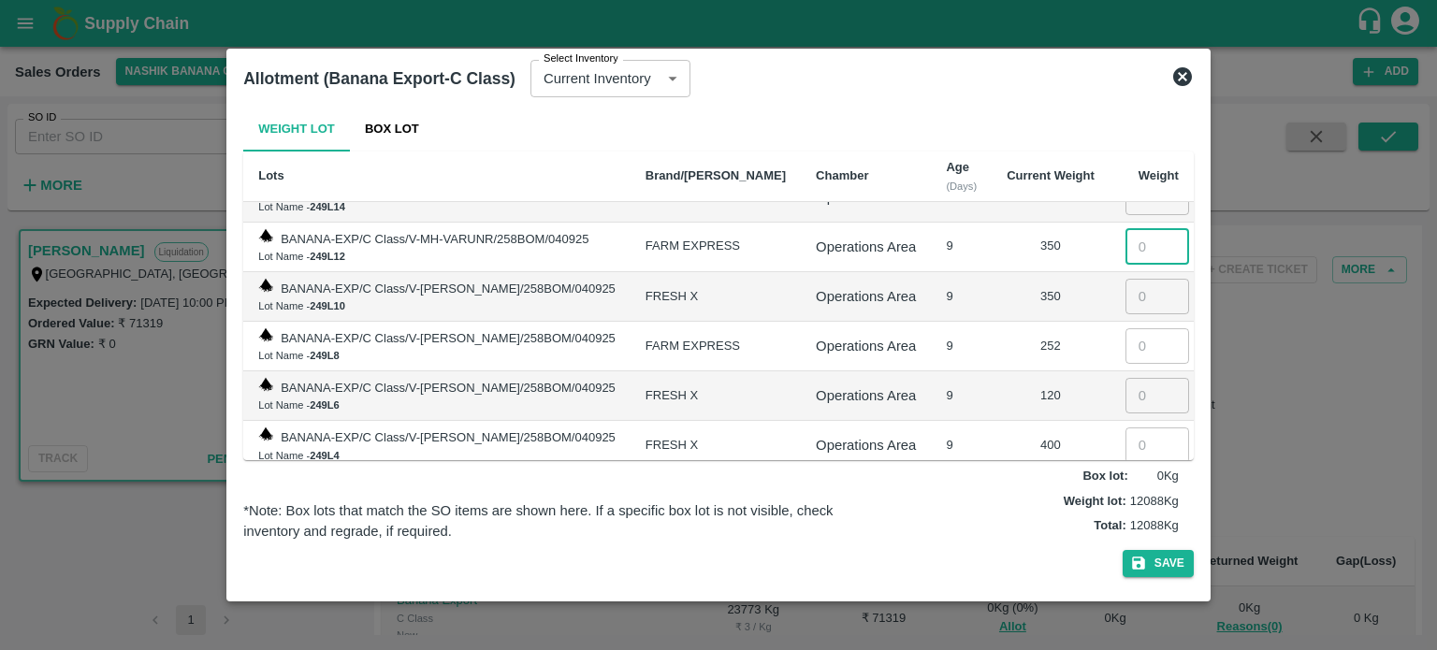
click at [1138, 229] on input "number" at bounding box center [1158, 247] width 64 height 36
type input "350"
click at [1137, 279] on input "number" at bounding box center [1158, 297] width 64 height 36
type input "350"
click at [1143, 328] on input "number" at bounding box center [1158, 346] width 64 height 36
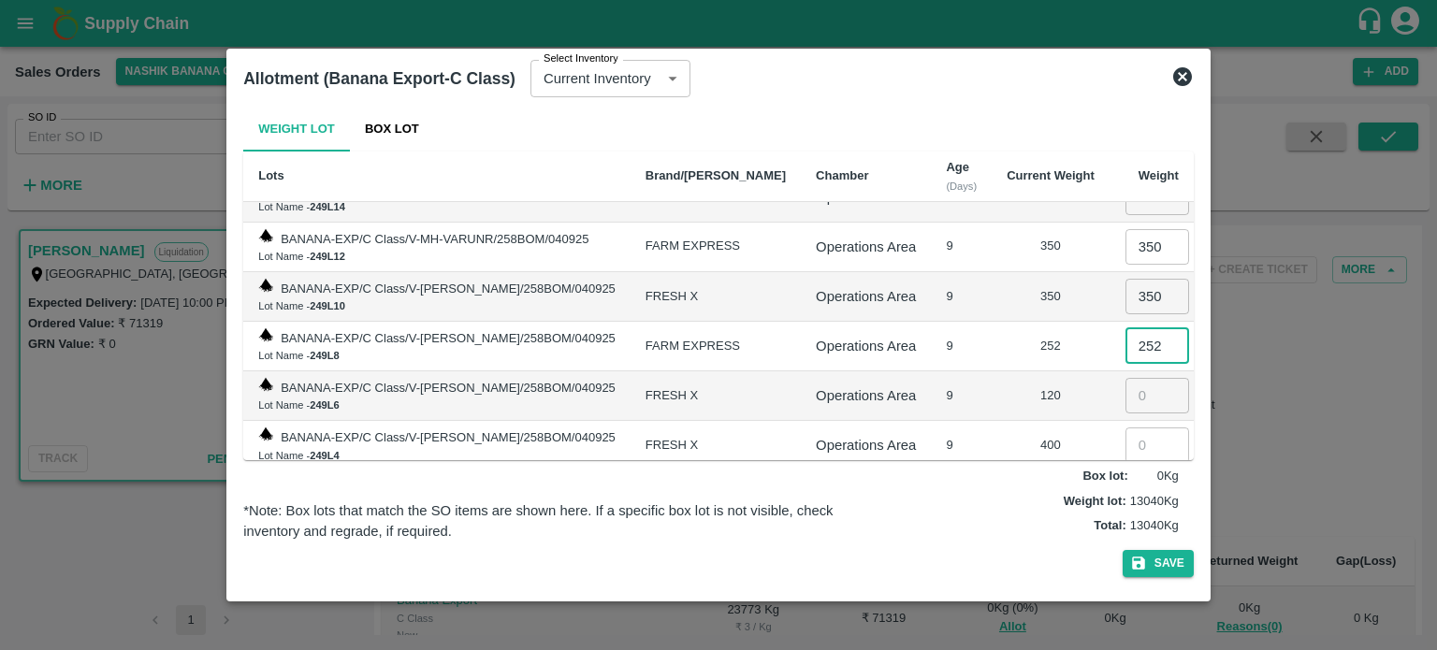
type input "252"
click at [1141, 378] on input "number" at bounding box center [1158, 396] width 64 height 36
type input "120"
click at [1134, 428] on input "number" at bounding box center [1158, 446] width 64 height 36
type input "400"
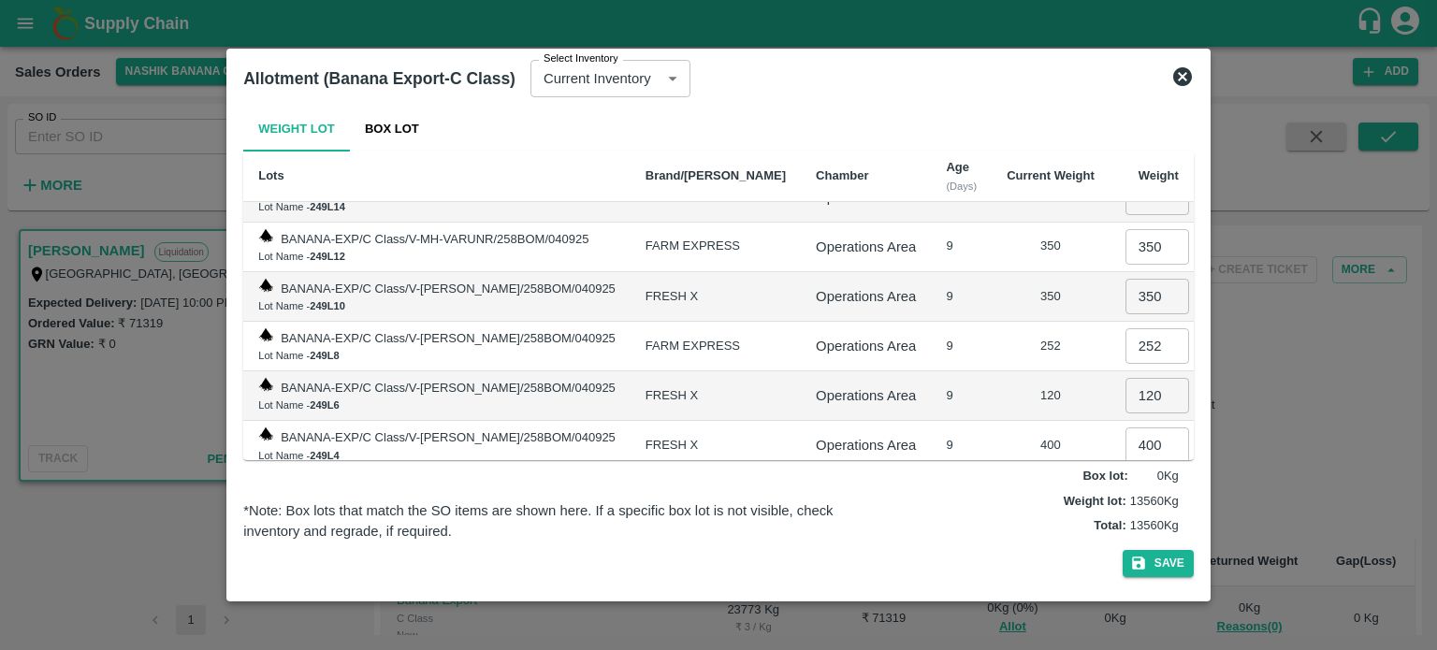
click at [1133, 477] on input "number" at bounding box center [1158, 495] width 64 height 36
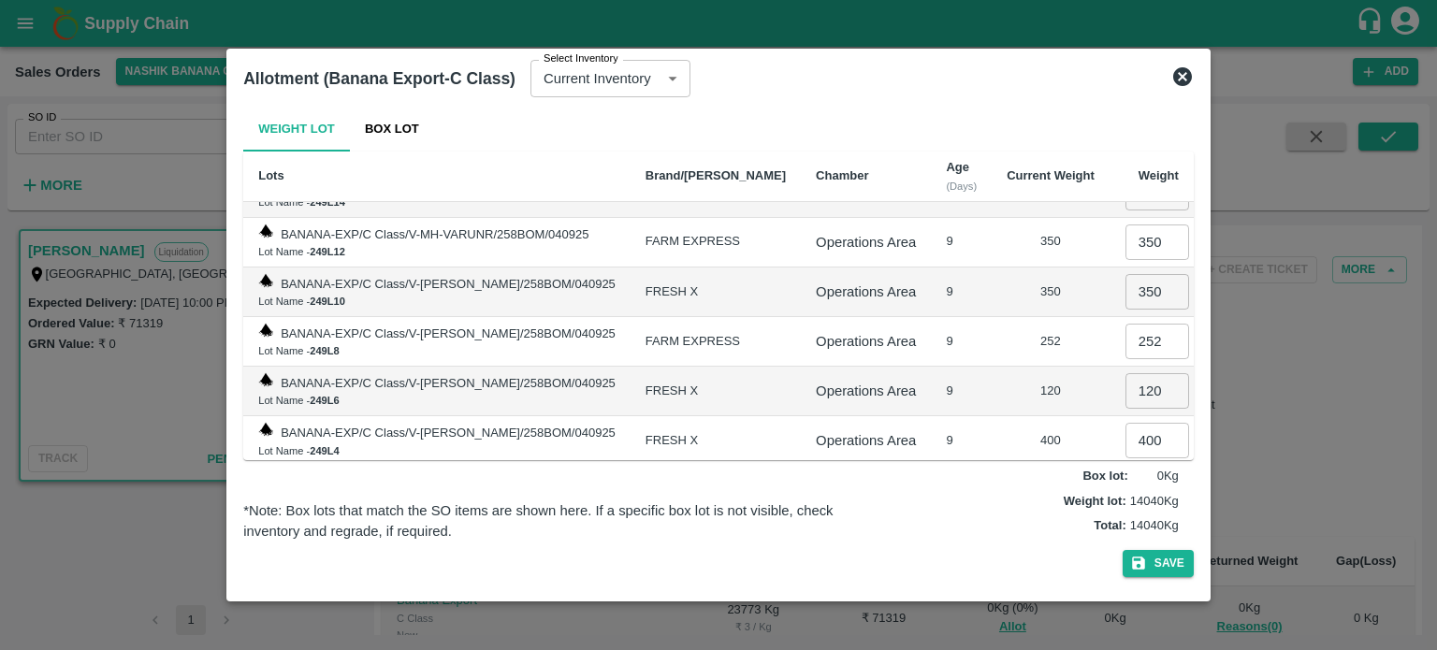
type input "480"
click at [967, 416] on td "9" at bounding box center [961, 441] width 61 height 50
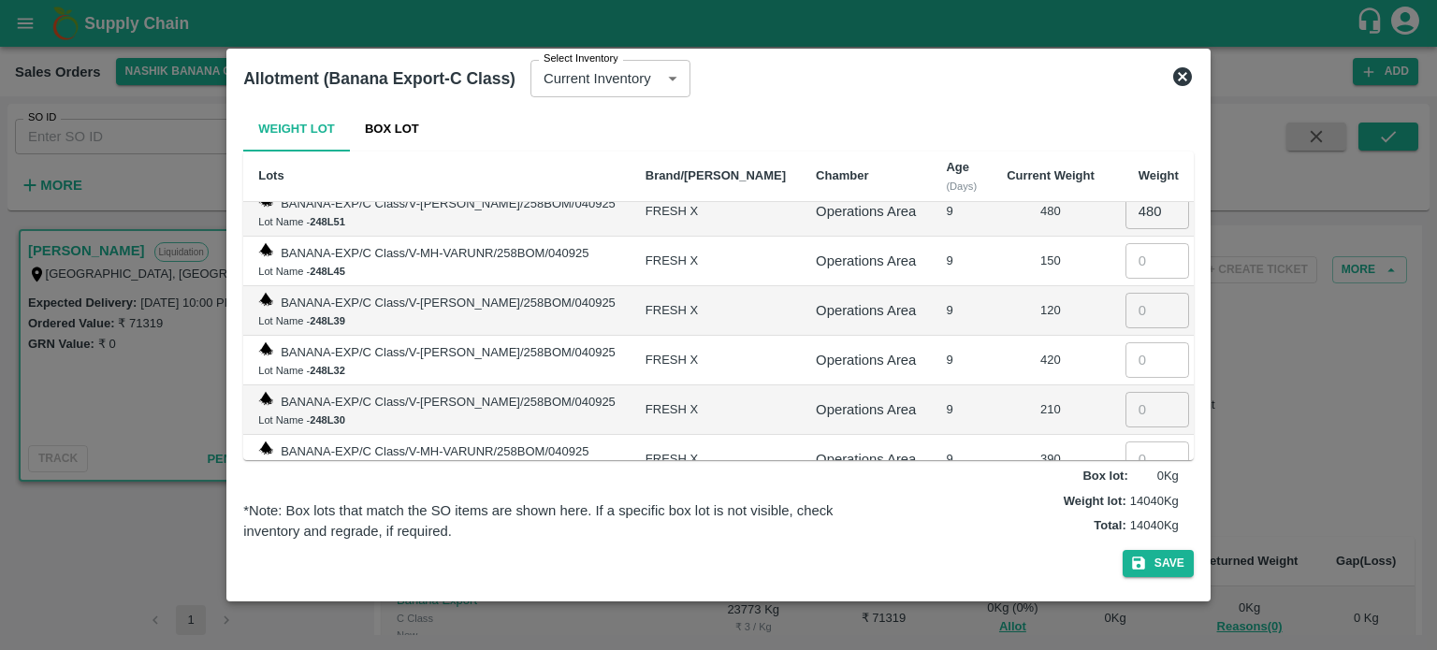
scroll to position [2499, 0]
click at [1130, 241] on input "number" at bounding box center [1158, 259] width 64 height 36
type input "150"
click at [1139, 291] on input "number" at bounding box center [1158, 309] width 64 height 36
type input "120"
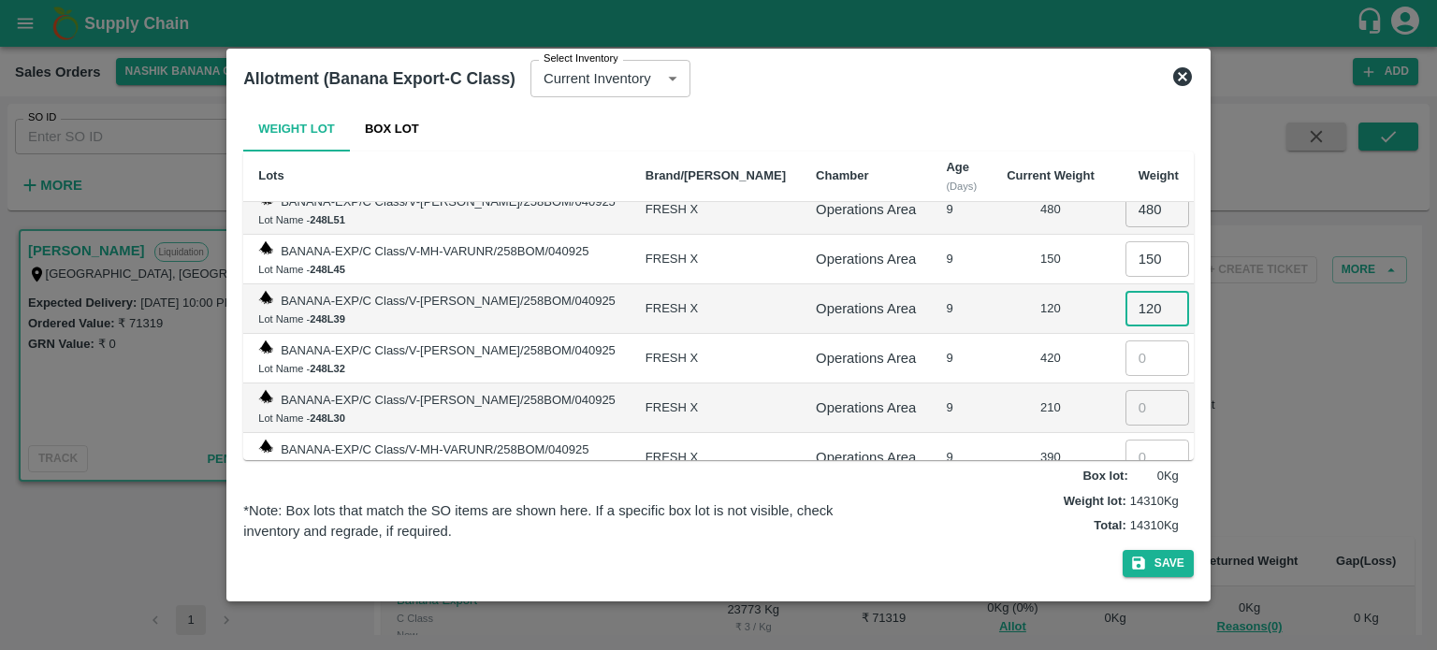
click at [1135, 341] on input "number" at bounding box center [1158, 359] width 64 height 36
type input "420"
click at [1141, 390] on input "number" at bounding box center [1158, 408] width 64 height 36
type input "210"
click at [1141, 440] on input "number" at bounding box center [1158, 458] width 64 height 36
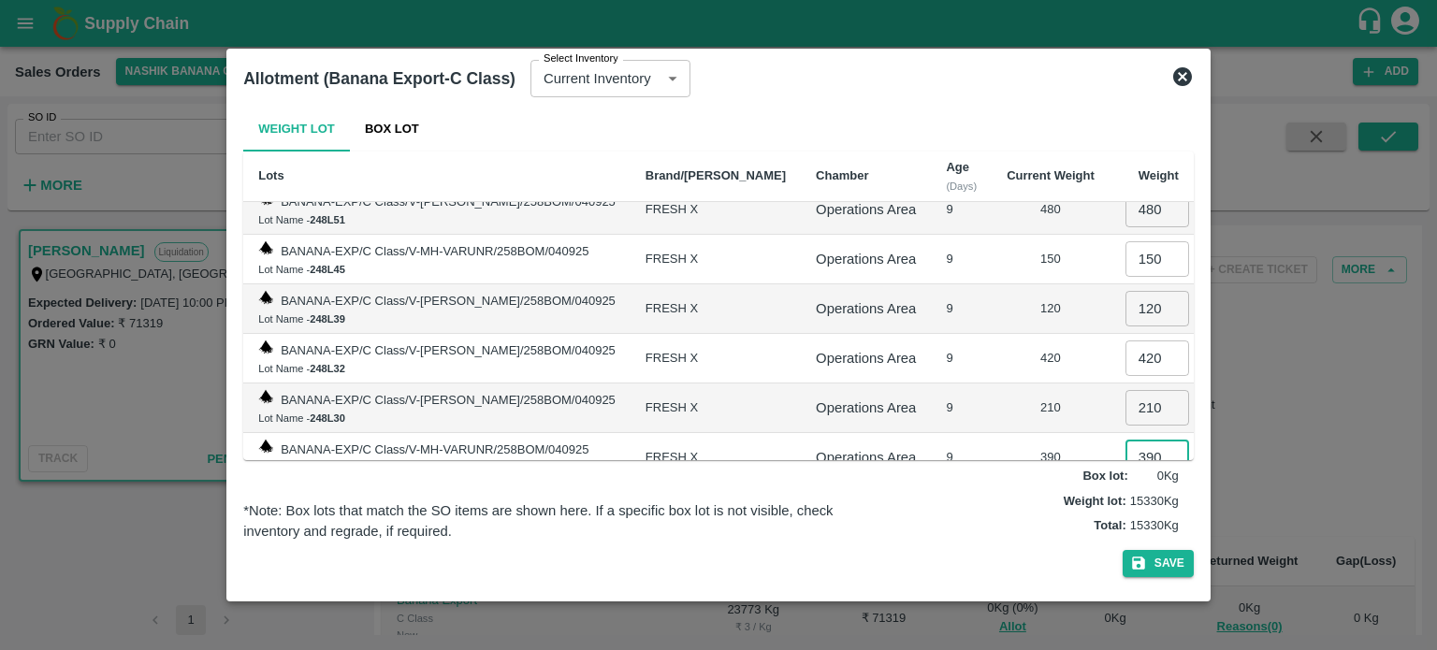
type input "390"
click at [992, 433] on td "390" at bounding box center [1051, 458] width 118 height 50
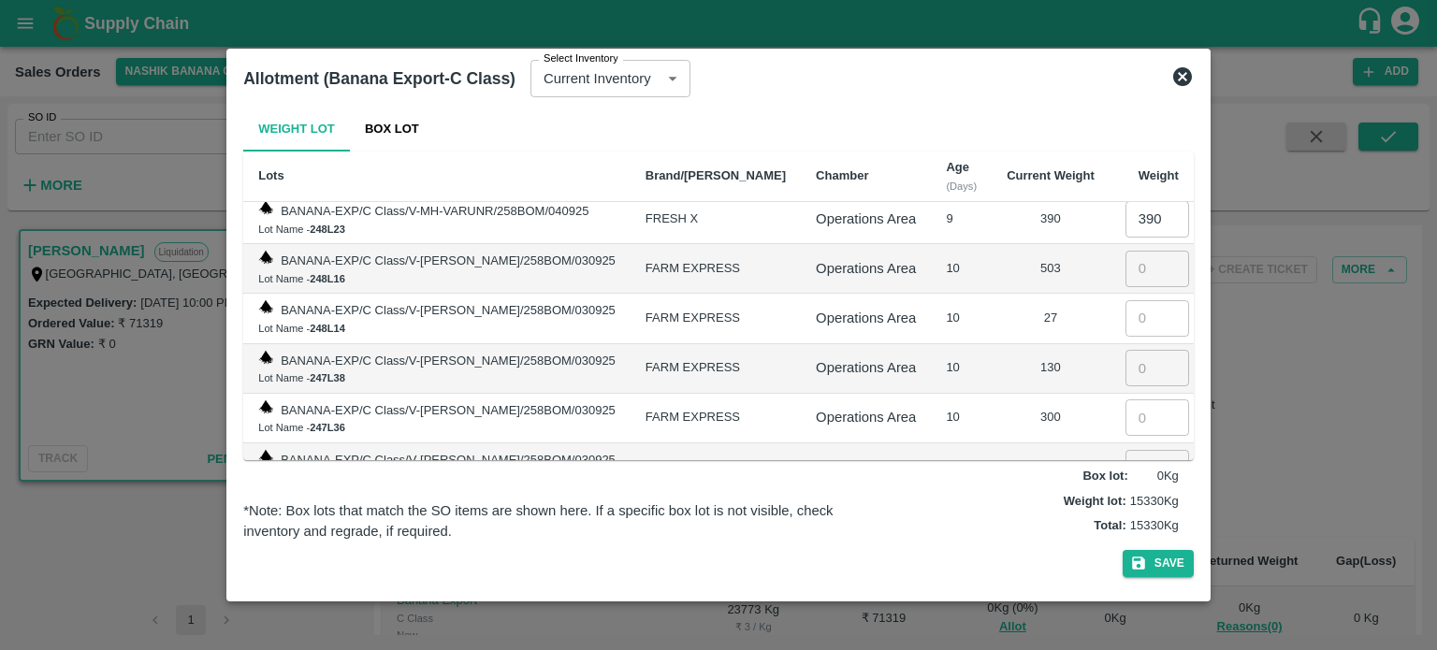
scroll to position [2749, 0]
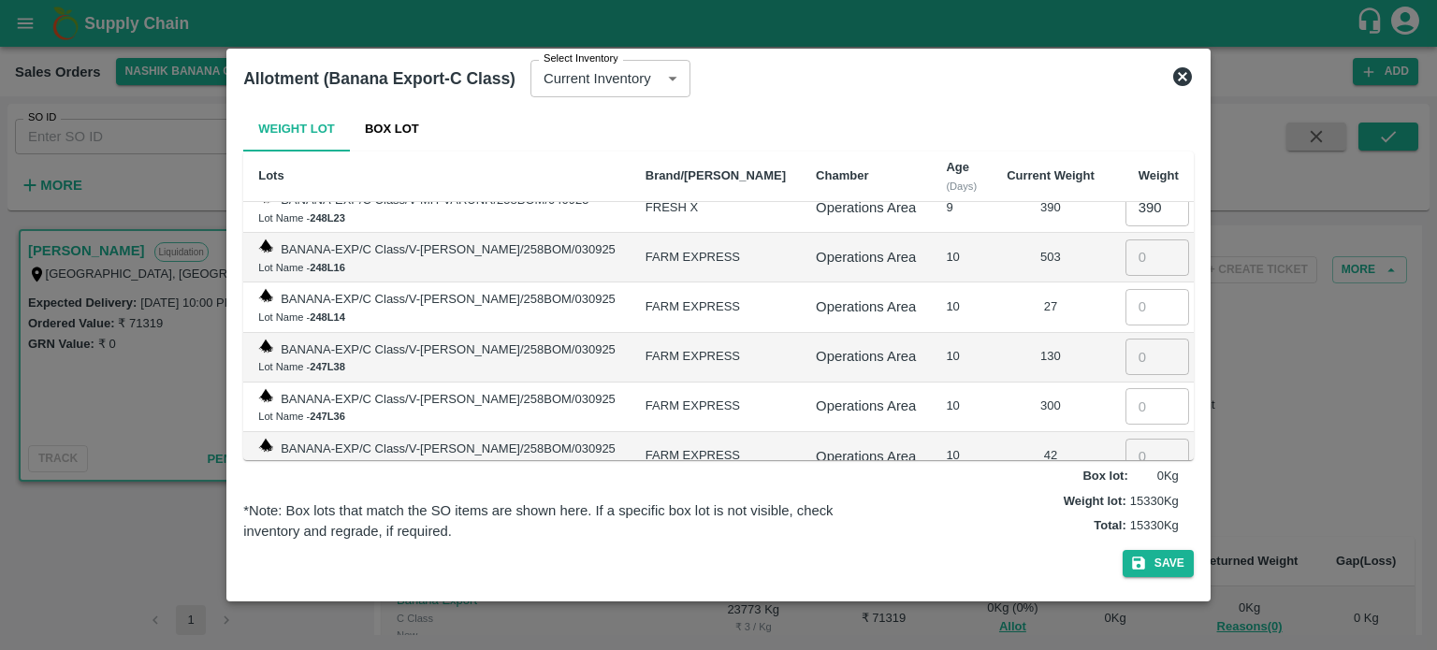
click at [1134, 240] on input "number" at bounding box center [1158, 258] width 64 height 36
type input "503"
click at [1139, 289] on input "number" at bounding box center [1158, 307] width 64 height 36
type input "27"
click at [1126, 339] on input "number" at bounding box center [1158, 357] width 64 height 36
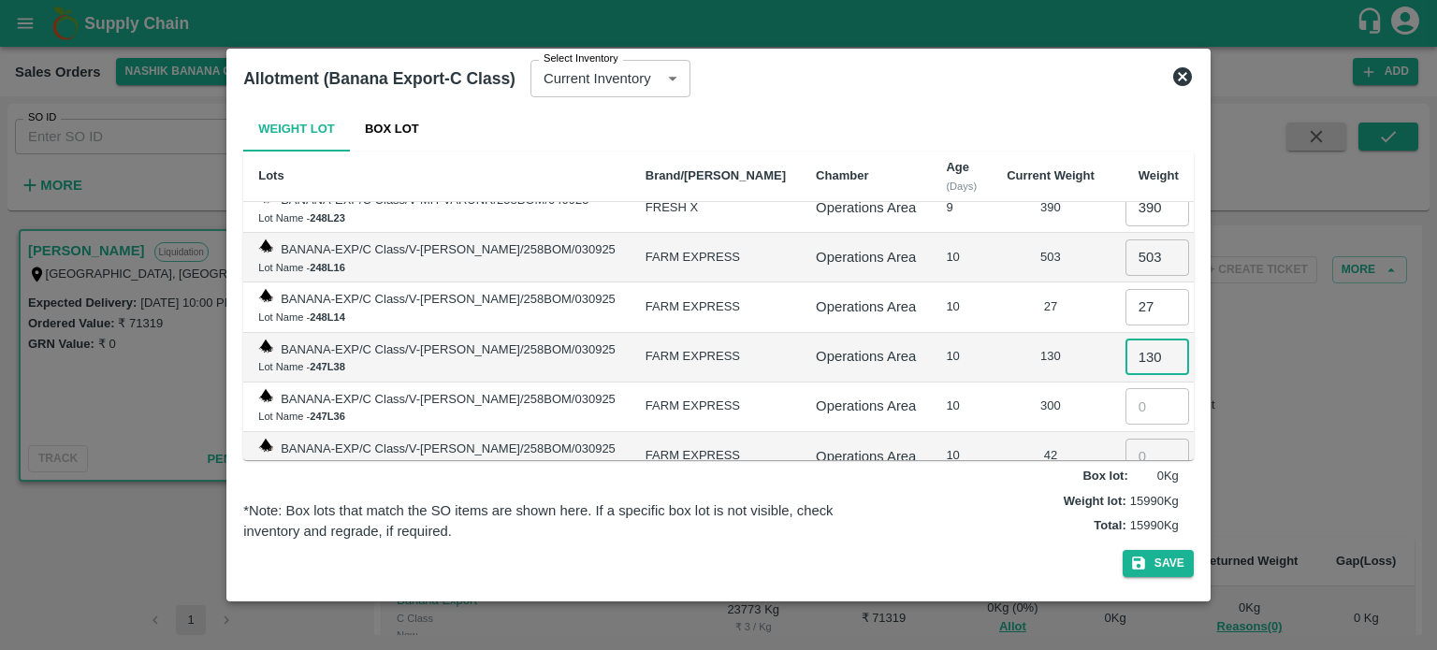
type input "130"
click at [1141, 388] on input "number" at bounding box center [1158, 406] width 64 height 36
type input "300"
click at [1127, 439] on input "number" at bounding box center [1158, 457] width 64 height 36
type input "42"
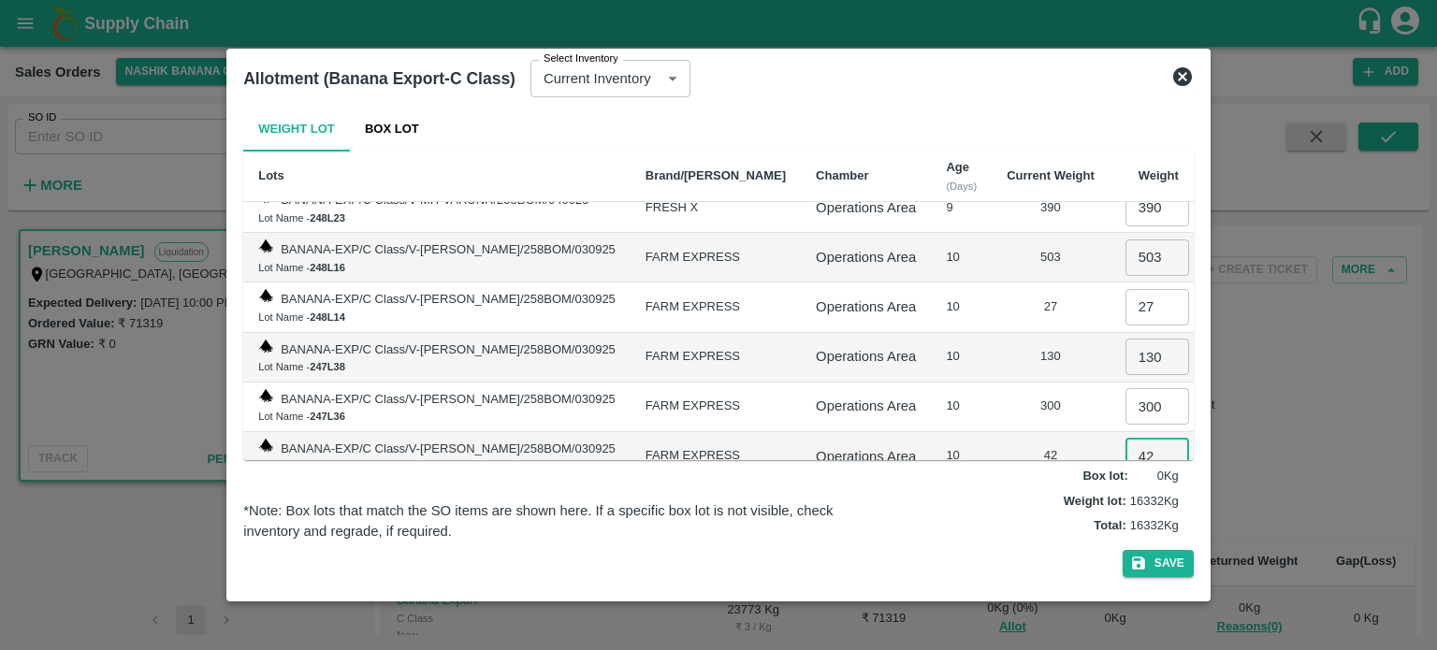
click at [992, 337] on td "130" at bounding box center [1051, 358] width 118 height 50
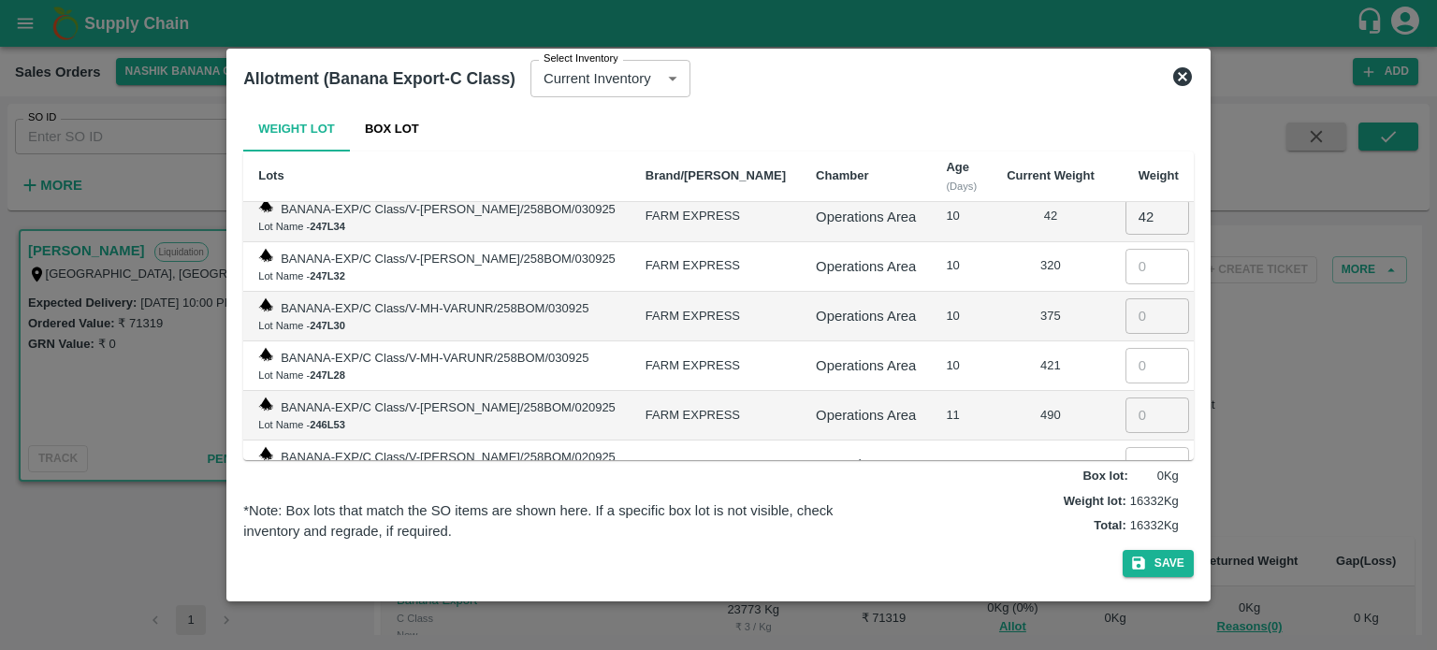
scroll to position [2998, 0]
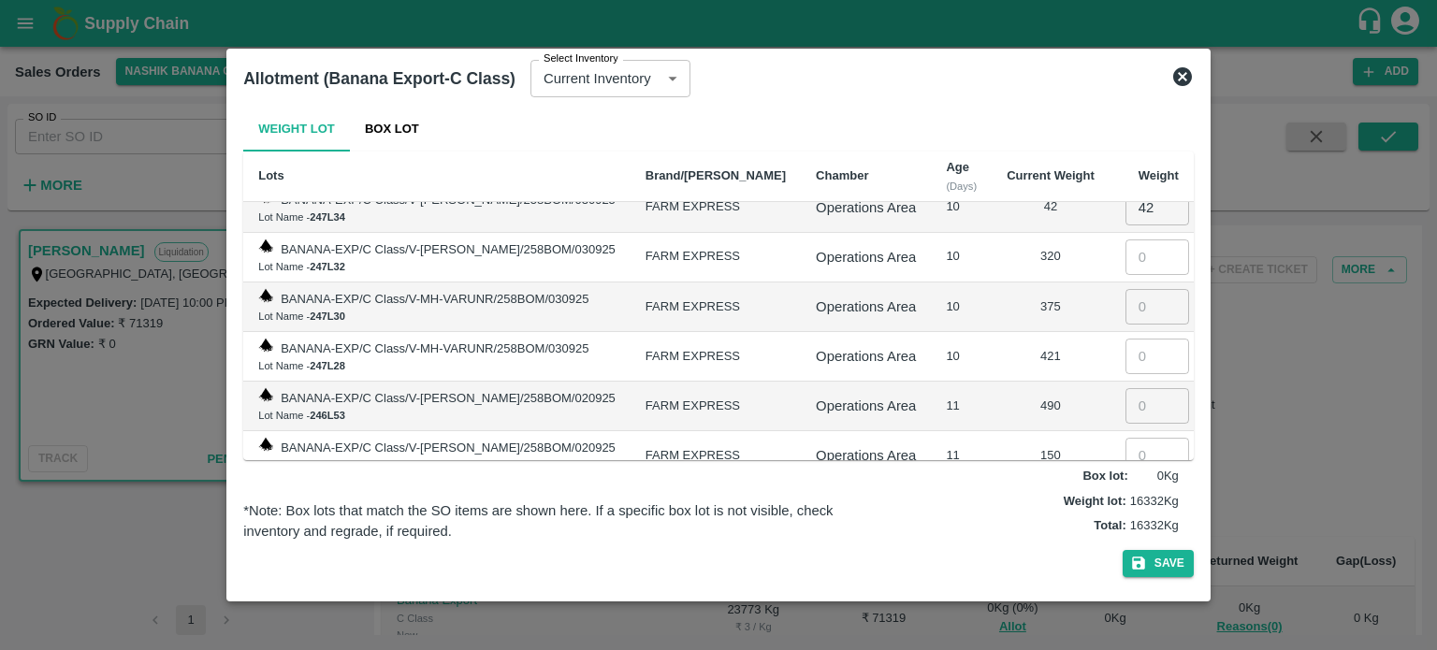
click at [1129, 240] on input "number" at bounding box center [1158, 258] width 64 height 36
type input "320"
click at [1139, 289] on input "number" at bounding box center [1158, 307] width 64 height 36
type input "375"
click at [1126, 339] on input "number" at bounding box center [1158, 357] width 64 height 36
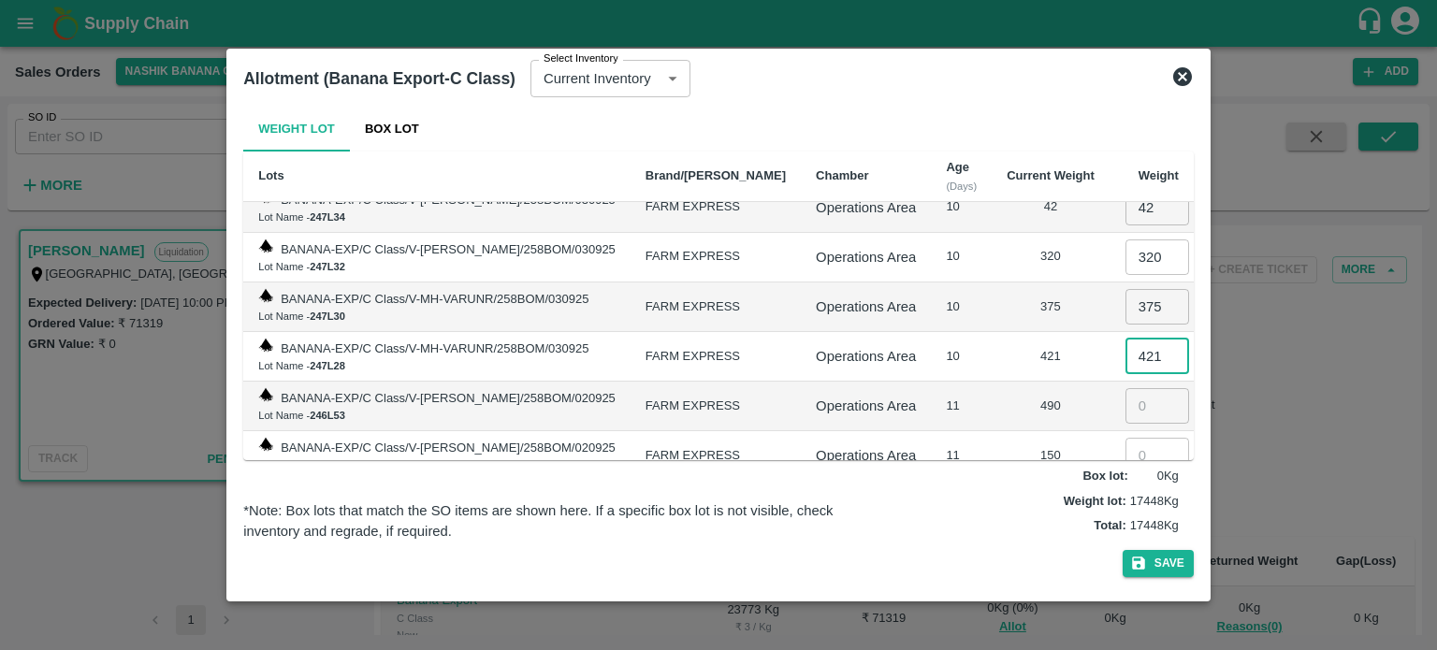
type input "421"
click at [1126, 388] on input "number" at bounding box center [1158, 406] width 64 height 36
type input "490"
click at [1150, 438] on input "number" at bounding box center [1158, 456] width 64 height 36
type input "150"
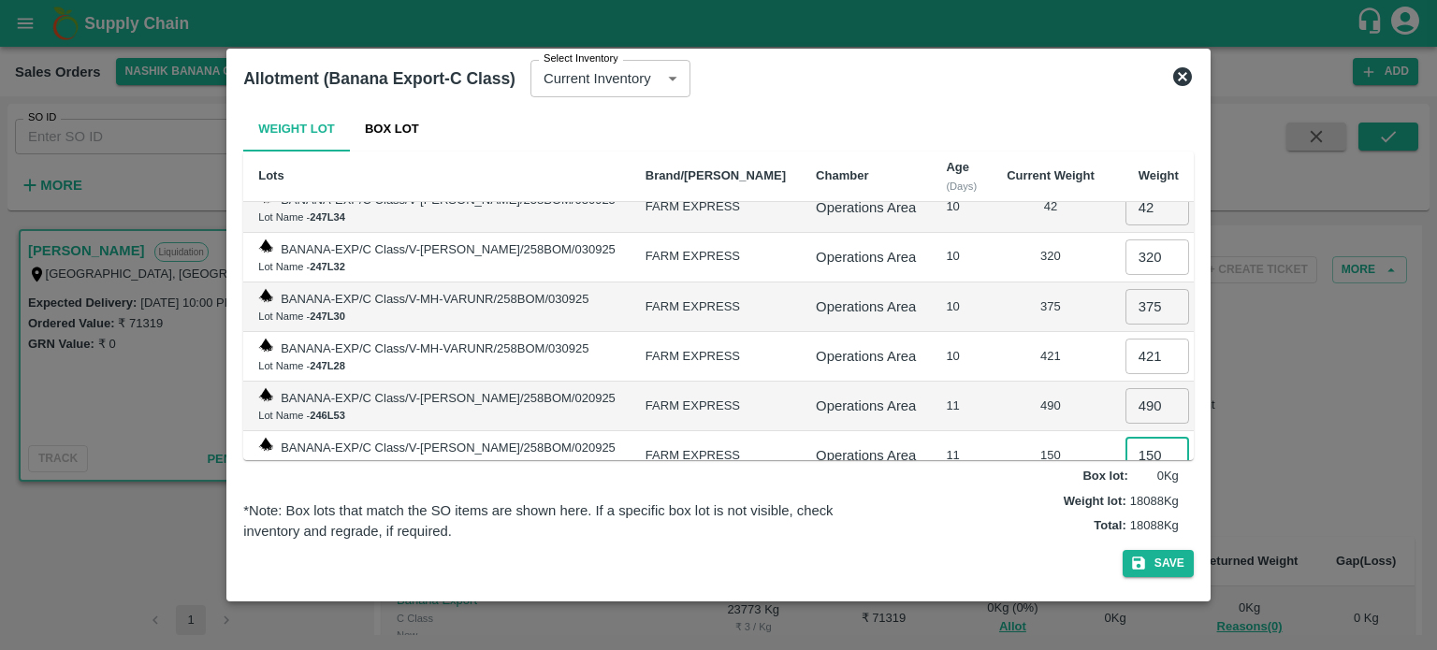
click at [1127, 487] on input "number" at bounding box center [1158, 505] width 64 height 36
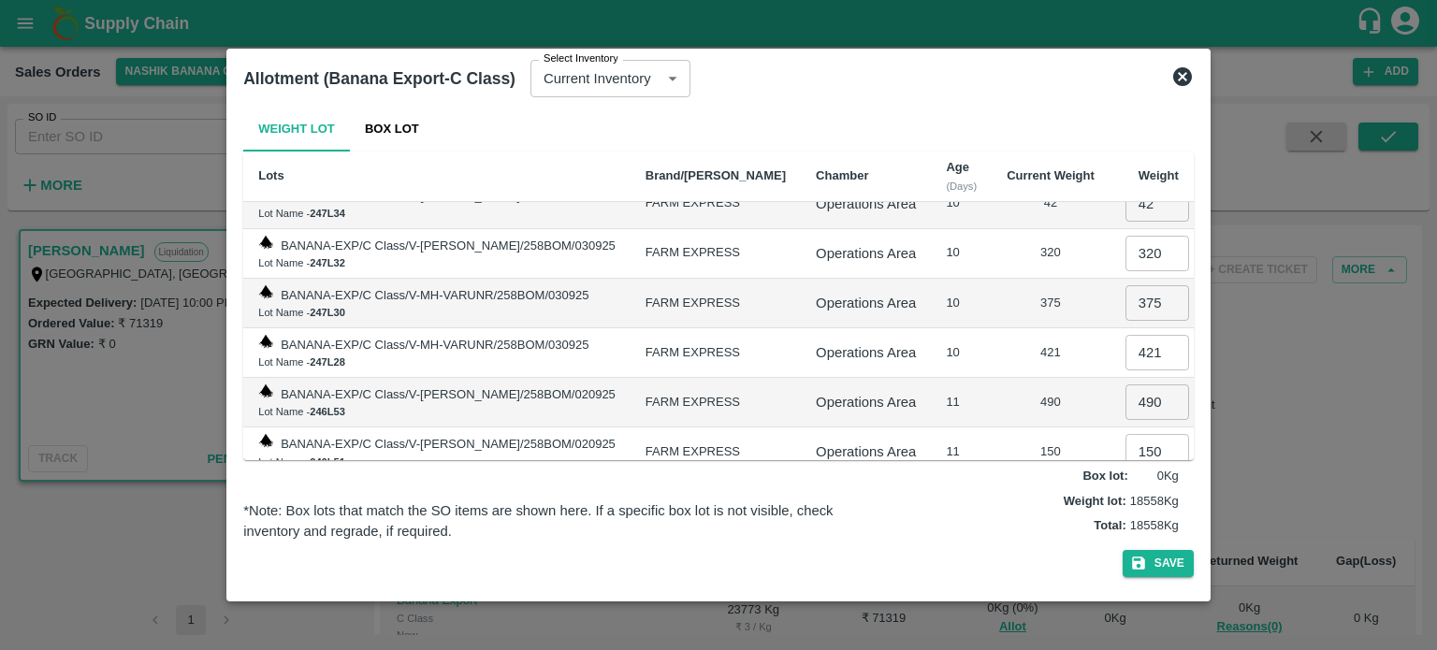
type input "470"
click at [966, 378] on td "11" at bounding box center [961, 403] width 61 height 50
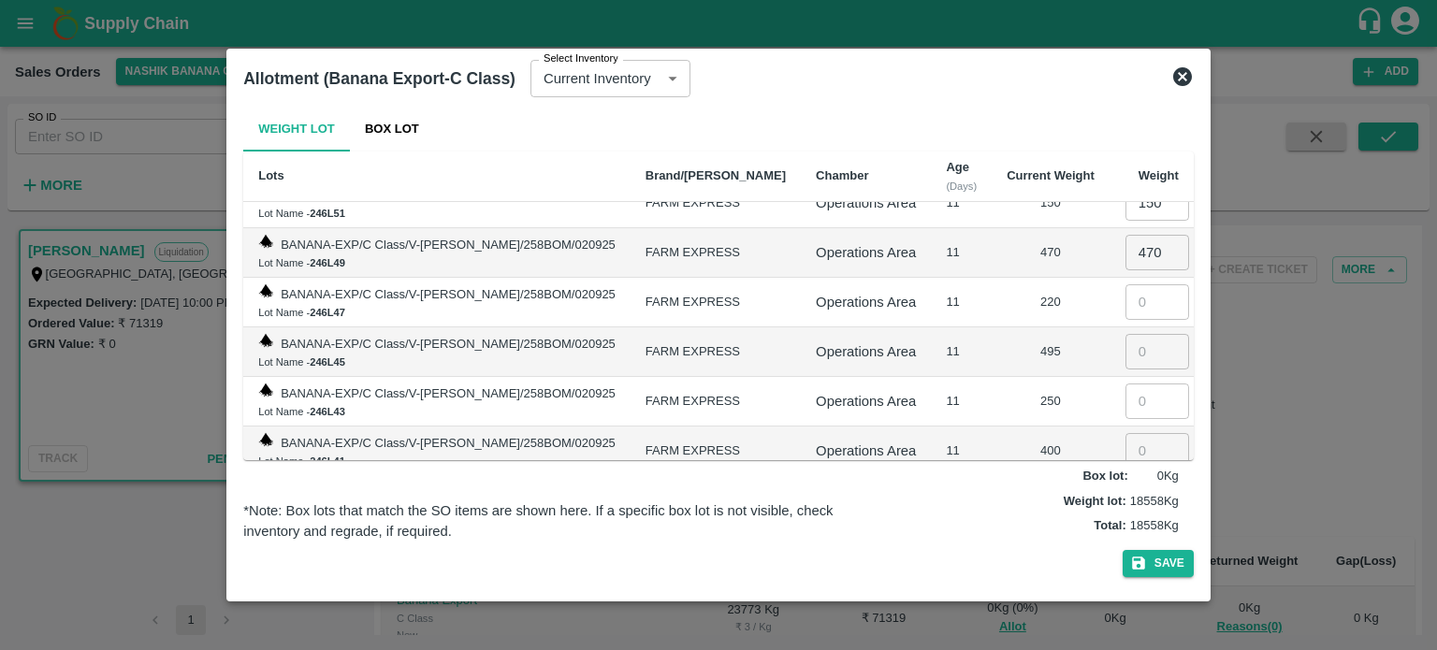
scroll to position [3282, 0]
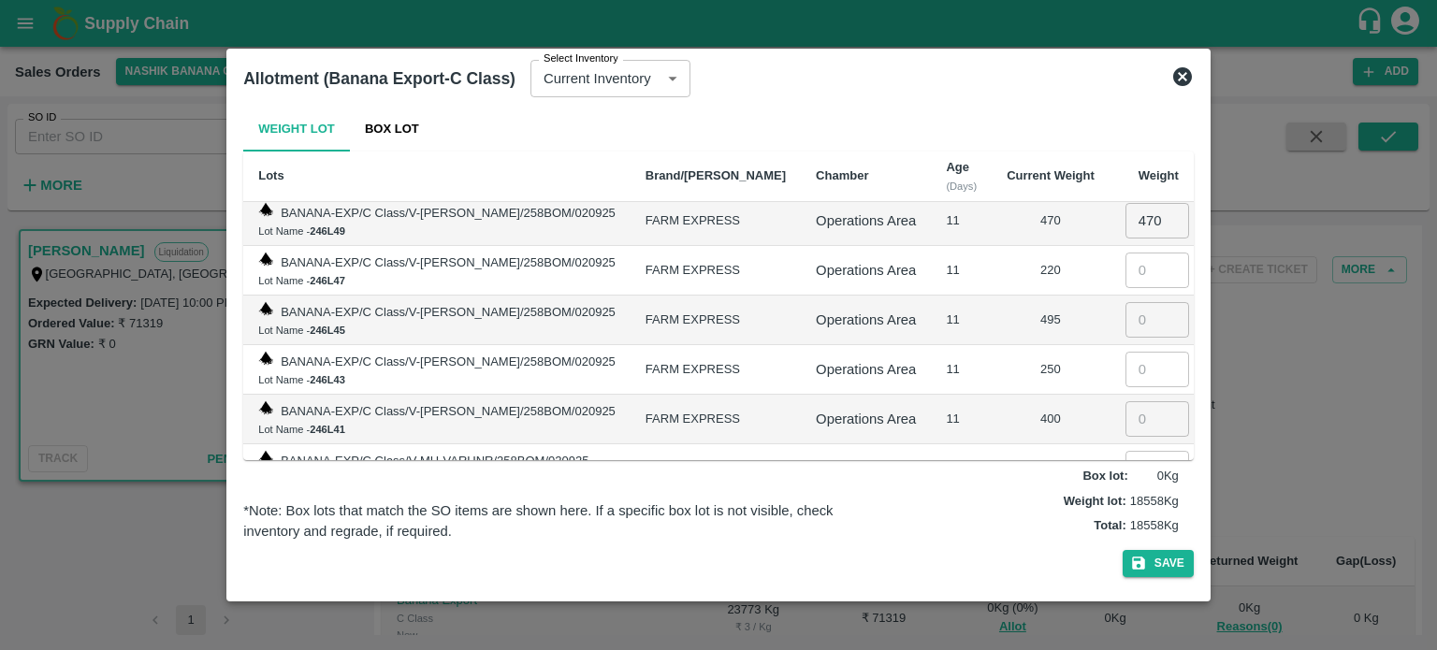
click at [1126, 253] on input "number" at bounding box center [1158, 271] width 64 height 36
type input "220"
click at [1126, 302] on input "number" at bounding box center [1158, 320] width 64 height 36
type input "495"
click at [1132, 352] on input "number" at bounding box center [1158, 370] width 64 height 36
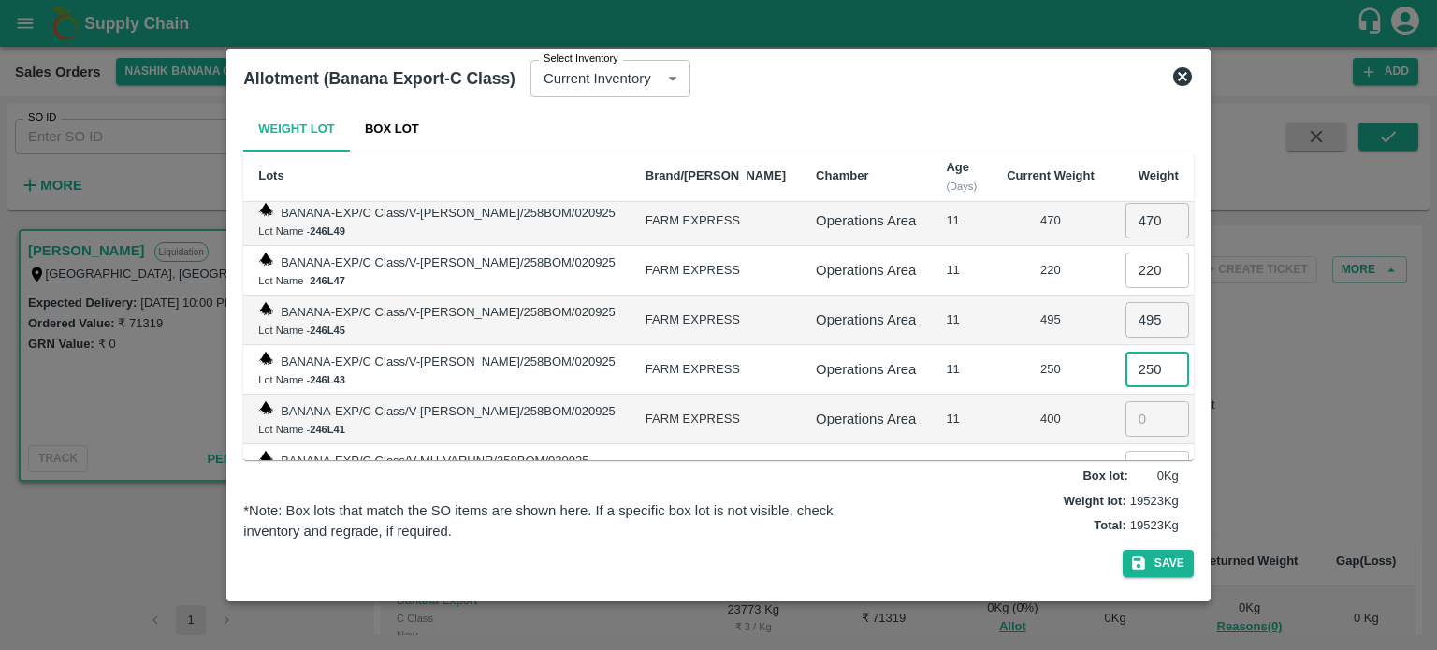
type input "250"
click at [1127, 401] on input "number" at bounding box center [1158, 419] width 64 height 36
type input "400"
click at [1145, 451] on input "number" at bounding box center [1158, 469] width 64 height 36
type input "259"
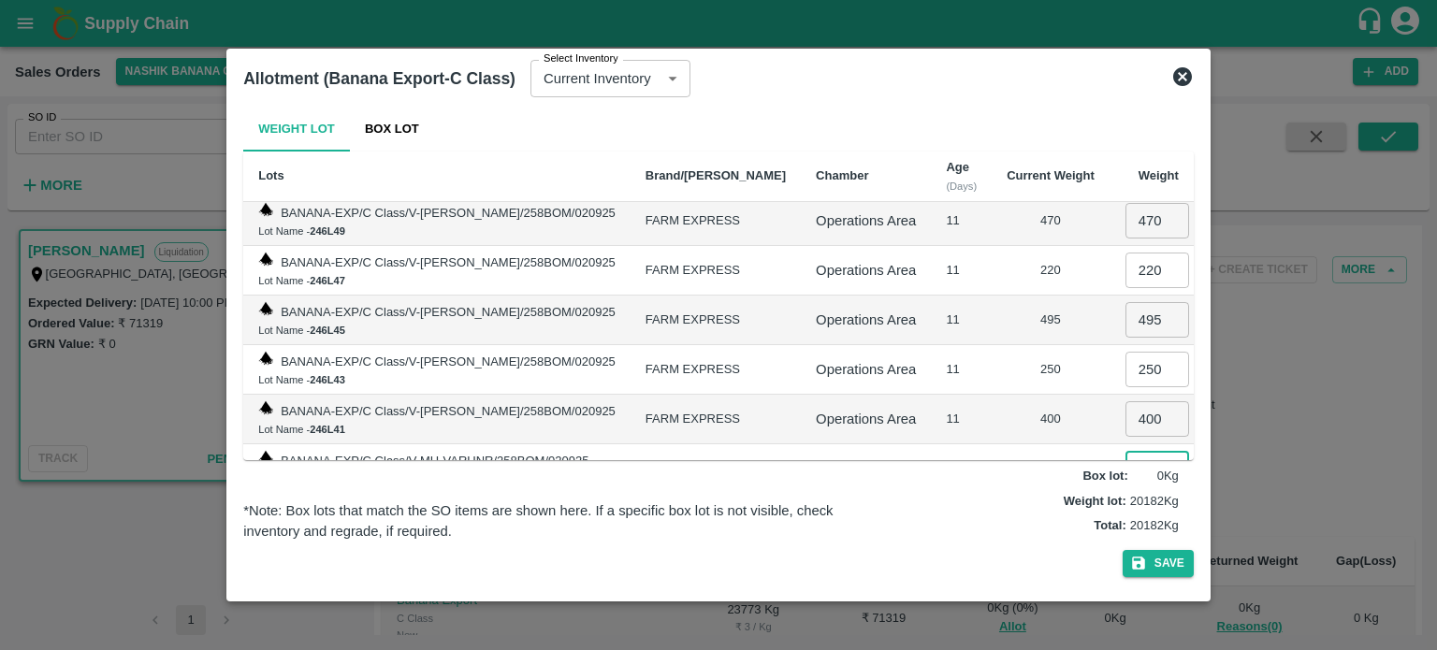
click at [952, 395] on td "11" at bounding box center [961, 420] width 61 height 50
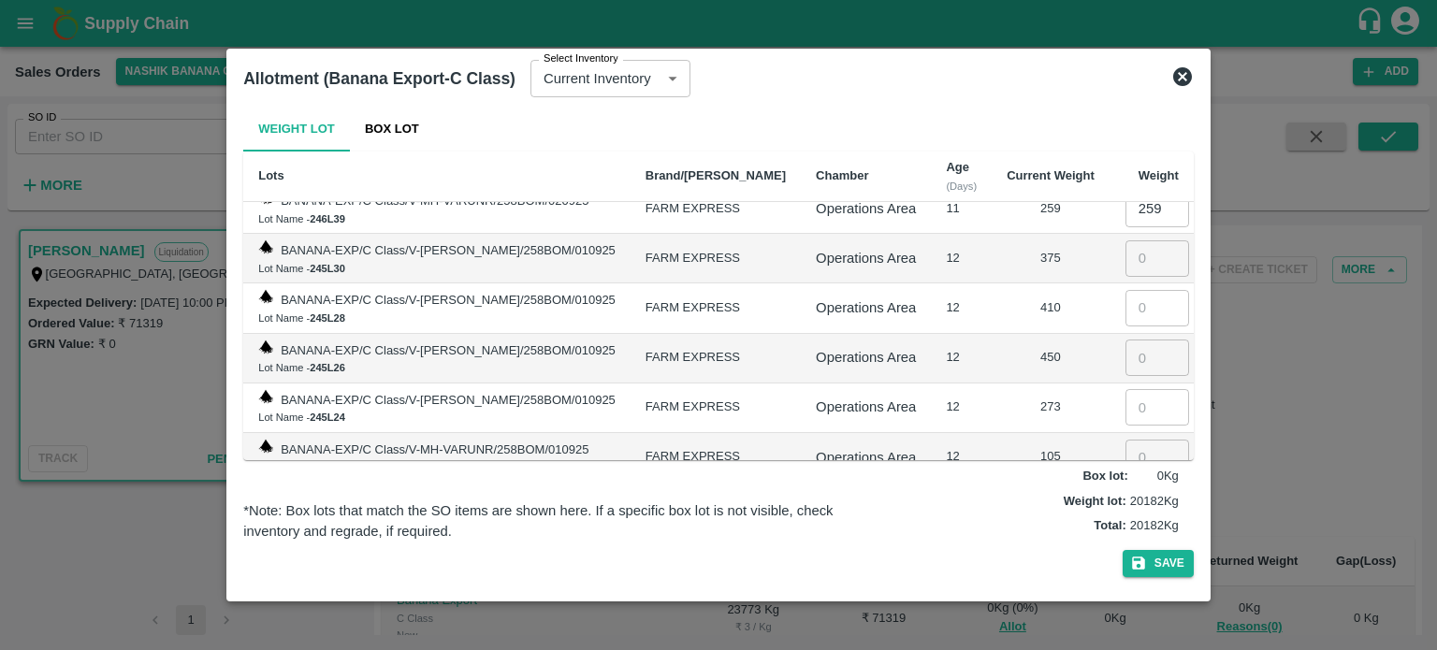
scroll to position [3531, 0]
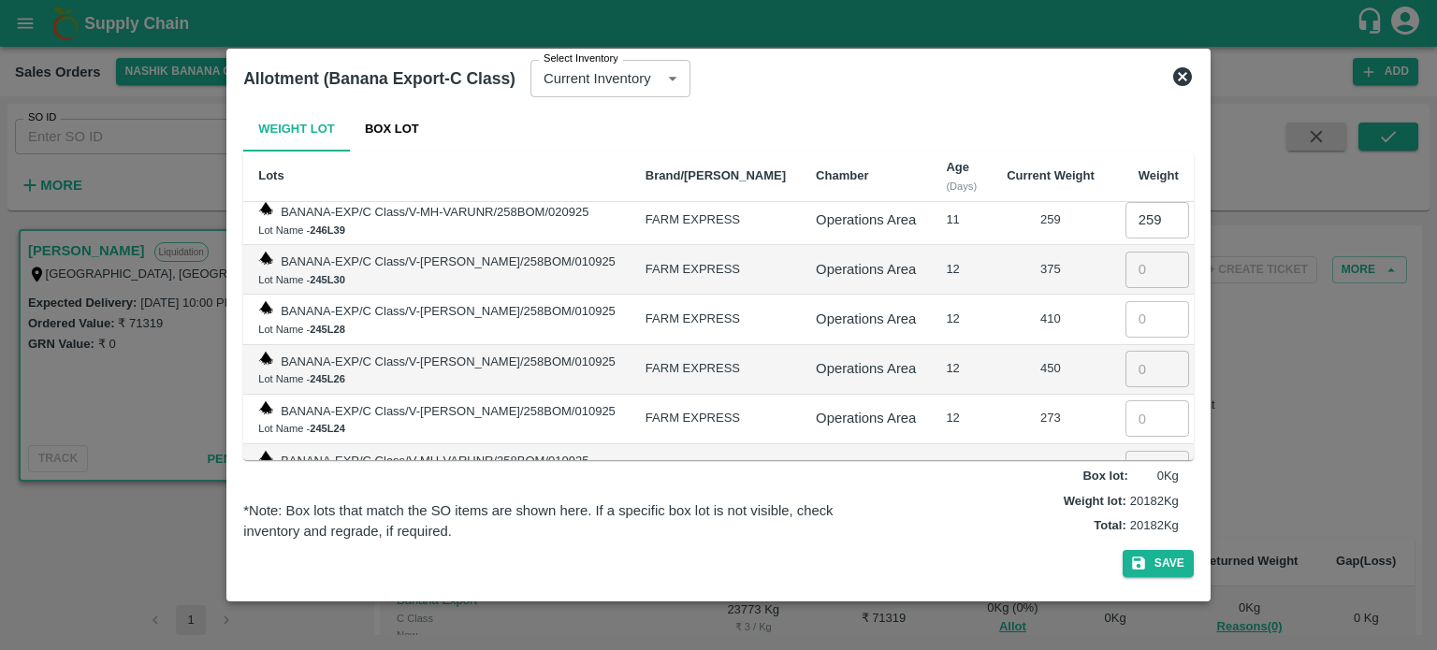
click at [1134, 252] on input "number" at bounding box center [1158, 270] width 64 height 36
type input "375"
click at [1134, 301] on input "number" at bounding box center [1158, 319] width 64 height 36
type input "410"
click at [1146, 351] on input "number" at bounding box center [1158, 369] width 64 height 36
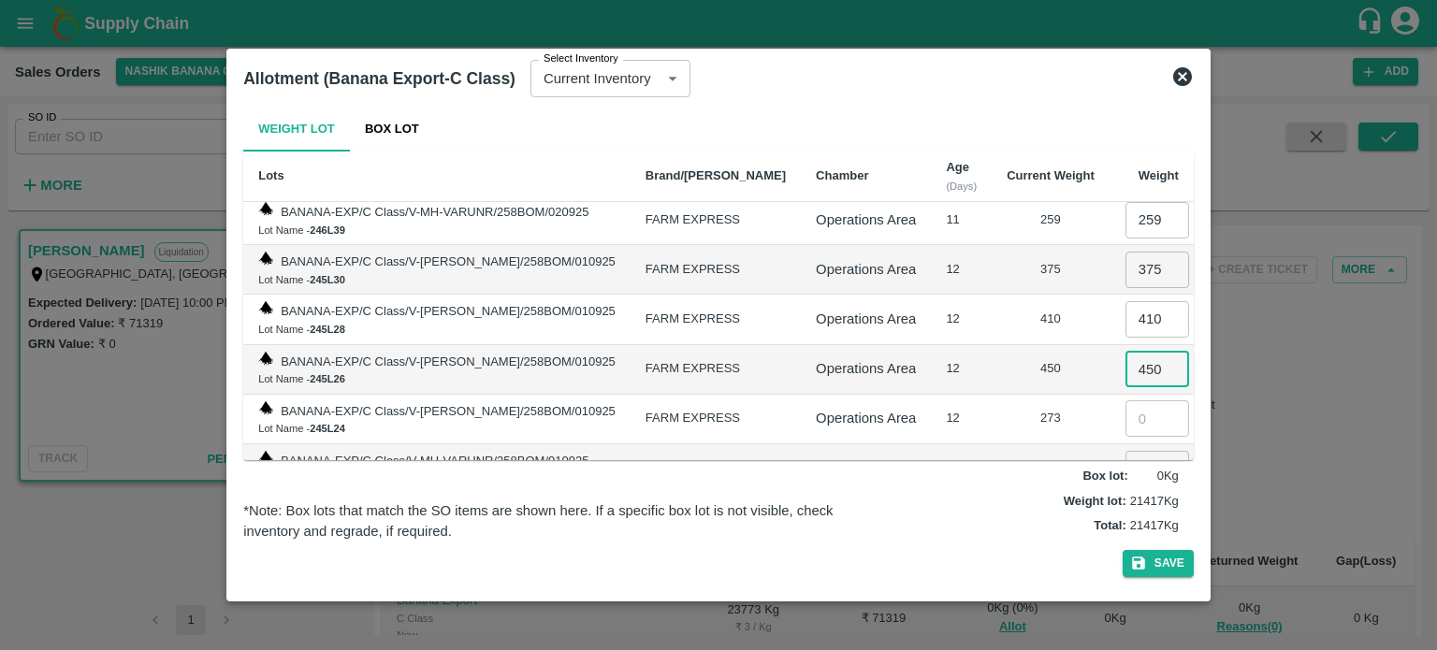
type input "450"
click at [1127, 400] on input "number" at bounding box center [1158, 418] width 64 height 36
type input "273"
click at [1126, 451] on input "number" at bounding box center [1158, 469] width 64 height 36
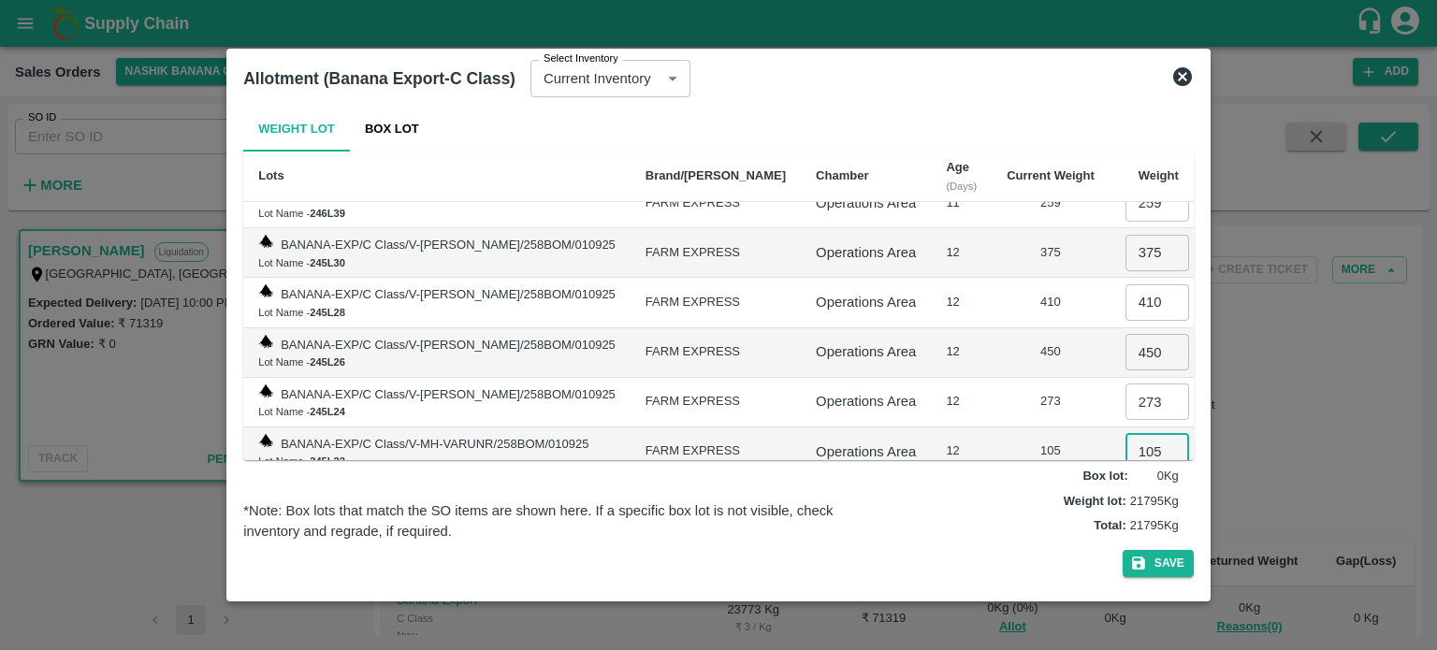
scroll to position [3563, 0]
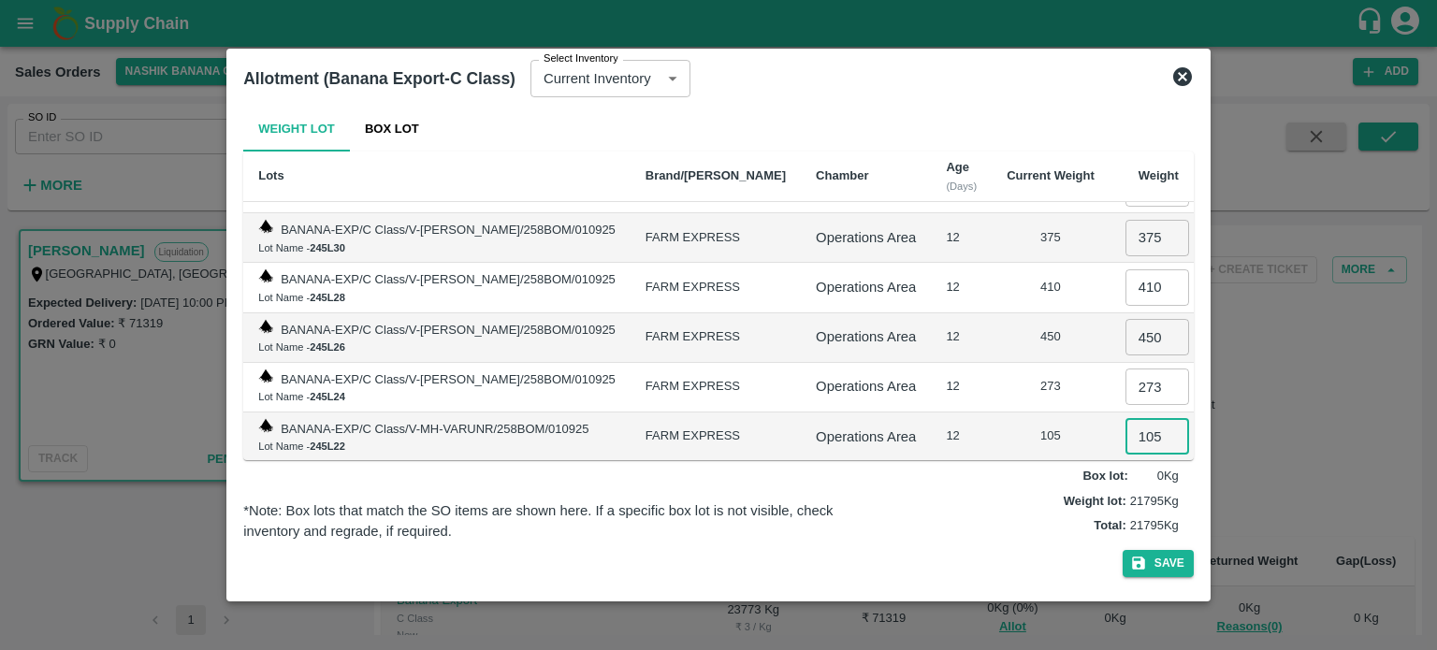
type input "105"
click at [1126, 469] on input "number" at bounding box center [1158, 487] width 64 height 36
type input "430"
click at [890, 427] on div "Operations Area" at bounding box center [866, 437] width 100 height 21
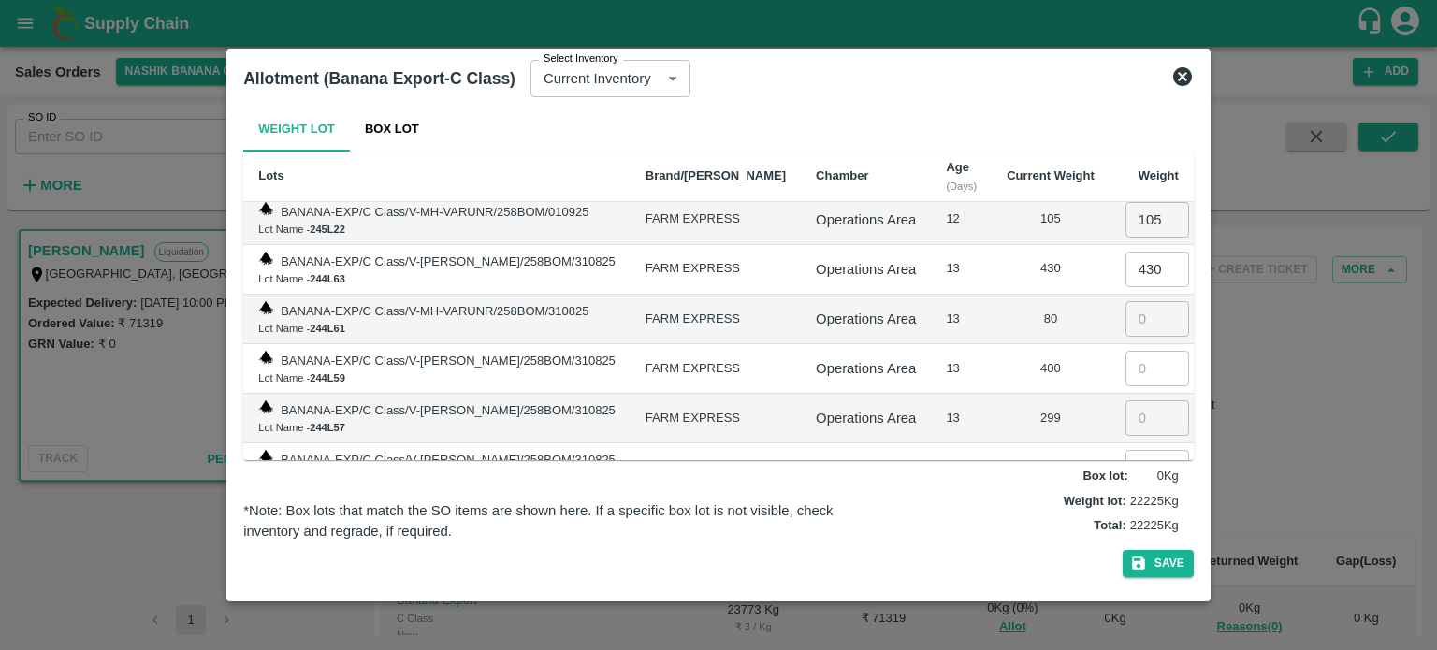
scroll to position [3769, 0]
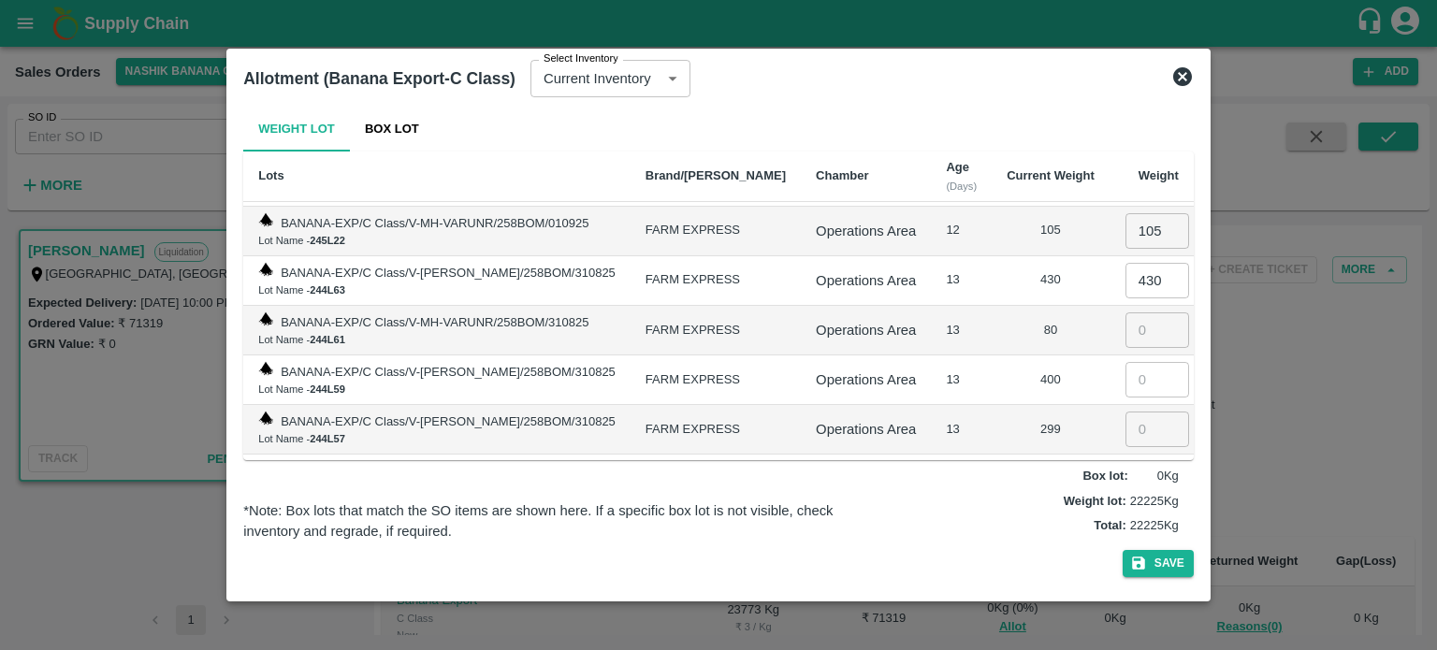
click at [1126, 313] on input "number" at bounding box center [1158, 331] width 64 height 36
type input "80"
click at [1134, 362] on input "number" at bounding box center [1158, 380] width 64 height 36
type input "400"
click at [1141, 412] on input "number" at bounding box center [1158, 430] width 64 height 36
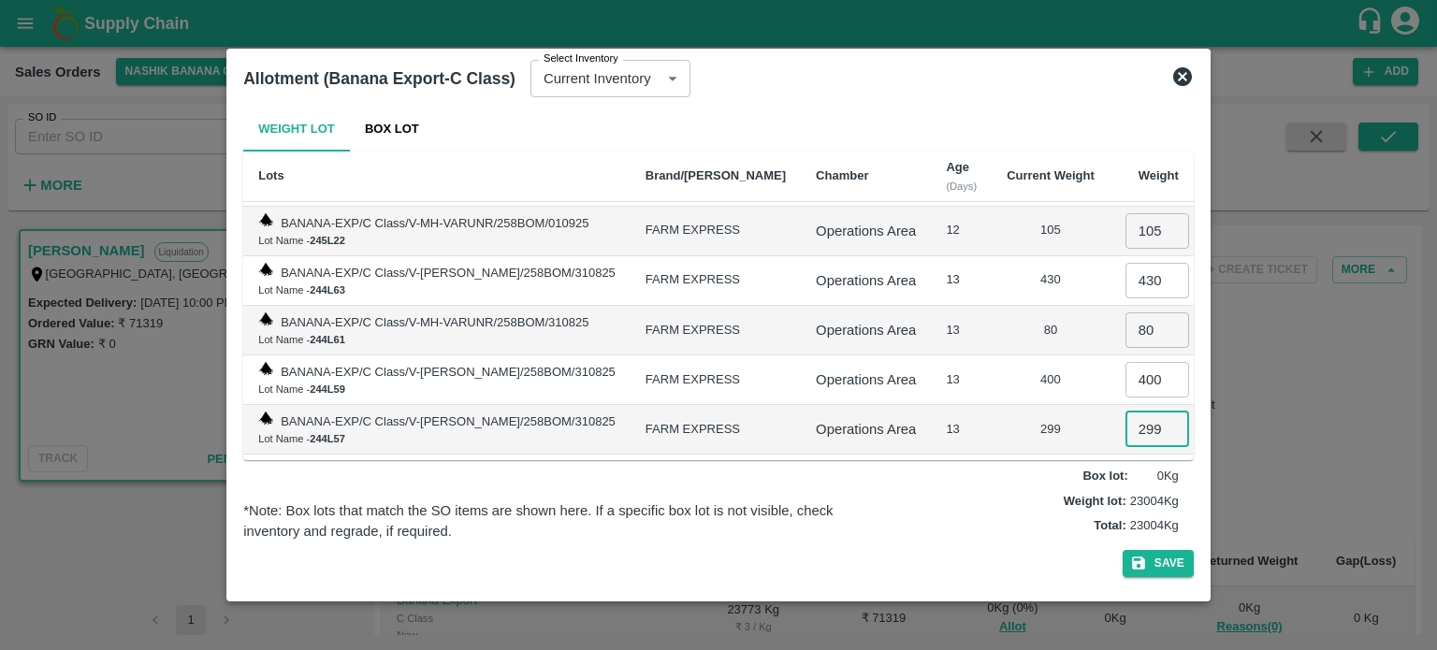
type input "299"
click at [1142, 461] on input "number" at bounding box center [1158, 479] width 64 height 36
type input "505"
click at [945, 405] on td "13" at bounding box center [961, 430] width 61 height 50
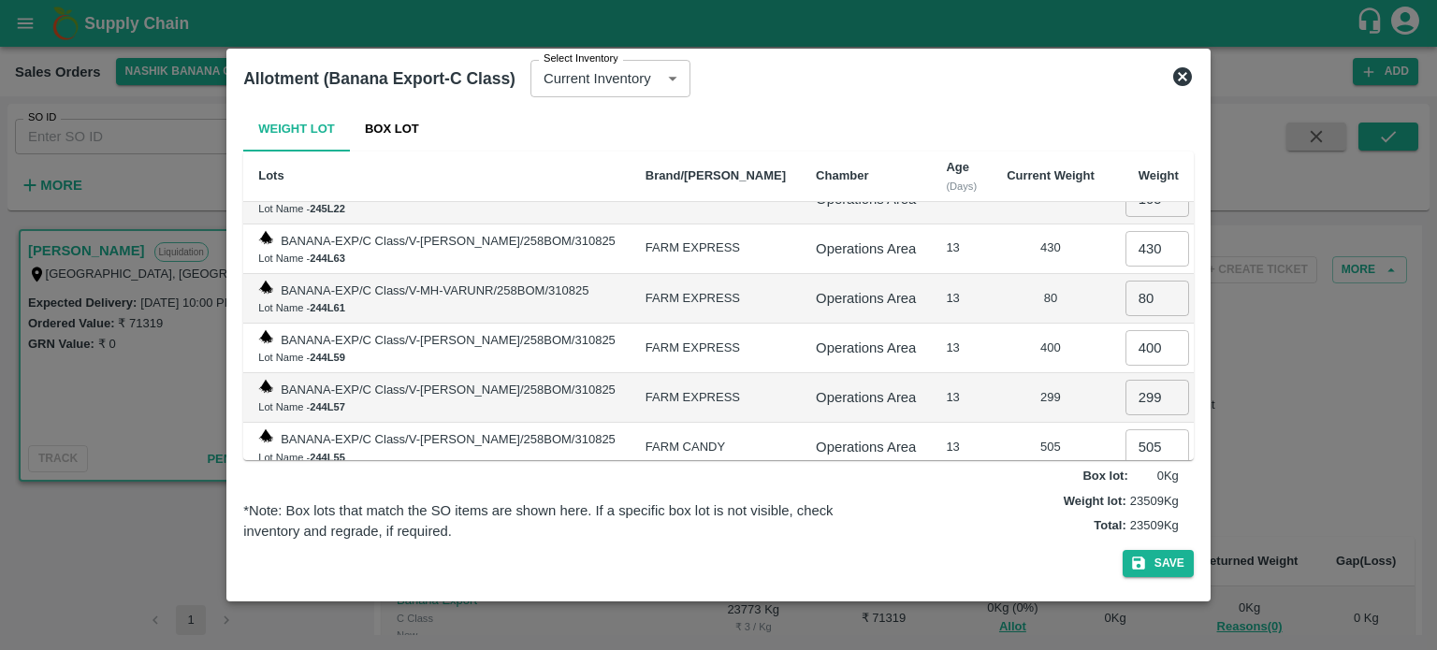
click at [1126, 479] on input "number" at bounding box center [1158, 497] width 64 height 36
type input "264"
click at [880, 437] on div "Operations Area" at bounding box center [866, 447] width 100 height 21
click at [1168, 559] on button "Save" at bounding box center [1158, 563] width 71 height 27
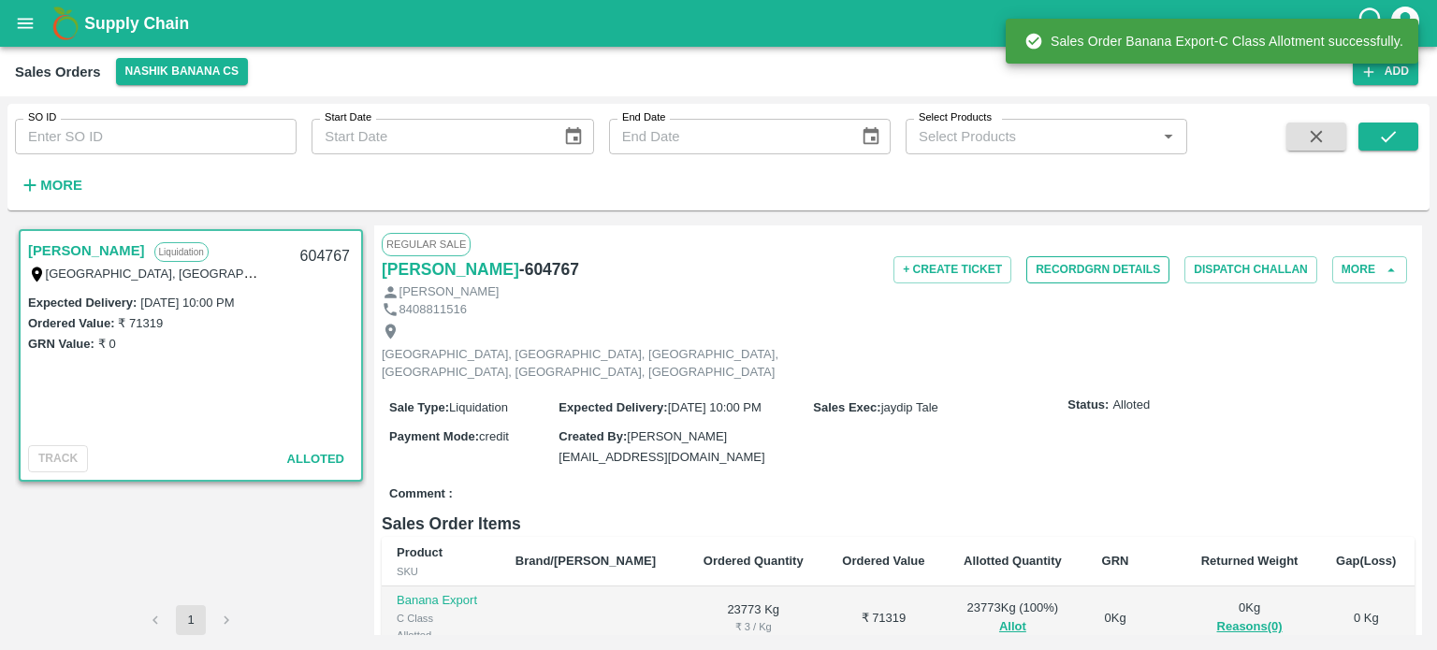
click at [1108, 273] on button "Record GRN Details" at bounding box center [1097, 269] width 143 height 27
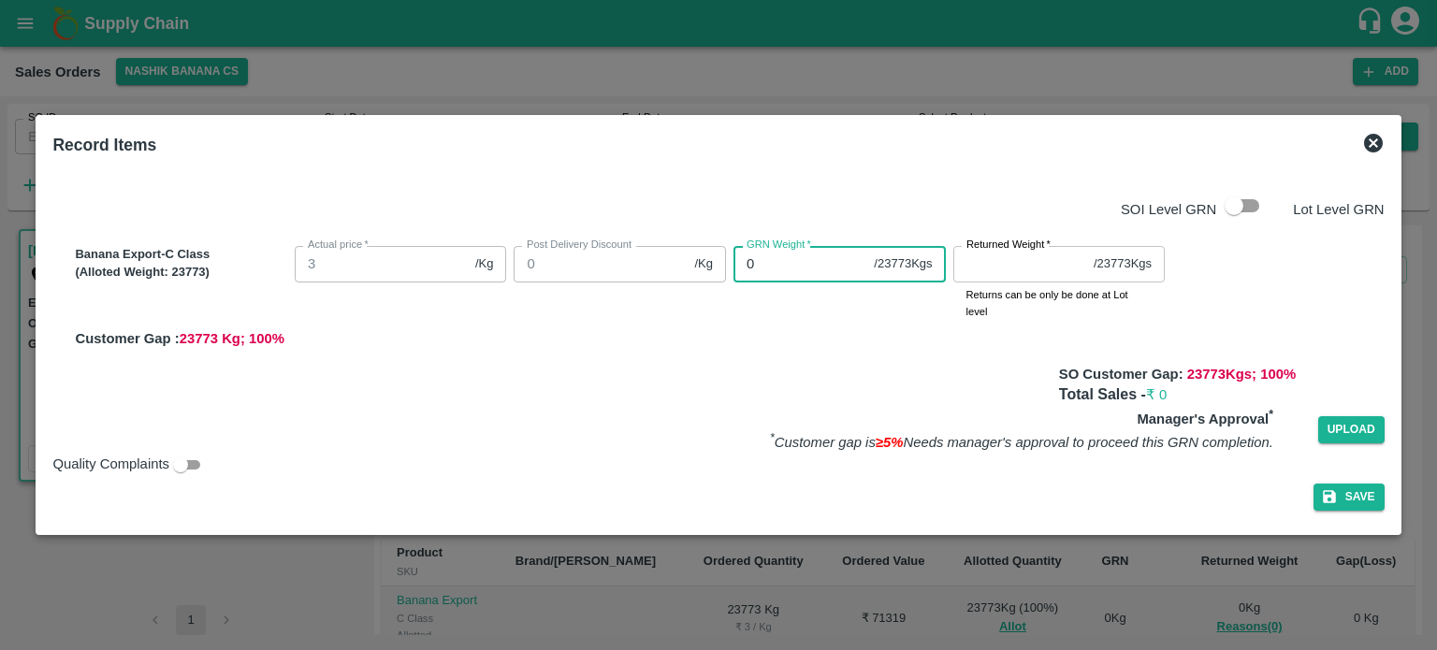
drag, startPoint x: 779, startPoint y: 262, endPoint x: 588, endPoint y: 257, distance: 191.9
click at [610, 253] on div "Banana Export-C Class (Alloted Weight: 23773 ) Actual price   * 3 /Kg Actual pr…" at bounding box center [725, 294] width 1316 height 110
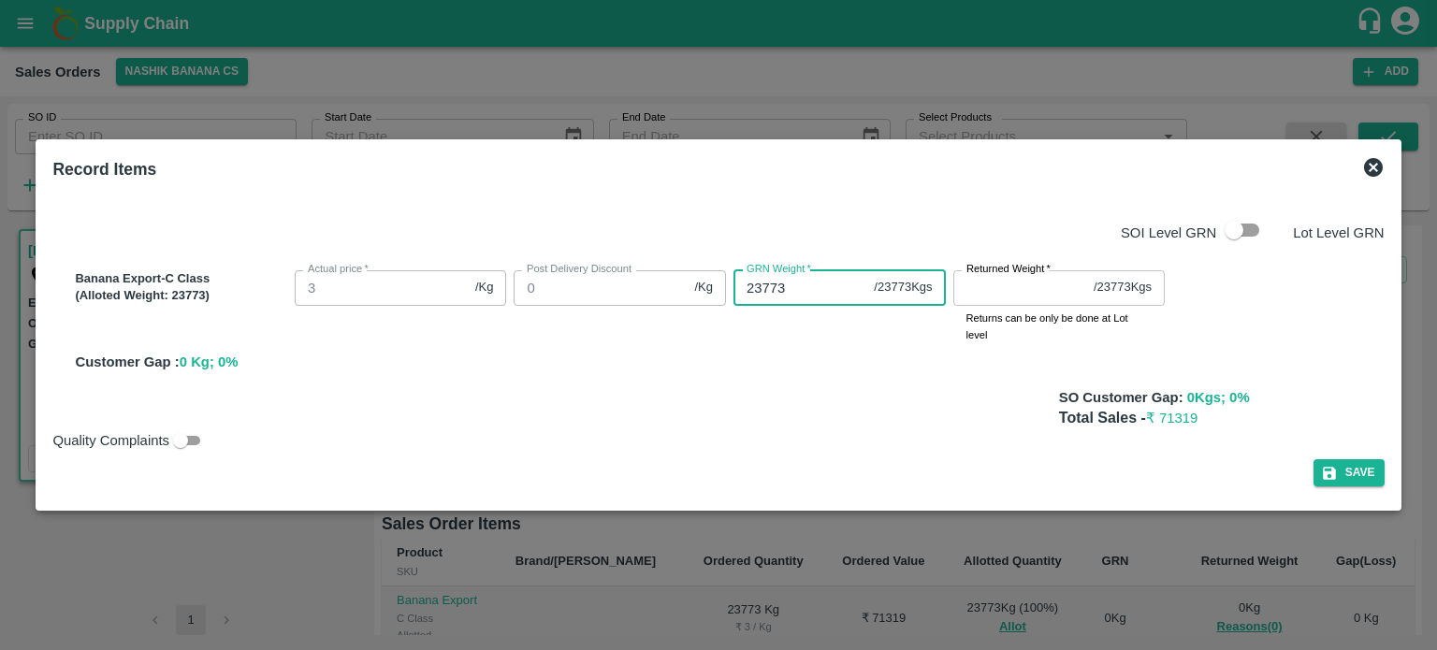
type input "23773"
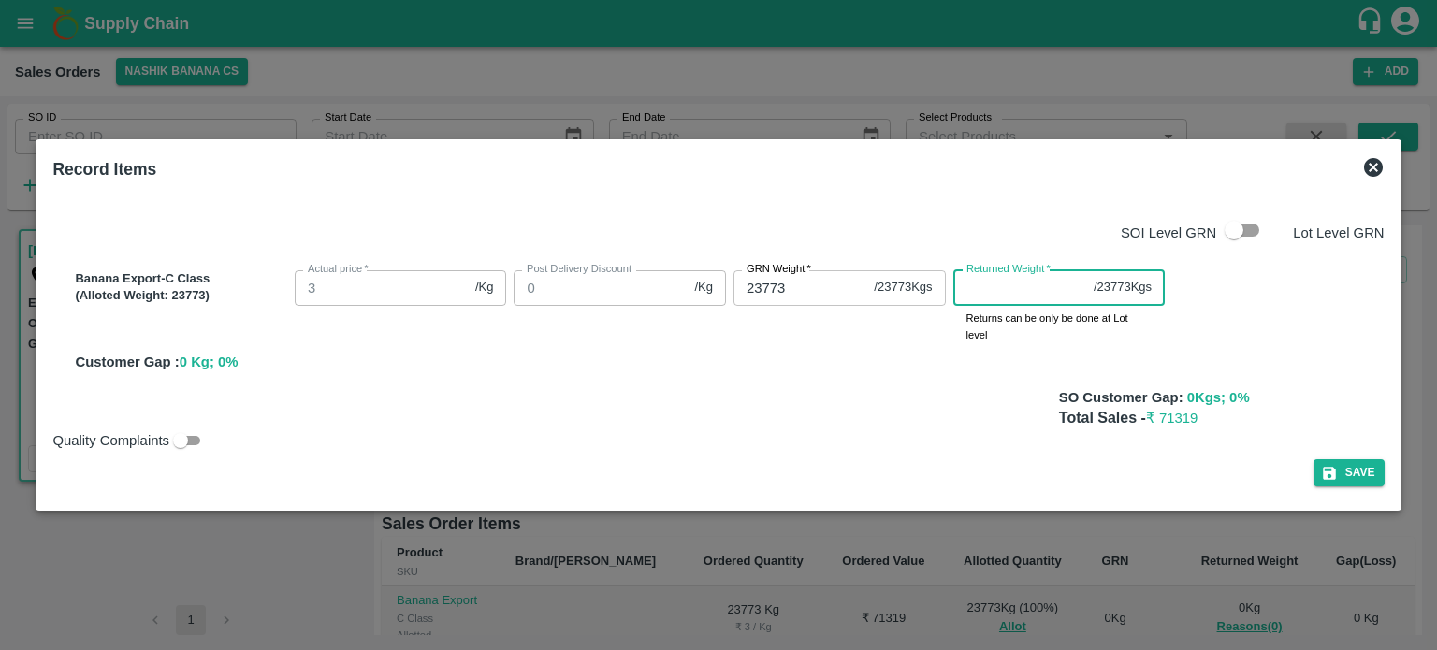
click at [1021, 292] on input "Returned Weight   *" at bounding box center [1019, 288] width 133 height 36
type input "0"
click at [1363, 486] on button "Save" at bounding box center [1349, 472] width 71 height 27
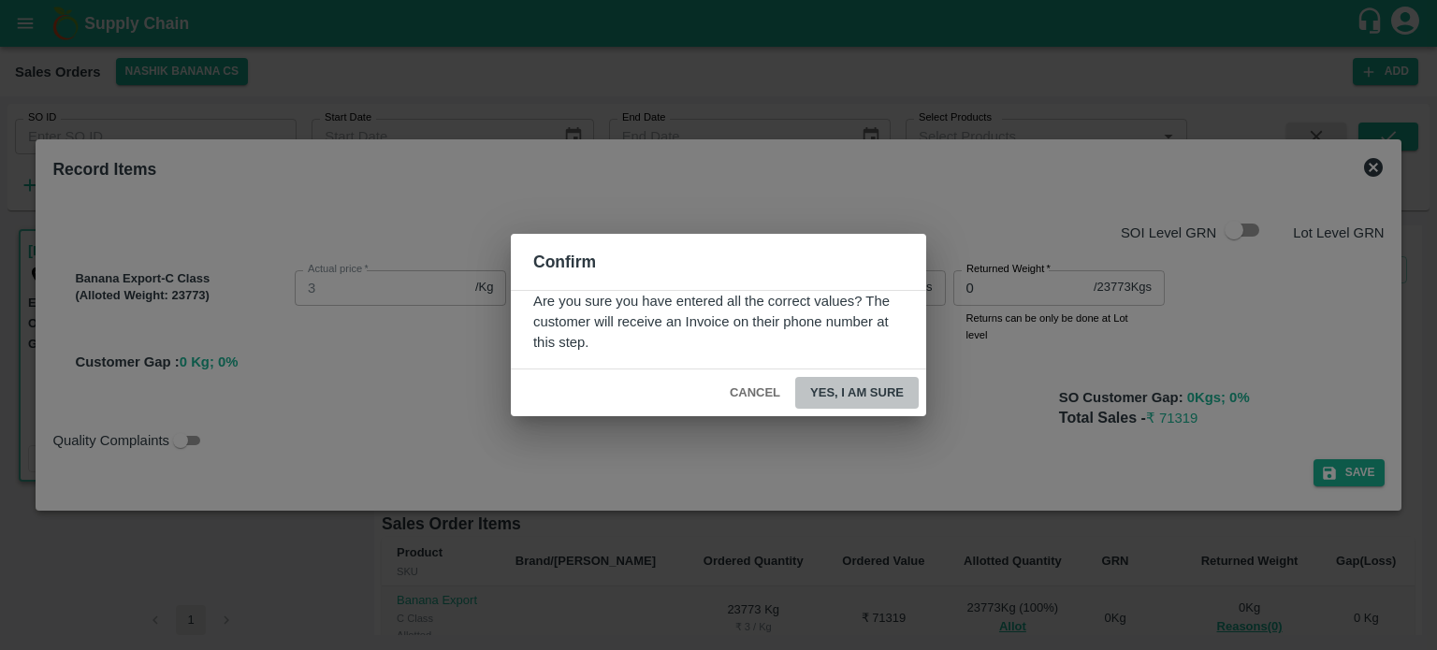
click at [874, 382] on button "Yes, I am sure" at bounding box center [857, 393] width 124 height 33
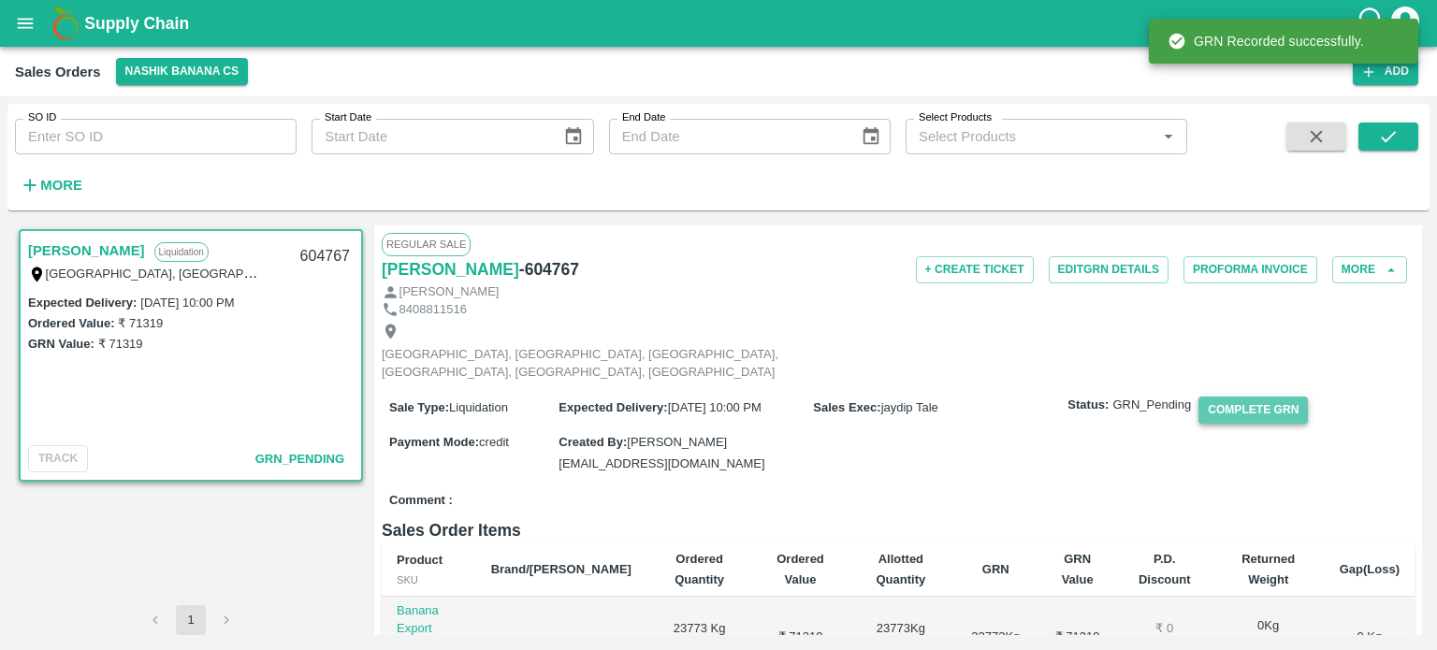
click at [1271, 398] on button "Complete GRN" at bounding box center [1253, 410] width 109 height 27
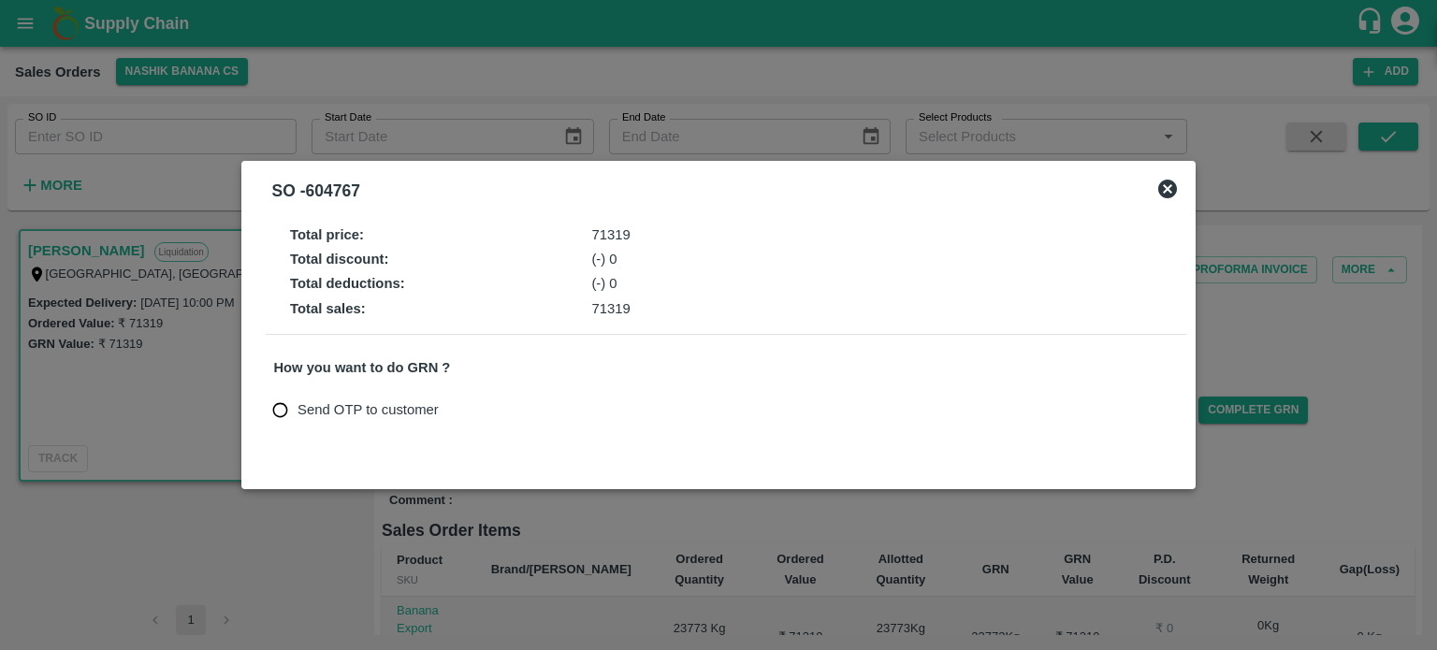
click at [344, 403] on span "Send OTP to customer" at bounding box center [368, 410] width 141 height 21
click at [298, 403] on input "Send OTP to customer" at bounding box center [280, 410] width 35 height 35
radio input "true"
click at [502, 417] on button "Send OTP" at bounding box center [492, 410] width 77 height 27
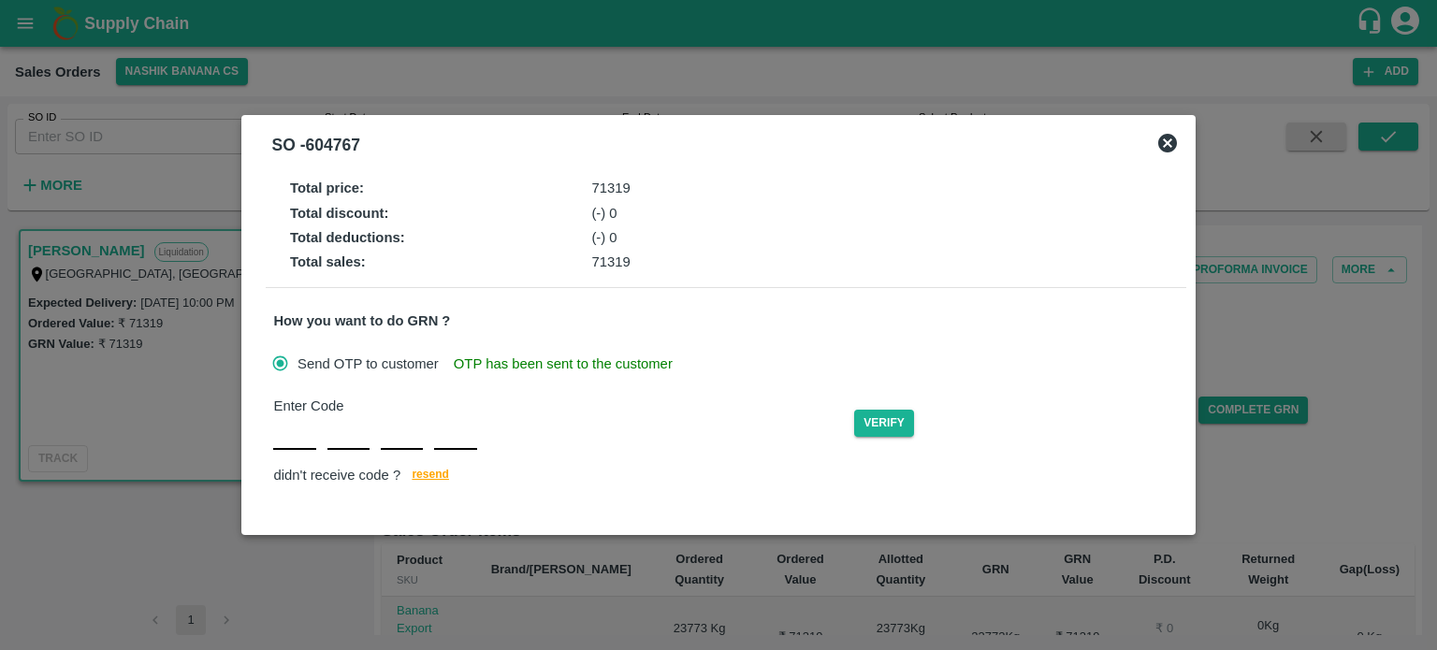
click at [289, 444] on div "Enter Code Verify didn't receive code ? [GEOGRAPHIC_DATA]" at bounding box center [725, 442] width 905 height 93
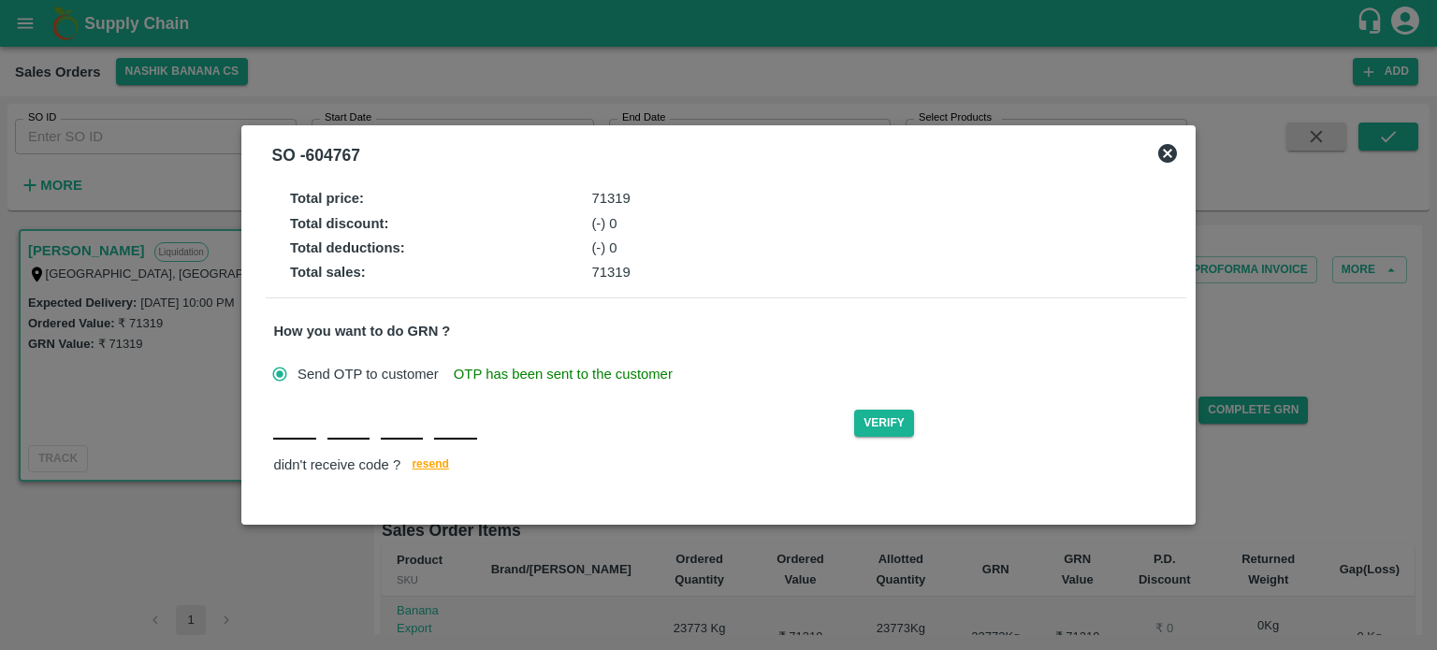
type input "Q"
type input "W"
type input "I"
type input "M"
click at [888, 422] on button "Verify" at bounding box center [884, 423] width 60 height 27
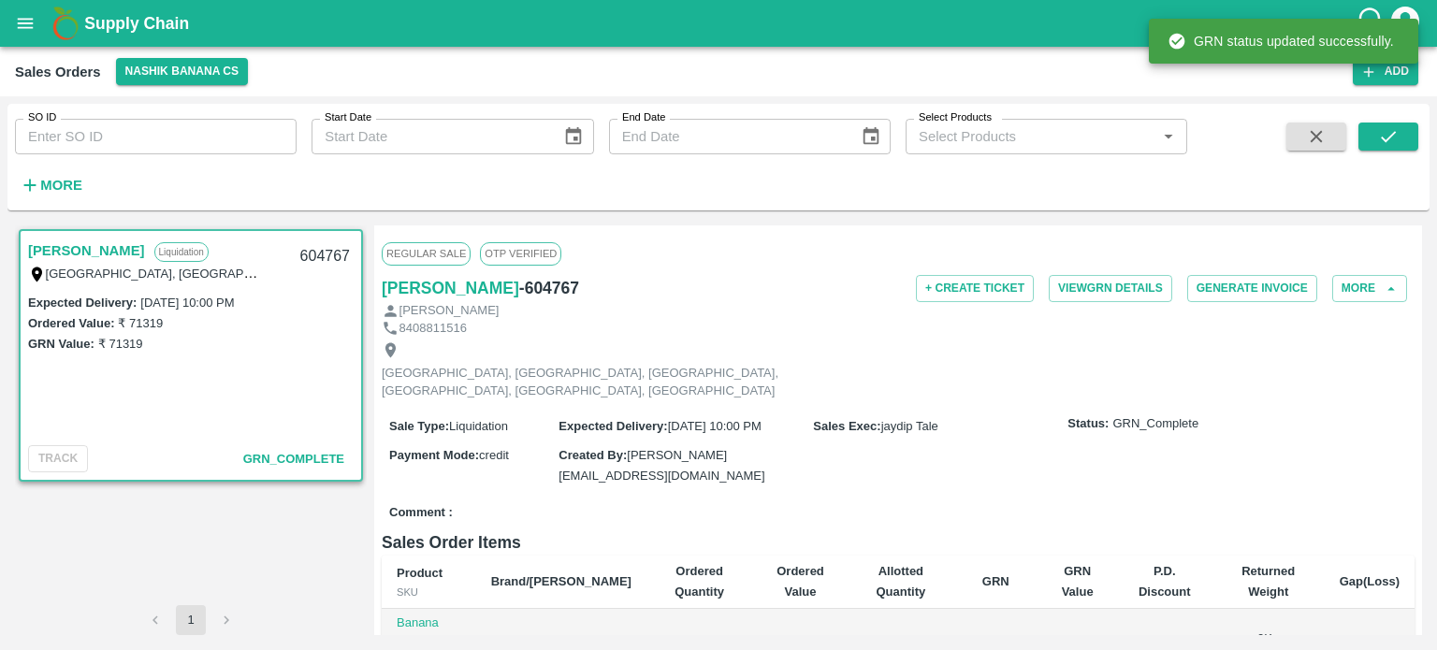
click at [952, 497] on div "Comment :" at bounding box center [898, 513] width 1033 height 33
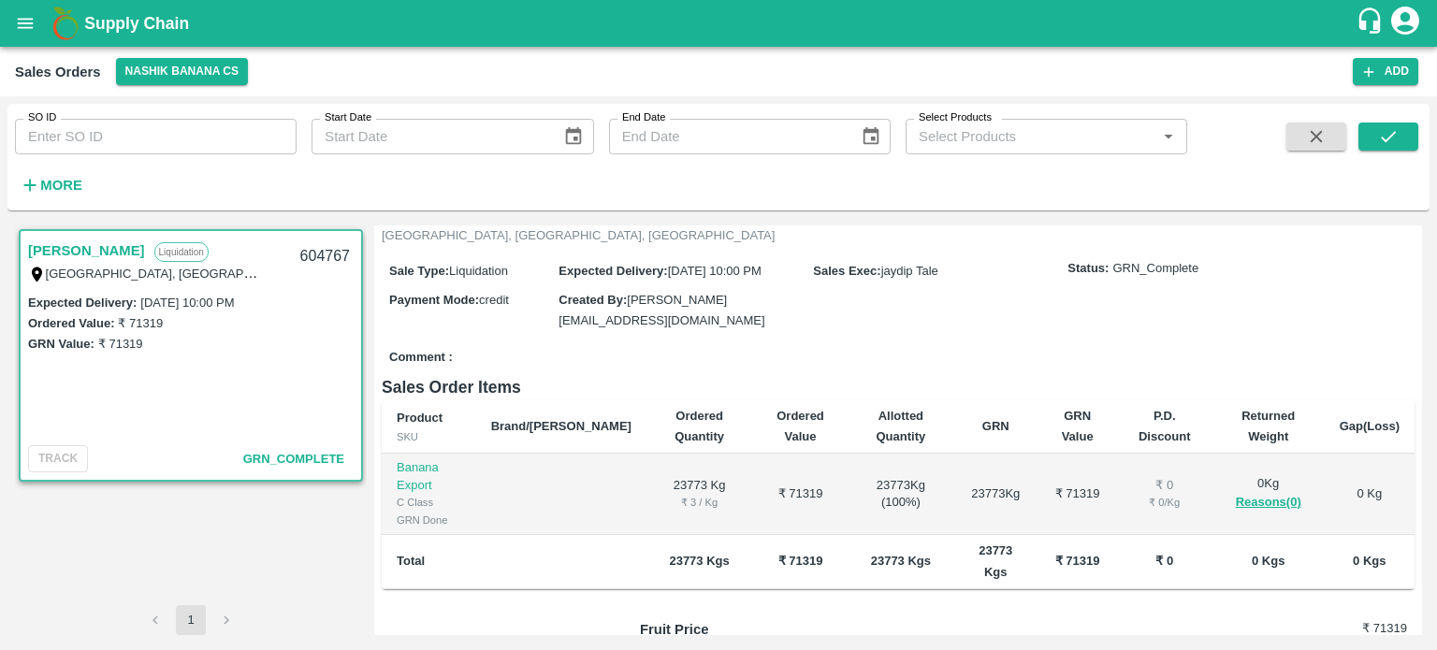
scroll to position [284, 0]
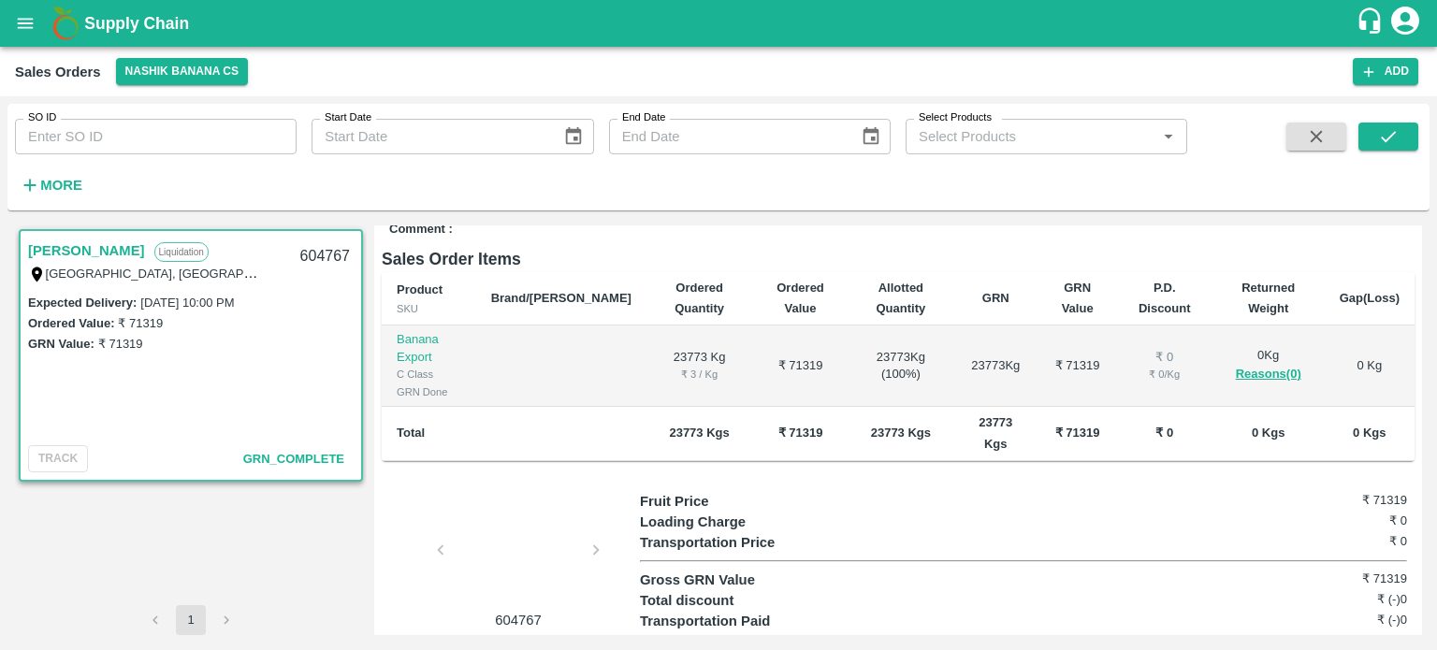
click at [520, 516] on div at bounding box center [518, 555] width 140 height 99
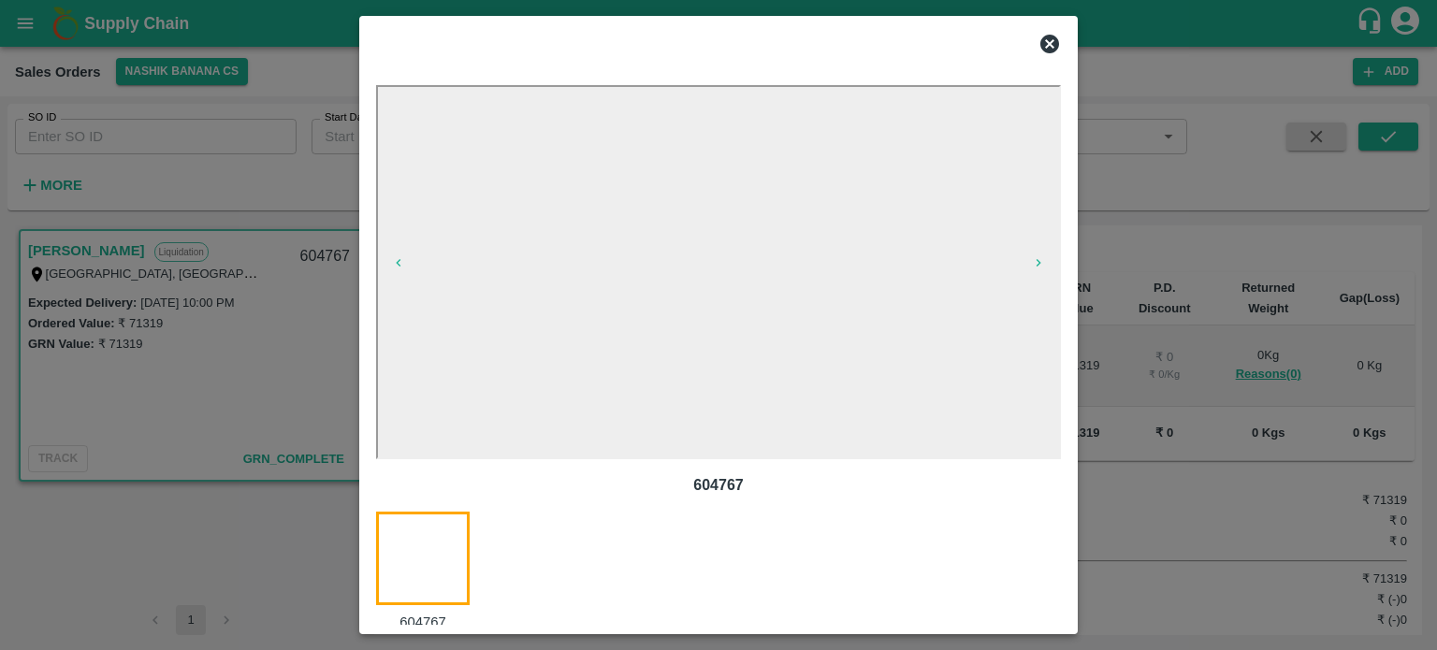
click at [1046, 51] on icon at bounding box center [1049, 44] width 19 height 19
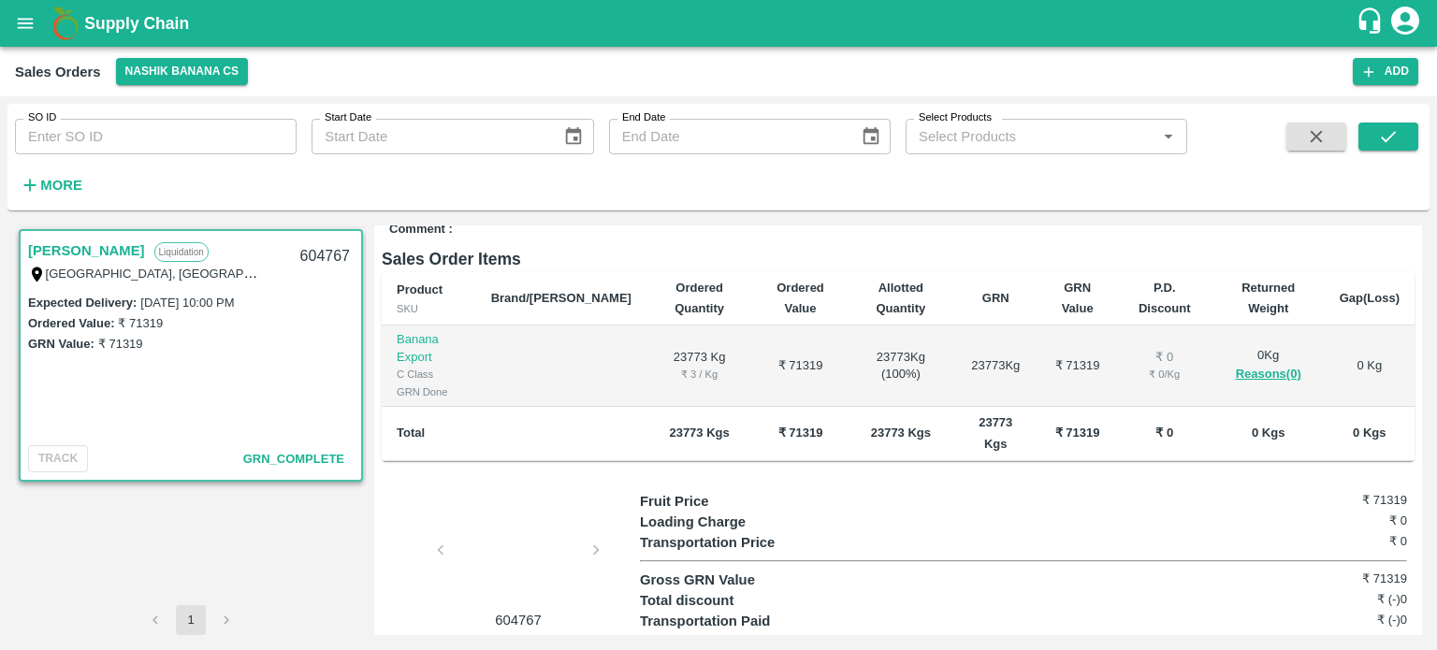
click at [476, 407] on td "Total" at bounding box center [429, 434] width 95 height 54
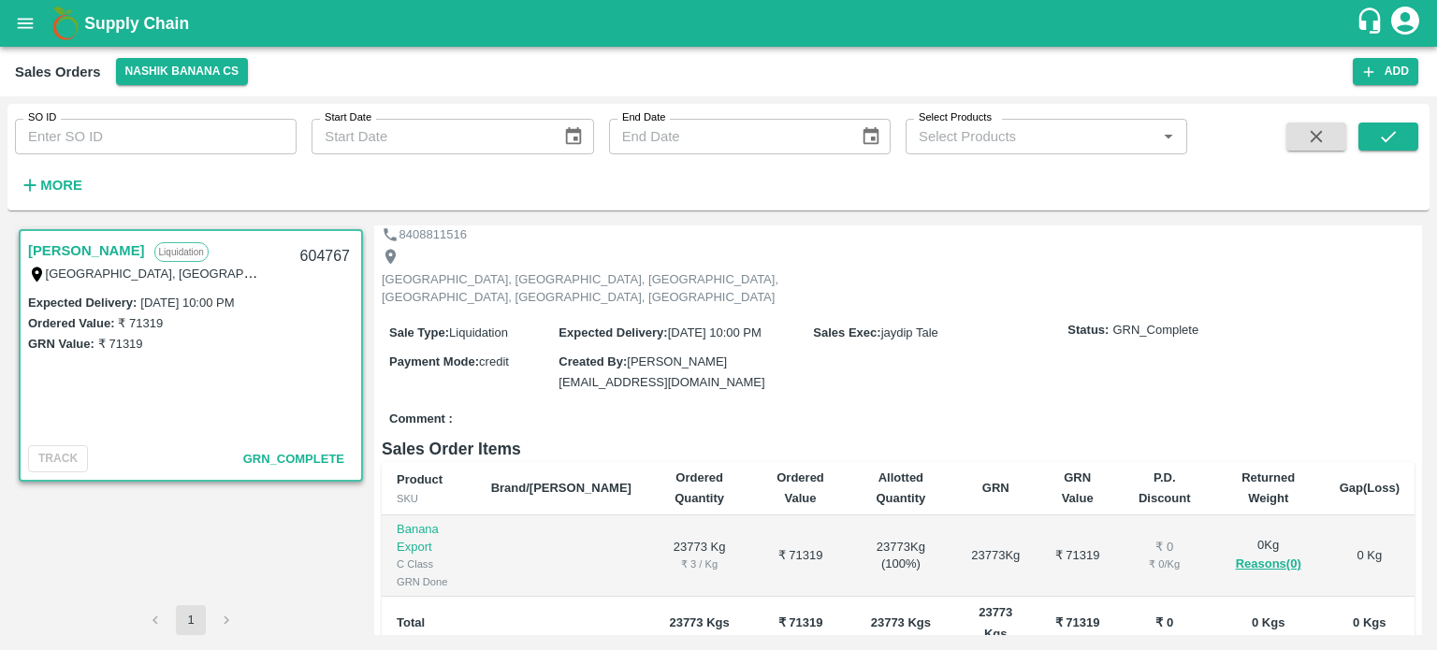
scroll to position [0, 0]
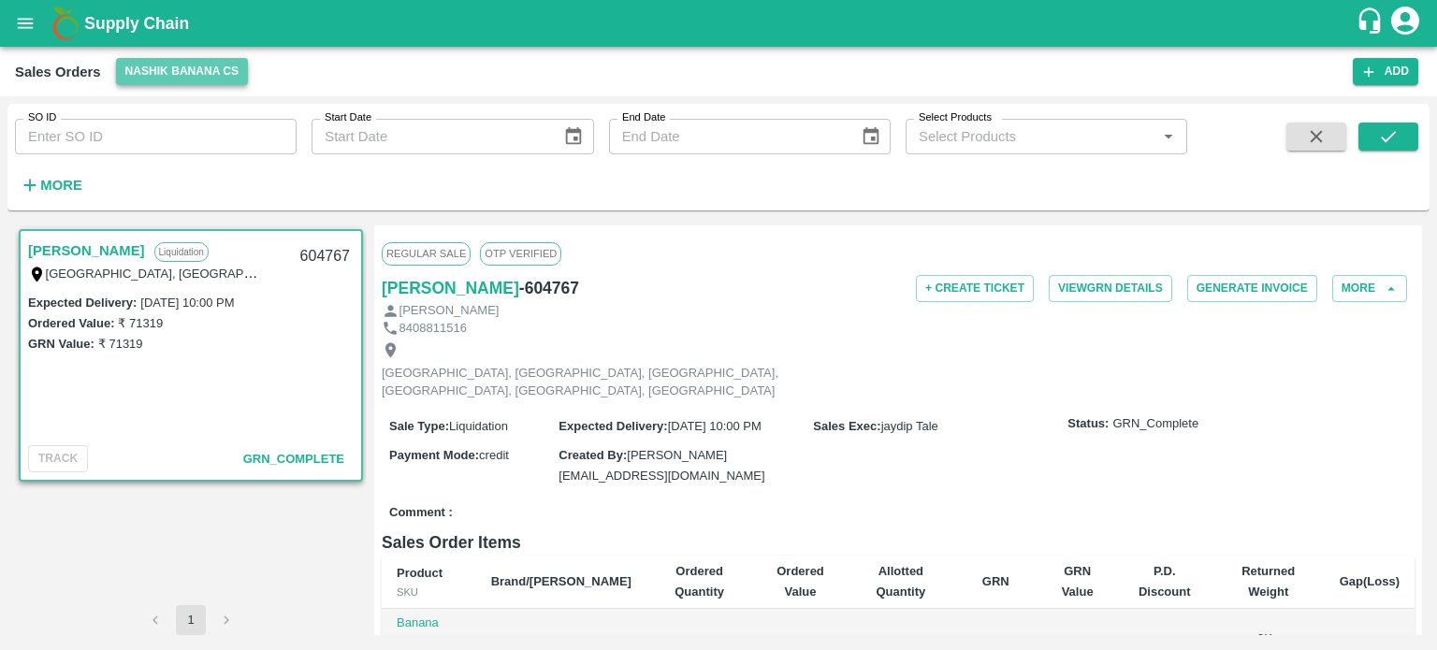
click at [187, 80] on button "Nashik Banana CS" at bounding box center [182, 71] width 133 height 27
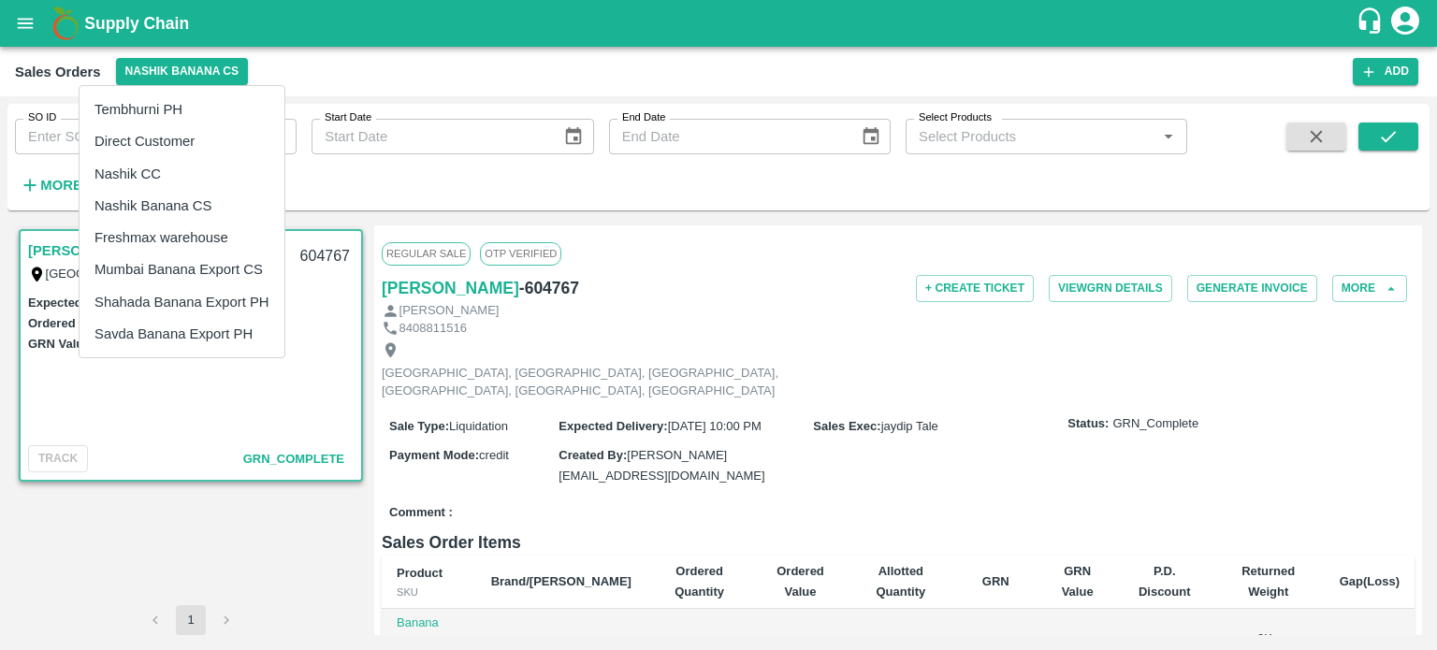
click at [163, 119] on li "Tembhurni PH" at bounding box center [182, 110] width 205 height 32
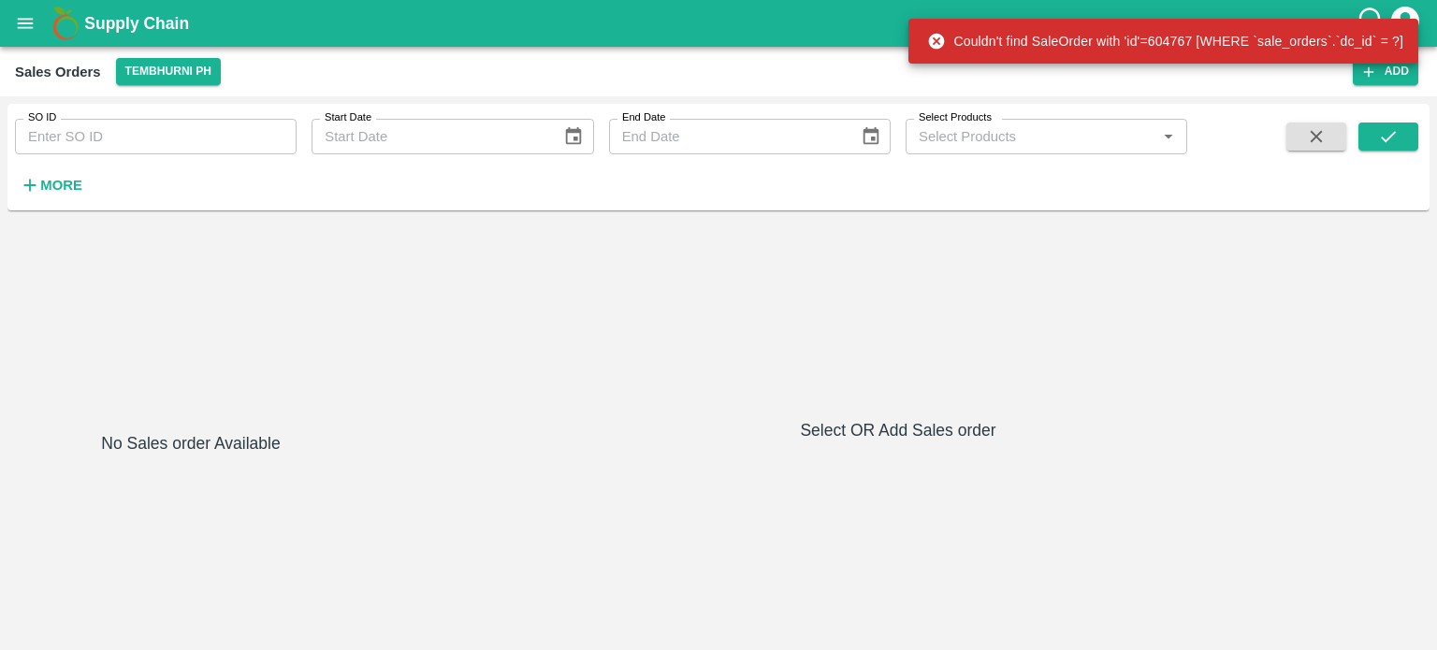
click at [18, 33] on icon "open drawer" at bounding box center [25, 23] width 21 height 21
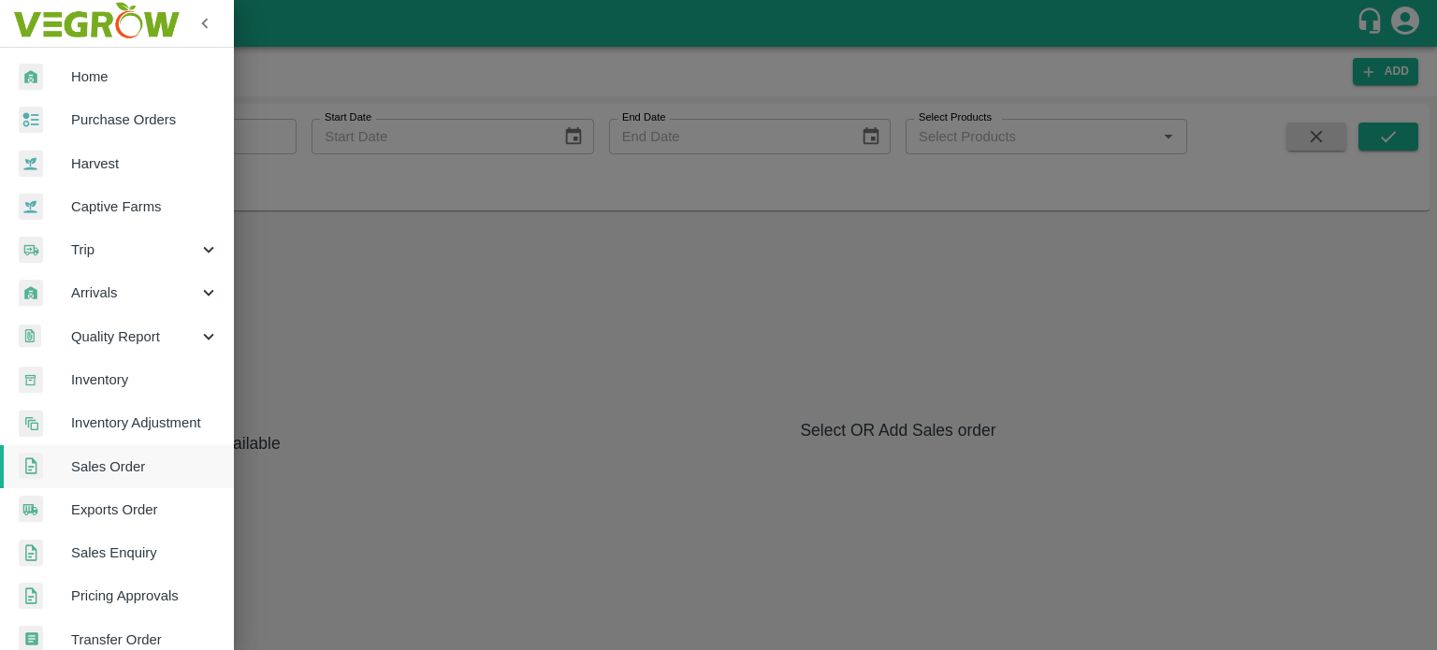
click at [86, 381] on span "Inventory" at bounding box center [145, 380] width 148 height 21
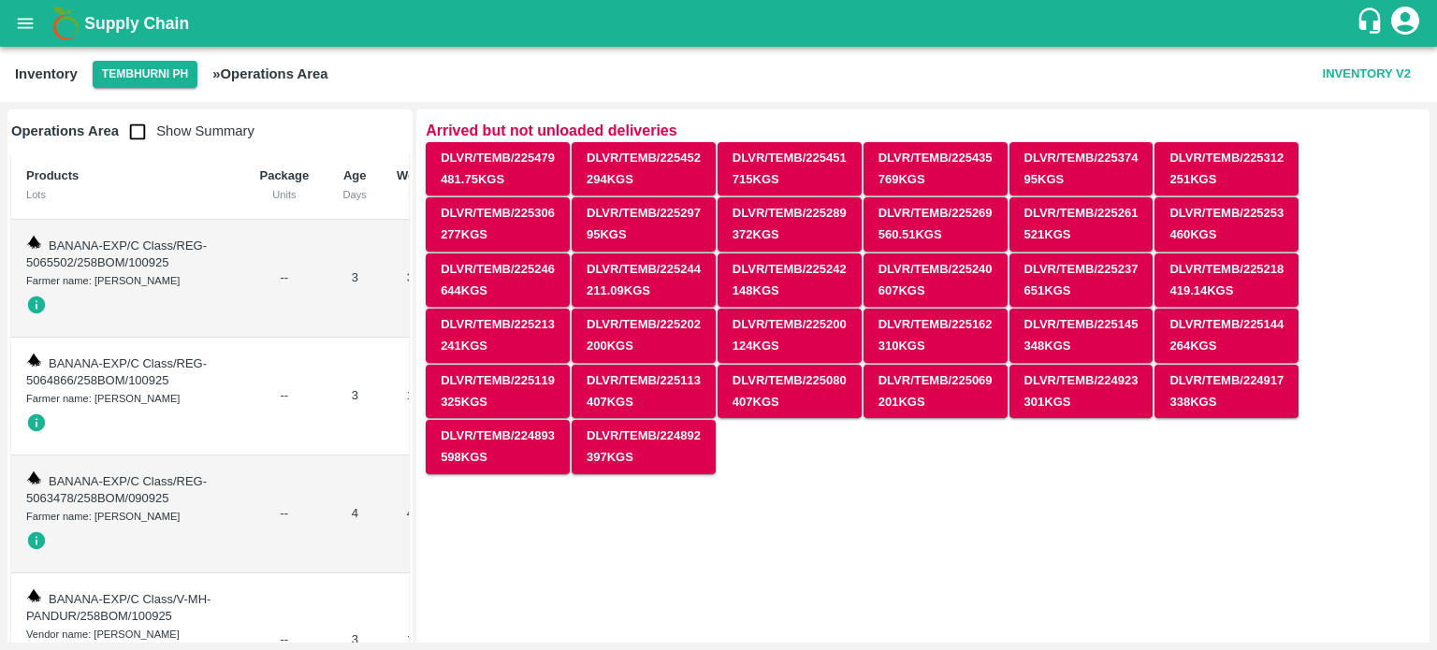
click at [142, 127] on input "checkbox" at bounding box center [137, 131] width 37 height 37
checkbox input "true"
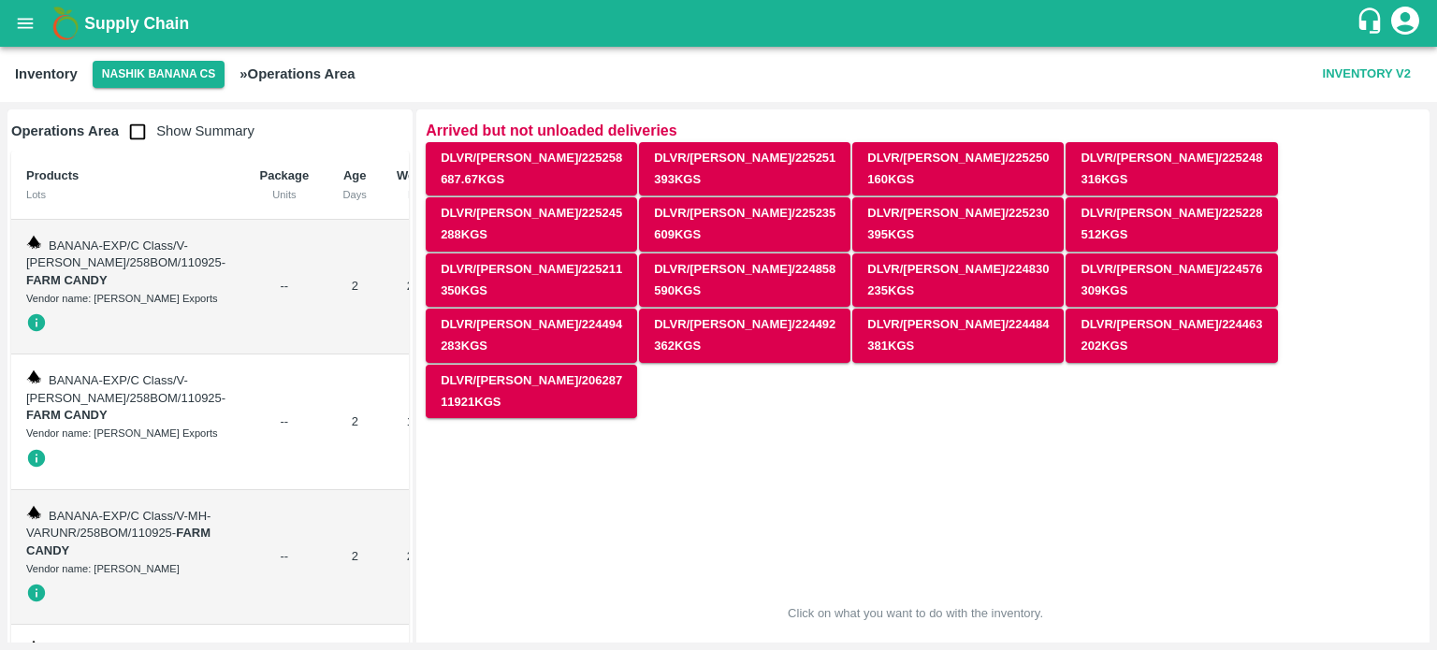
click at [136, 127] on input "checkbox" at bounding box center [137, 131] width 37 height 37
checkbox input "true"
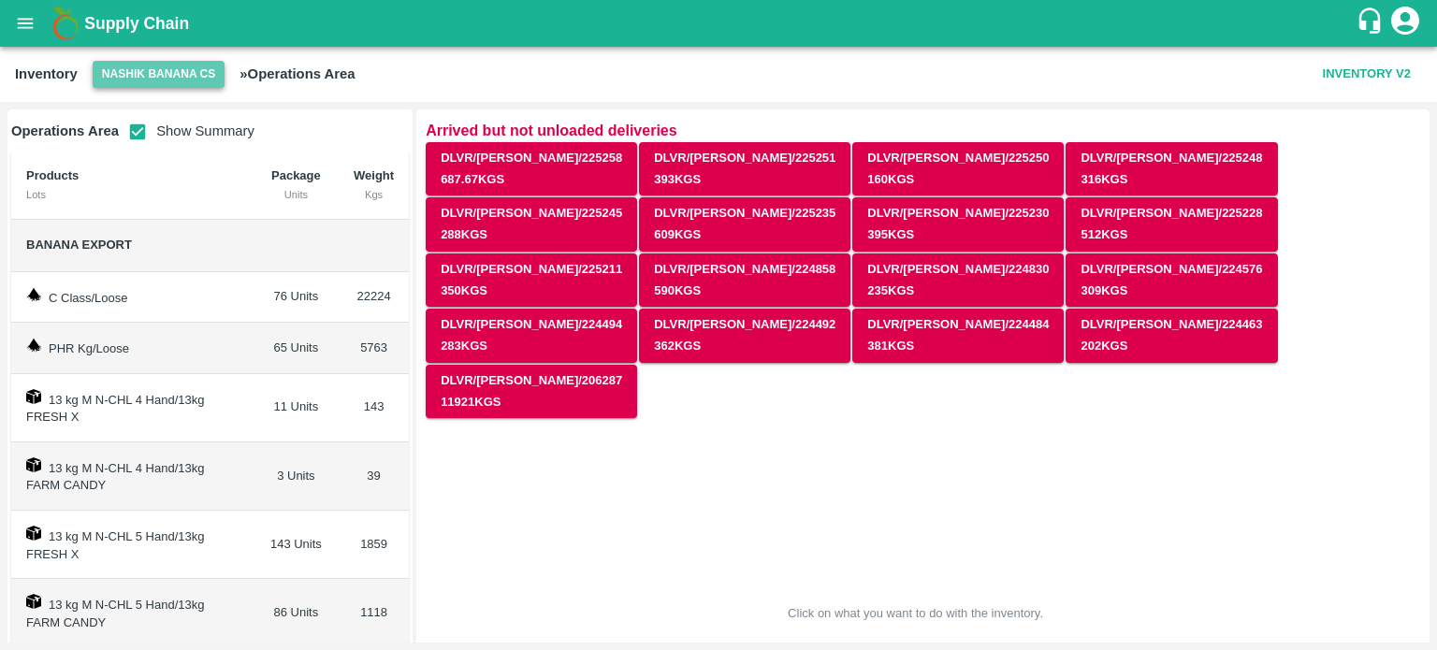
click at [173, 82] on button "Nashik Banana CS" at bounding box center [159, 74] width 133 height 27
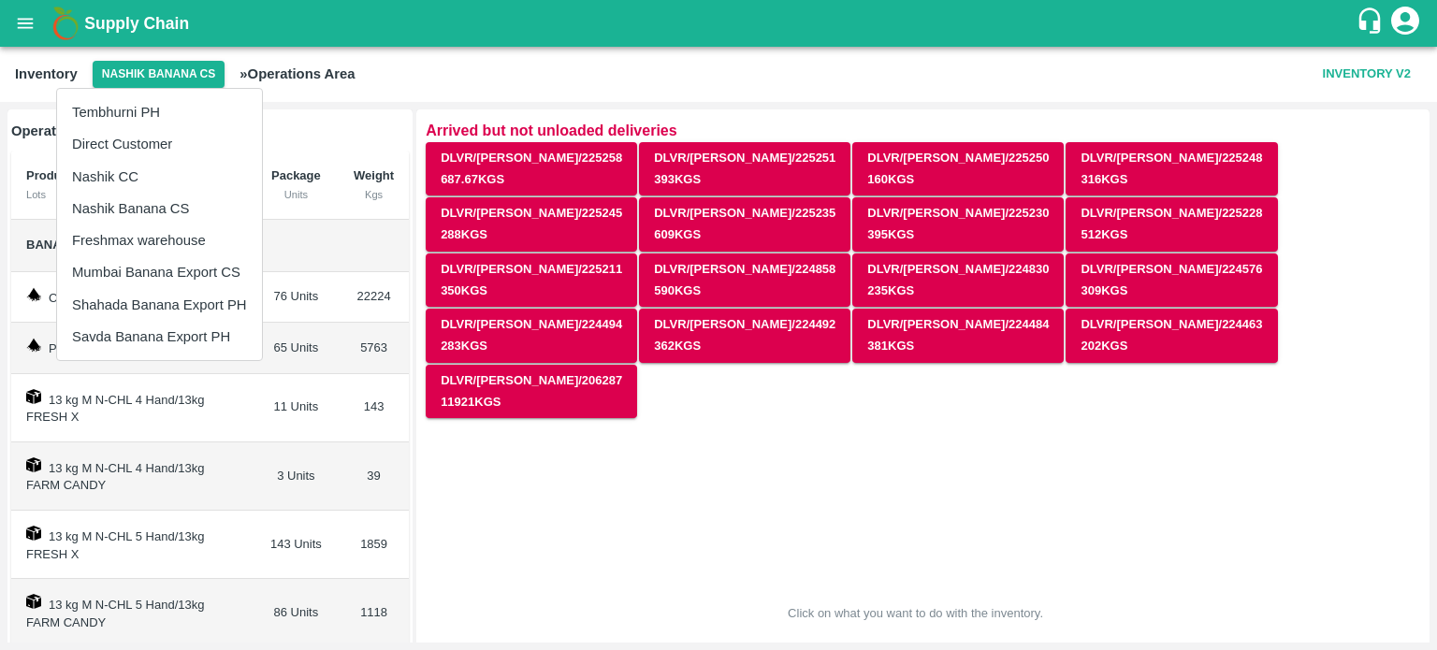
click at [133, 184] on li "Nashik CC" at bounding box center [159, 177] width 205 height 32
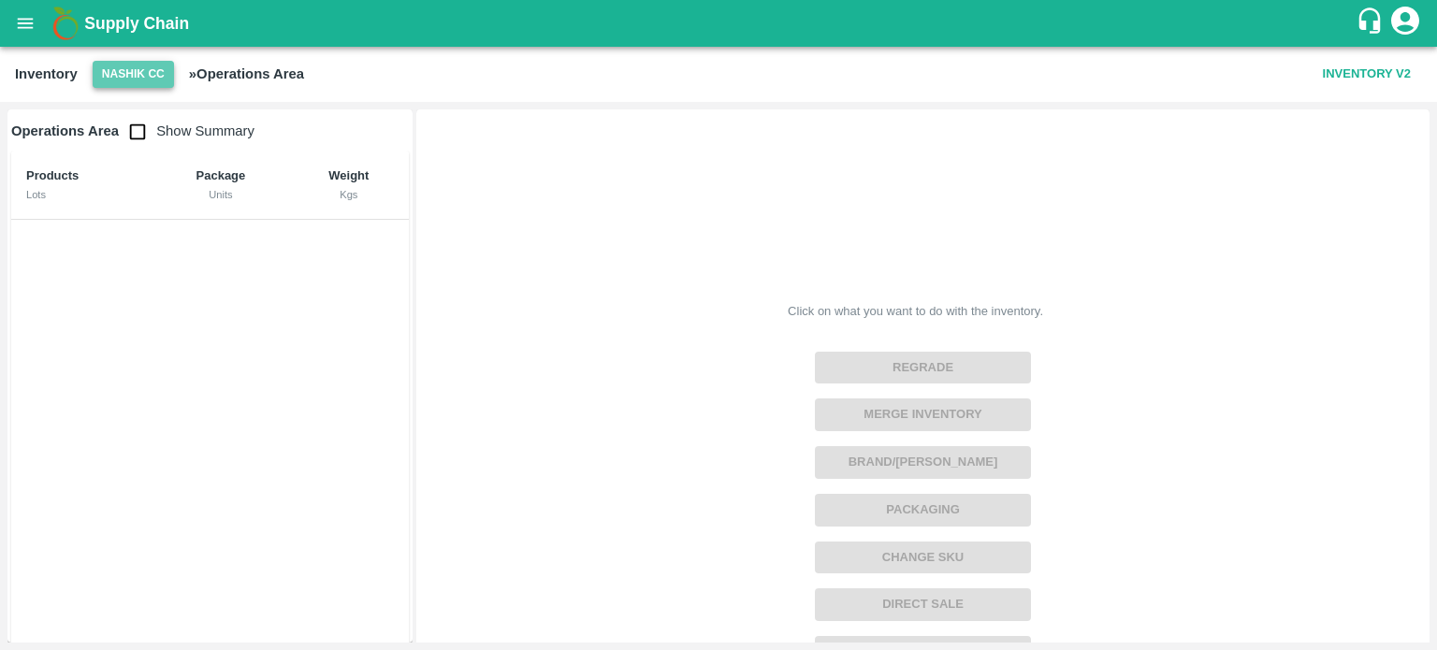
click at [135, 67] on button "Nashik CC" at bounding box center [133, 74] width 81 height 27
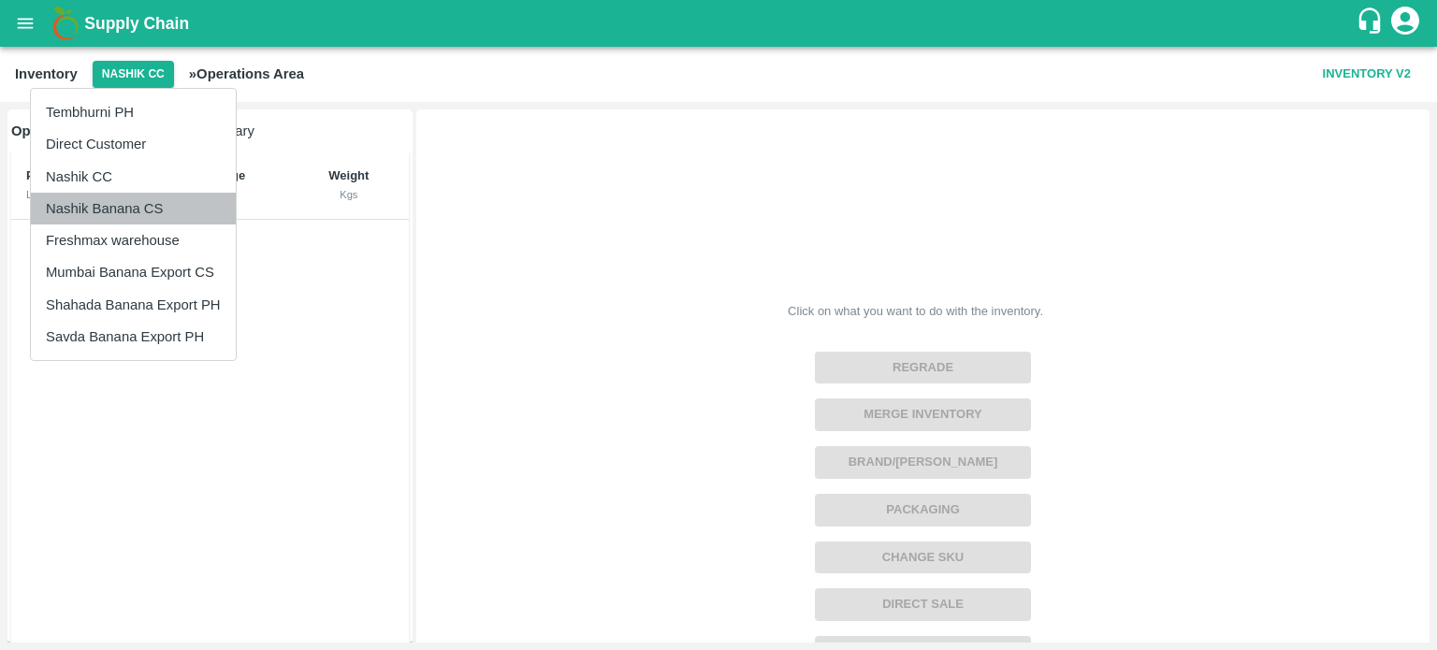
click at [97, 211] on li "Nashik Banana CS" at bounding box center [133, 209] width 205 height 32
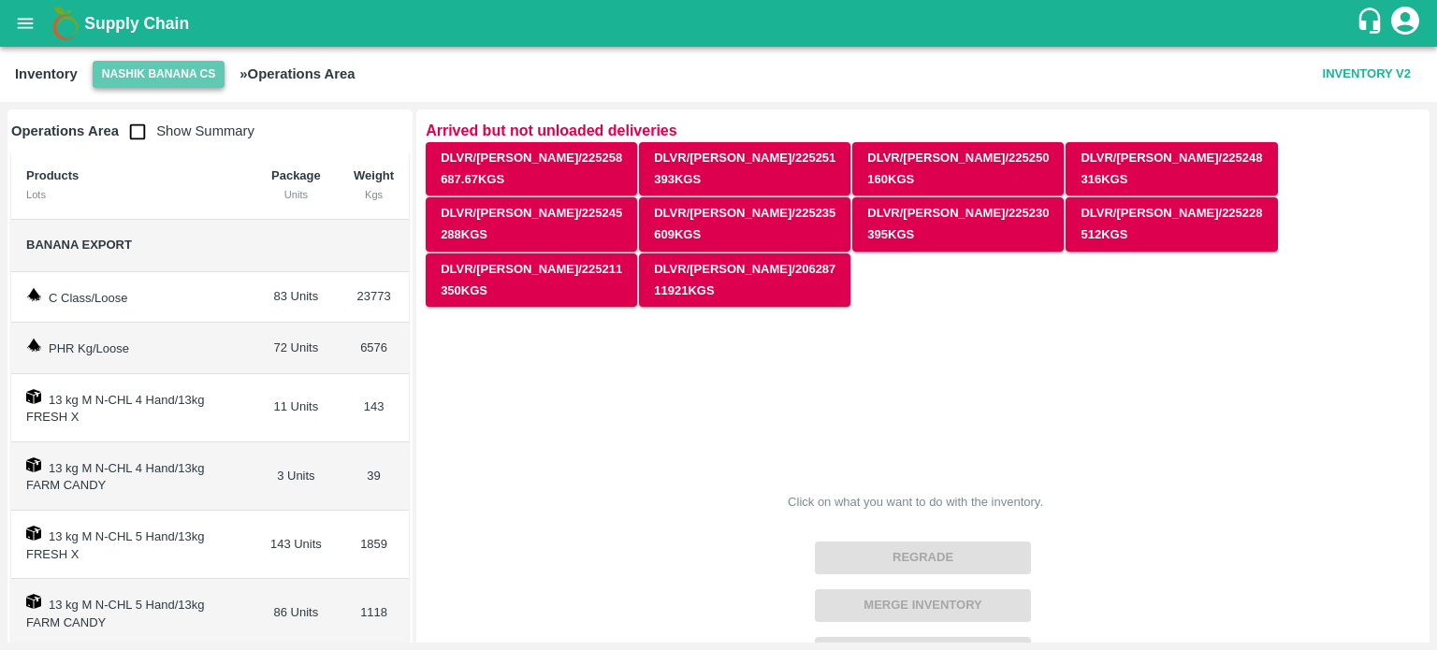
click at [146, 81] on button "Nashik Banana CS" at bounding box center [159, 74] width 133 height 27
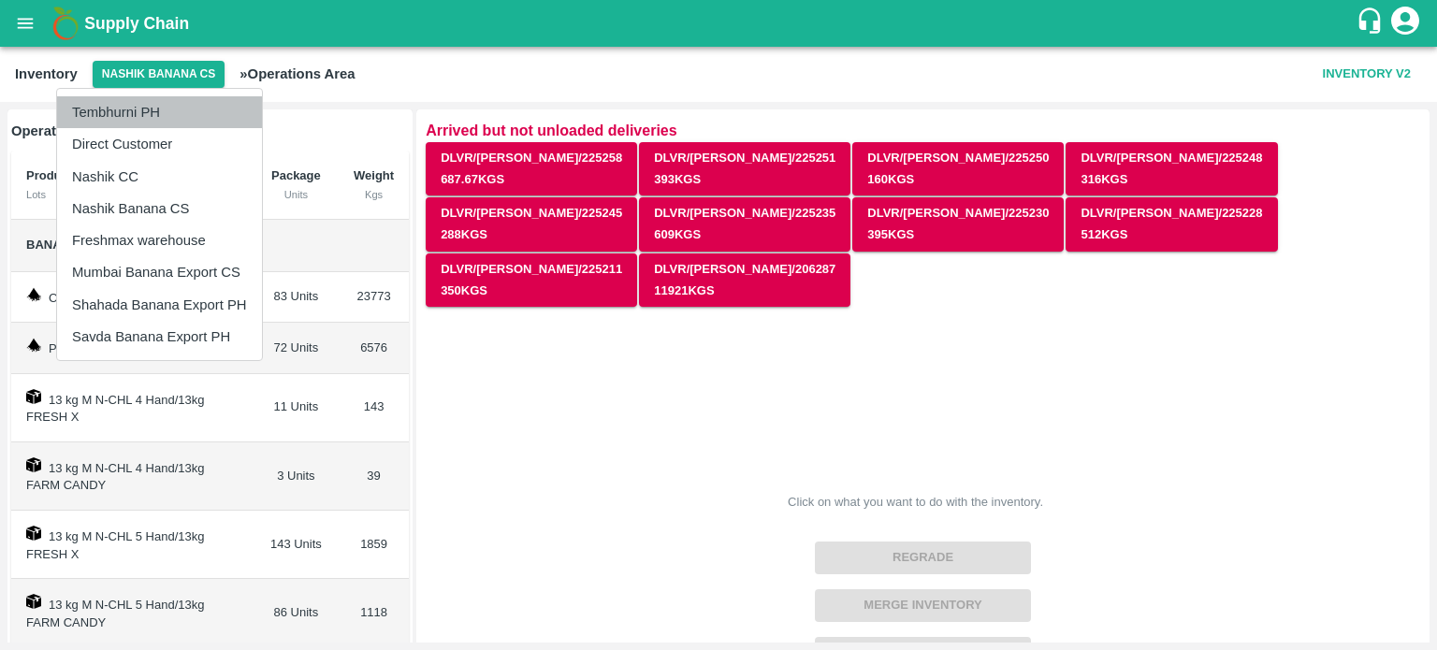
click at [142, 96] on li "Tembhurni PH" at bounding box center [159, 112] width 205 height 32
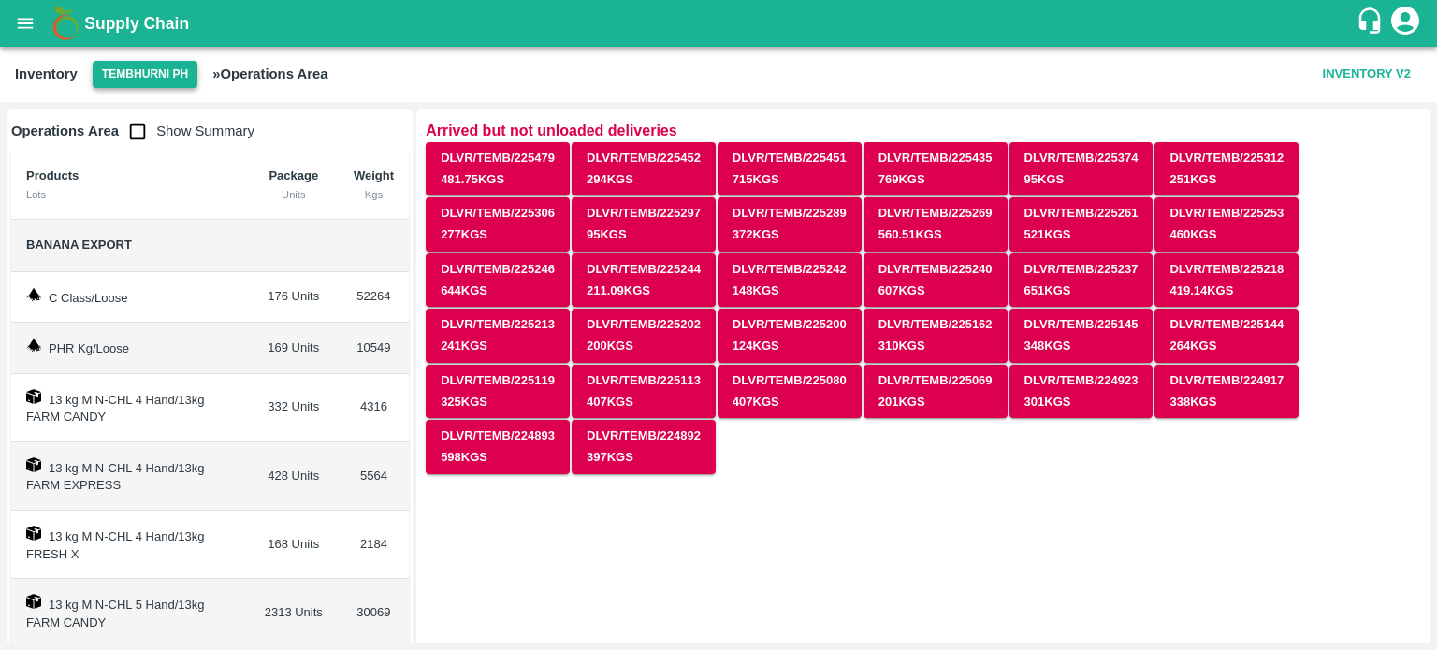
click at [127, 82] on button "Tembhurni PH" at bounding box center [145, 74] width 105 height 27
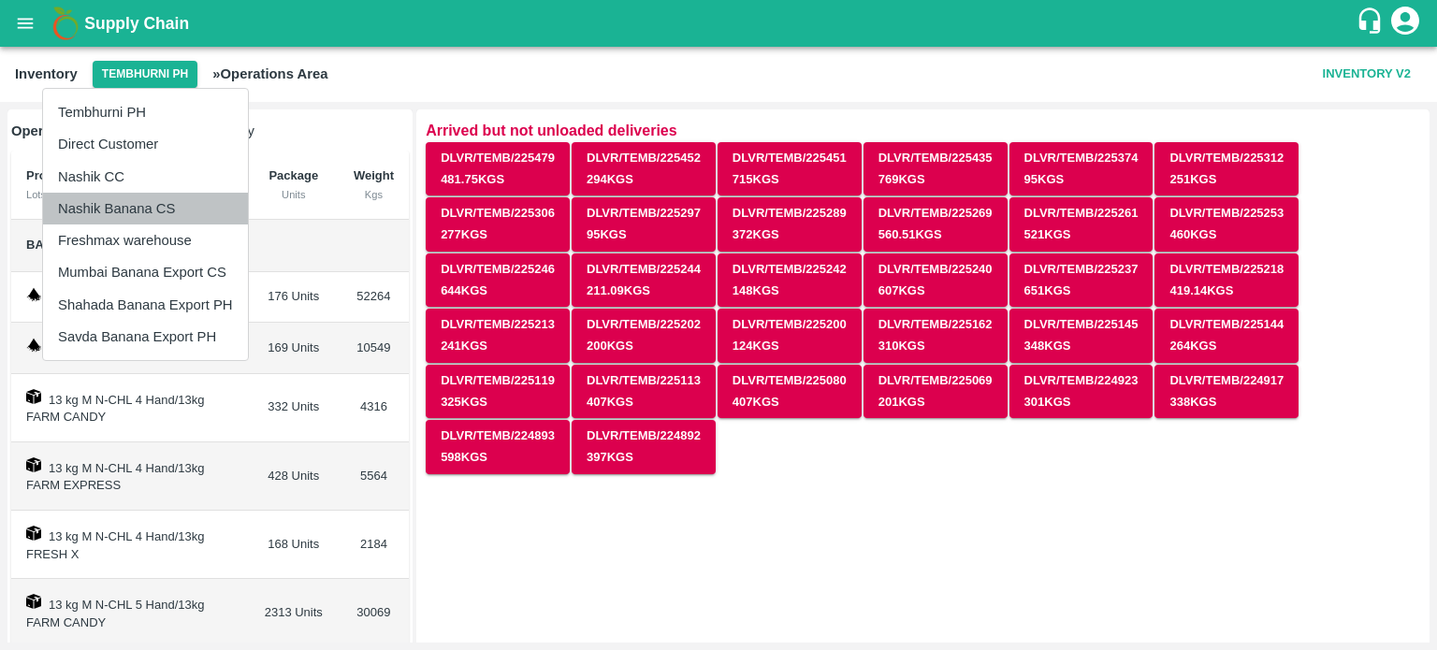
click at [131, 215] on li "Nashik Banana CS" at bounding box center [145, 209] width 205 height 32
